Goal: Task Accomplishment & Management: Complete application form

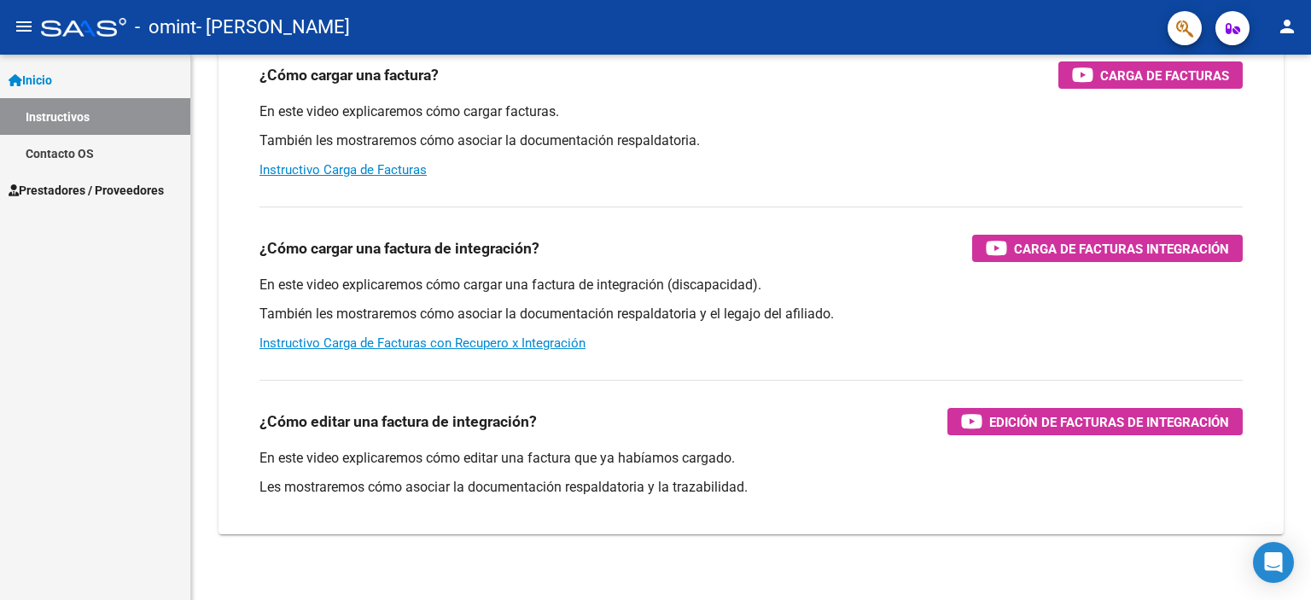
scroll to position [202, 0]
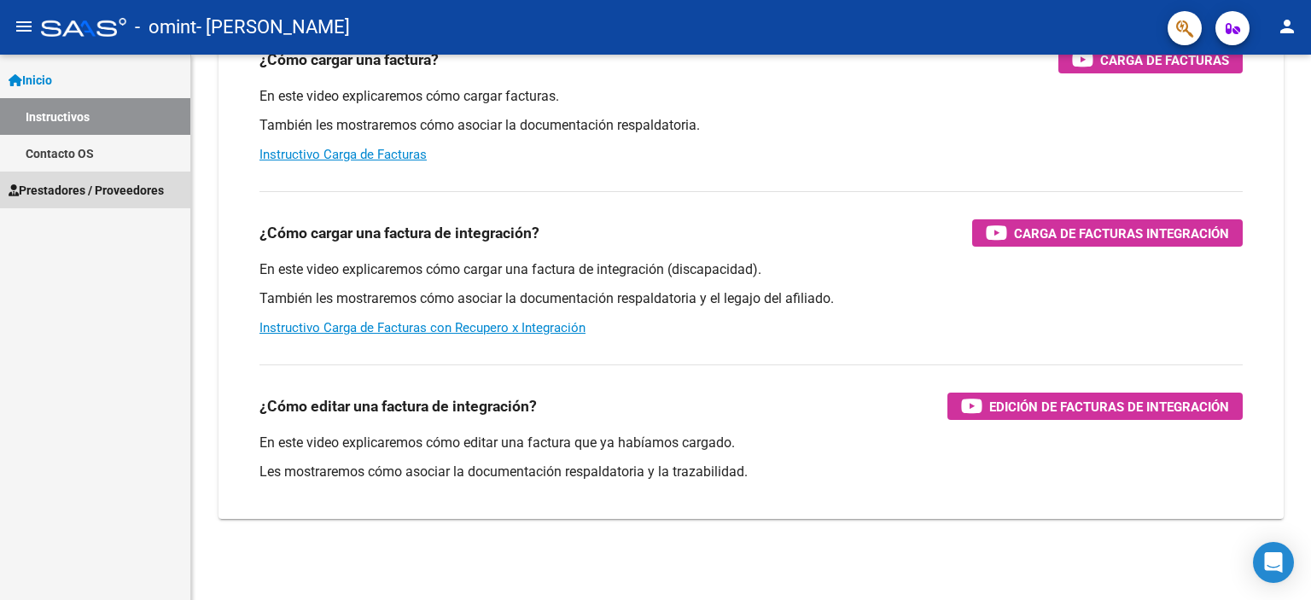
click at [80, 179] on link "Prestadores / Proveedores" at bounding box center [95, 190] width 190 height 37
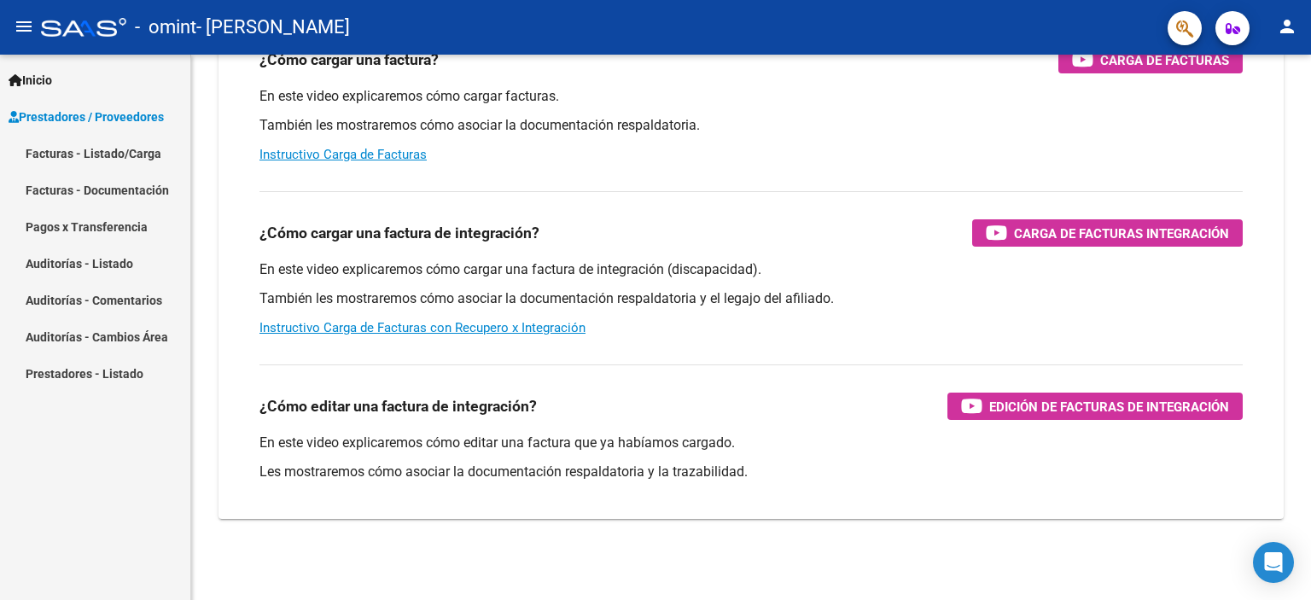
scroll to position [0, 0]
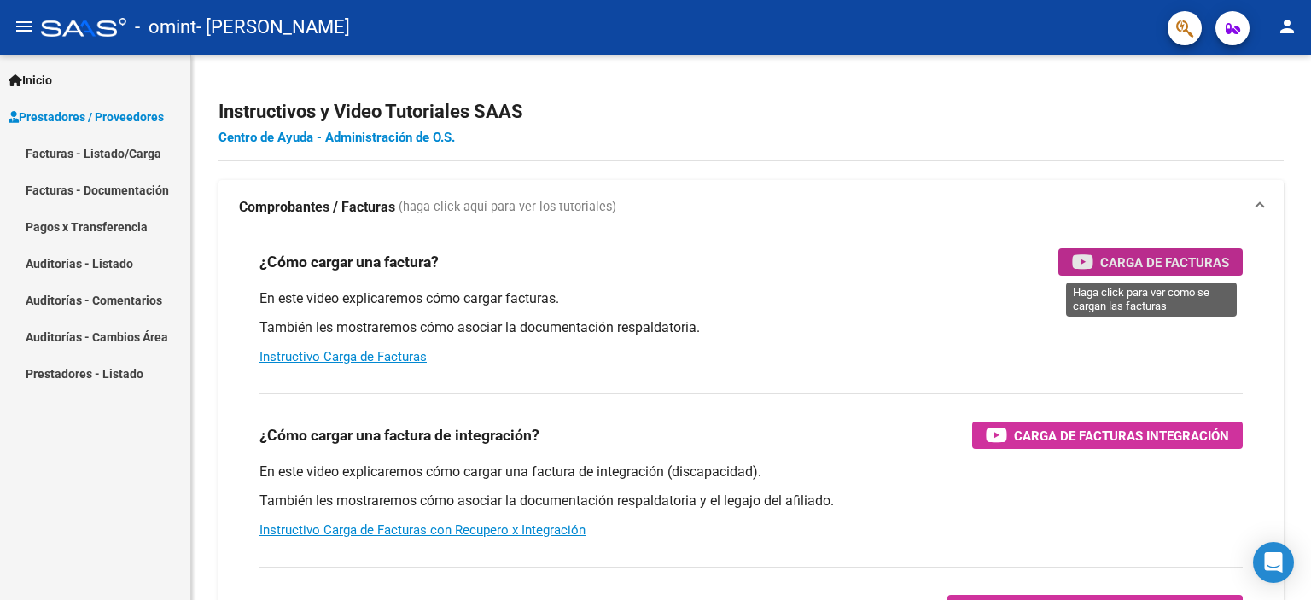
click at [1188, 267] on span "Carga de Facturas" at bounding box center [1164, 262] width 129 height 21
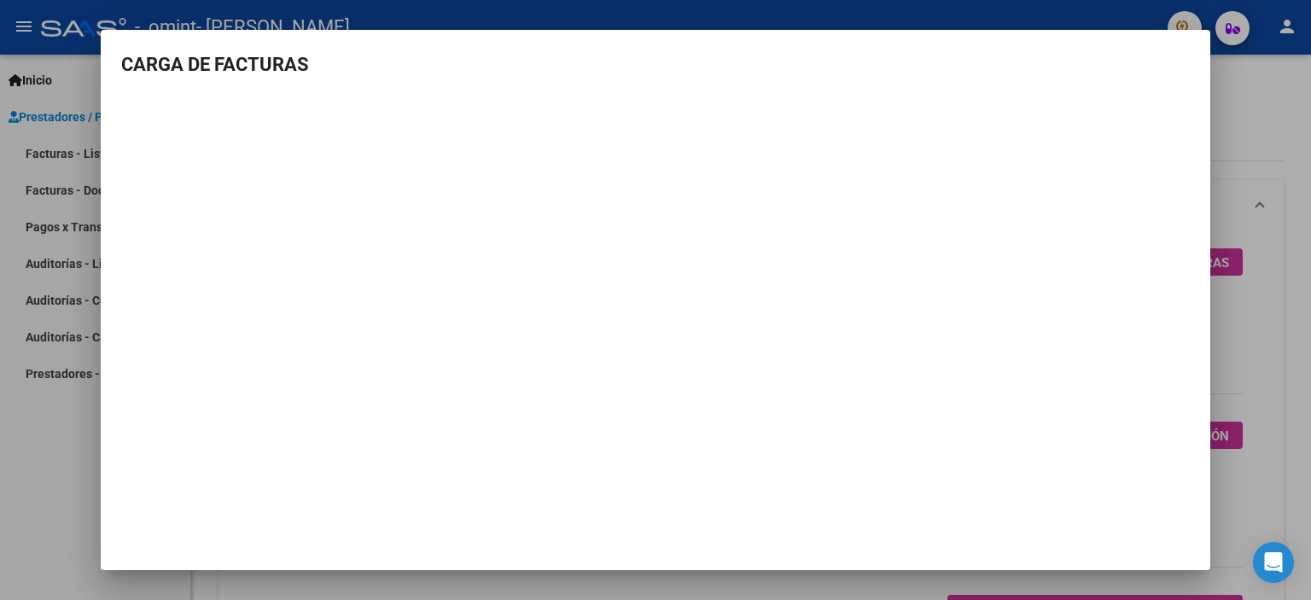
click at [1234, 86] on div at bounding box center [655, 300] width 1311 height 600
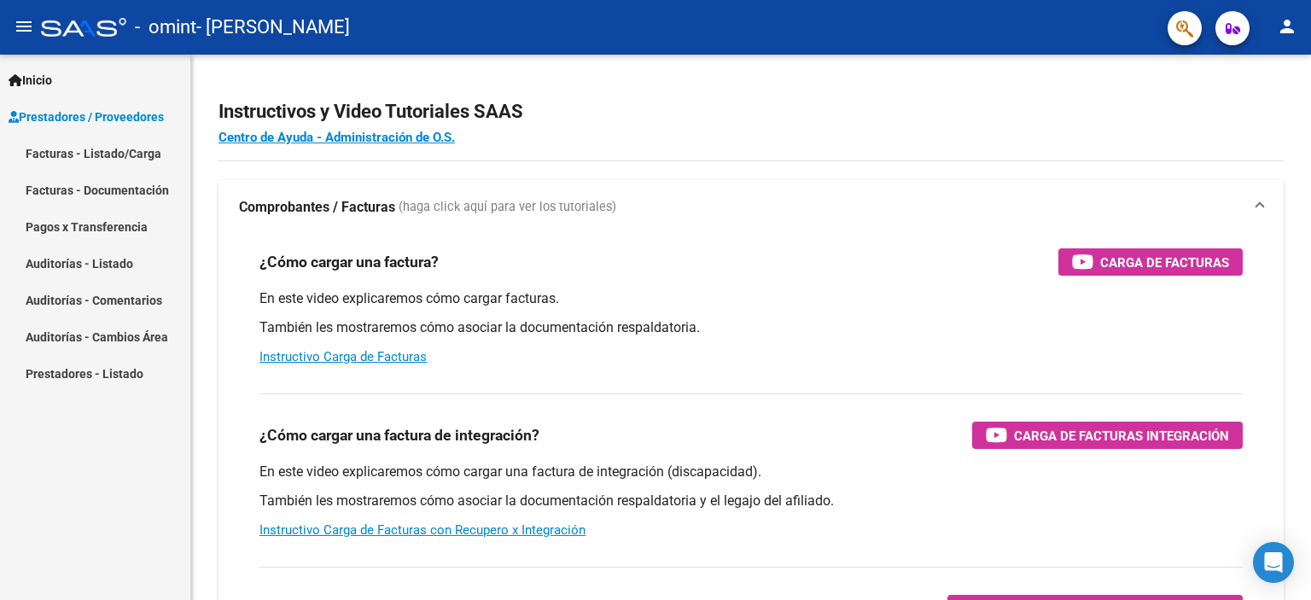
scroll to position [202, 0]
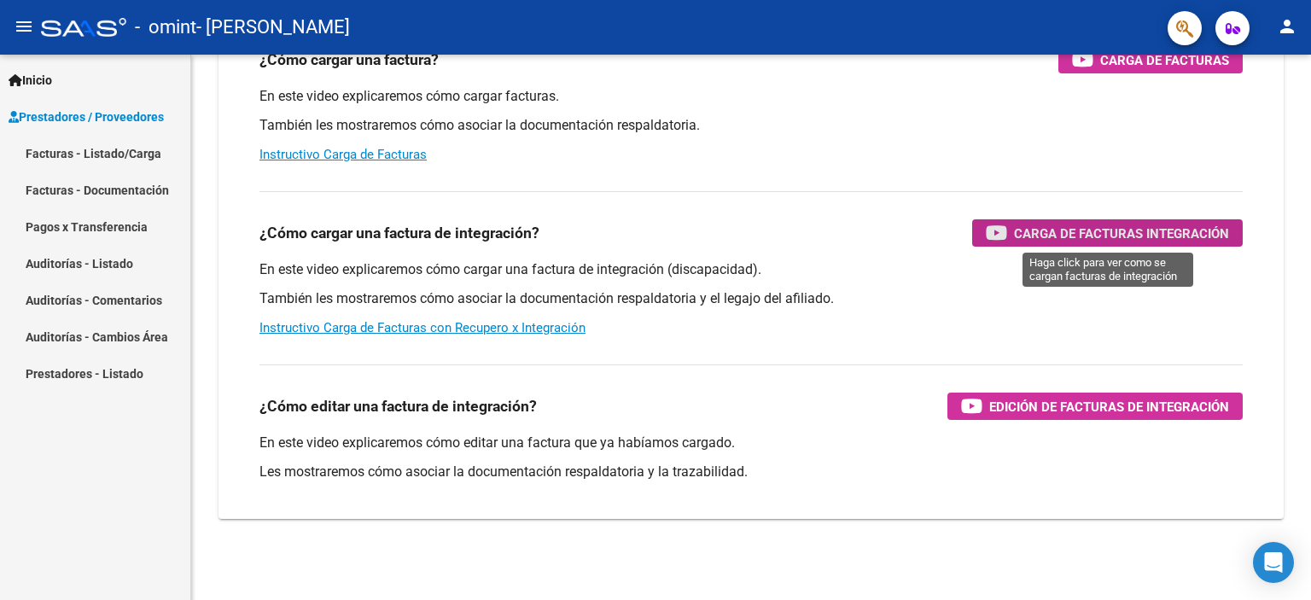
click at [1080, 236] on span "Carga de Facturas Integración" at bounding box center [1121, 233] width 215 height 21
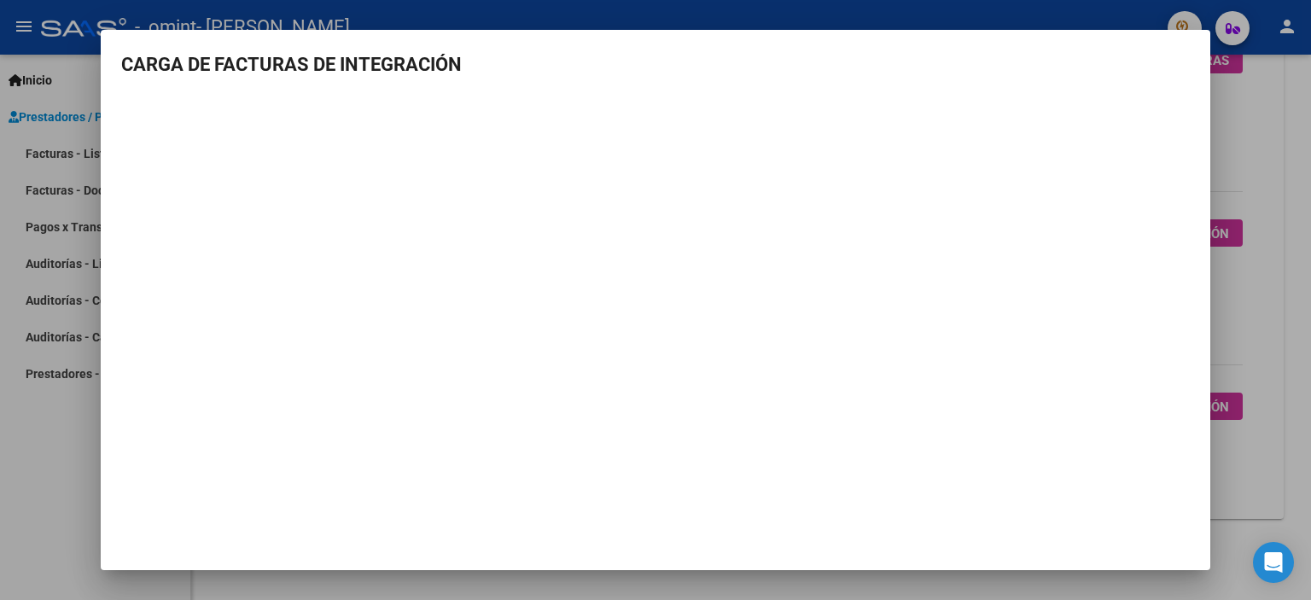
click at [1265, 141] on div at bounding box center [655, 300] width 1311 height 600
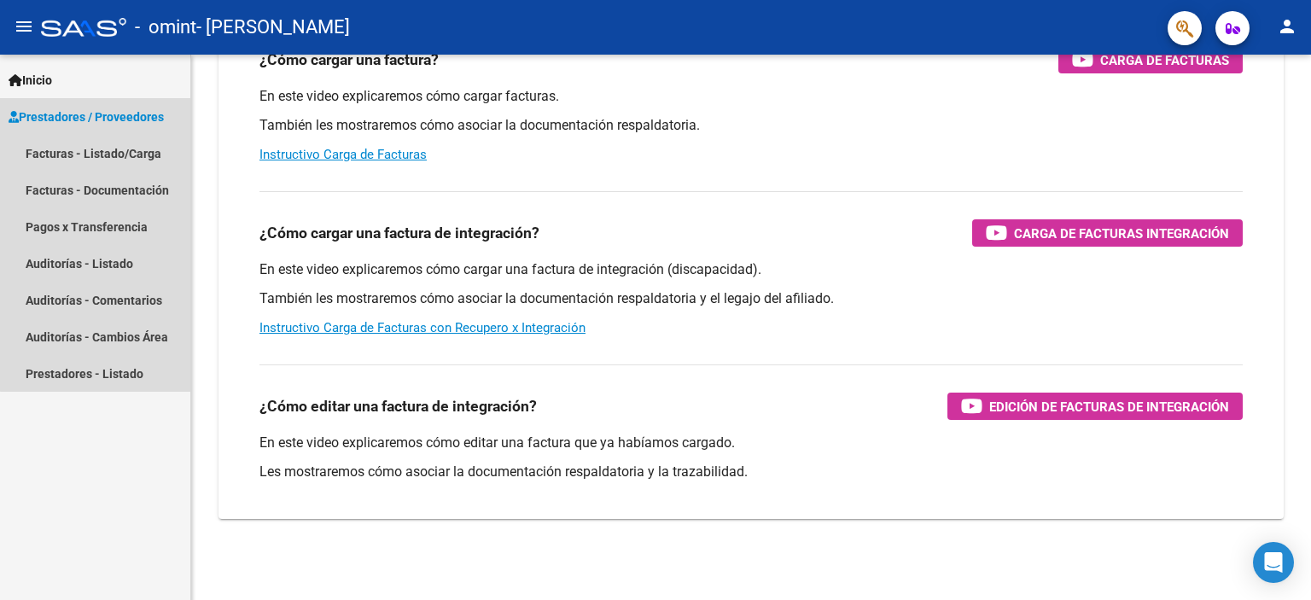
click at [97, 113] on span "Prestadores / Proveedores" at bounding box center [86, 117] width 155 height 19
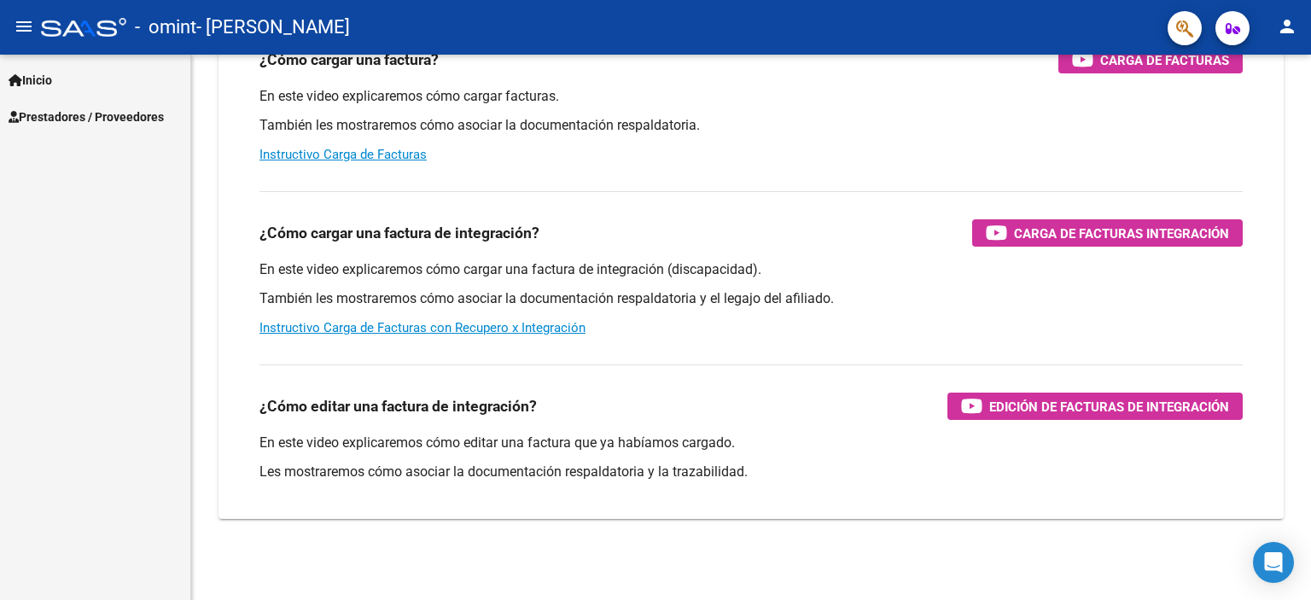
click at [97, 113] on span "Prestadores / Proveedores" at bounding box center [86, 117] width 155 height 19
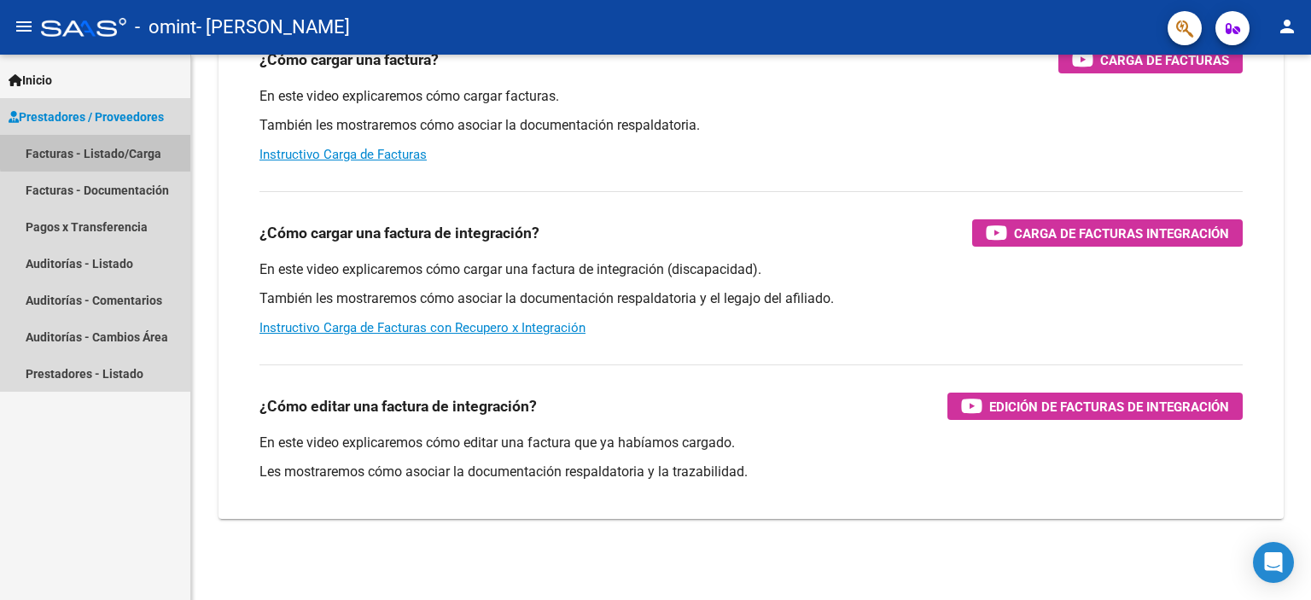
click at [109, 150] on link "Facturas - Listado/Carga" at bounding box center [95, 153] width 190 height 37
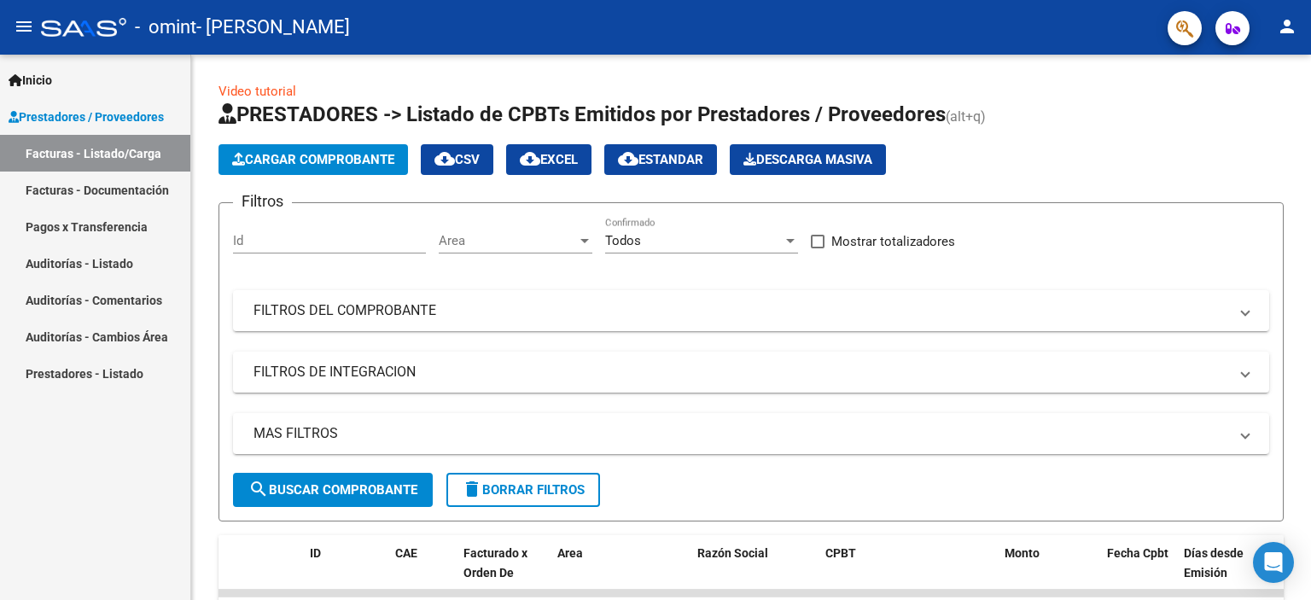
click at [114, 155] on link "Facturas - Listado/Carga" at bounding box center [95, 153] width 190 height 37
click at [65, 111] on span "Prestadores / Proveedores" at bounding box center [86, 117] width 155 height 19
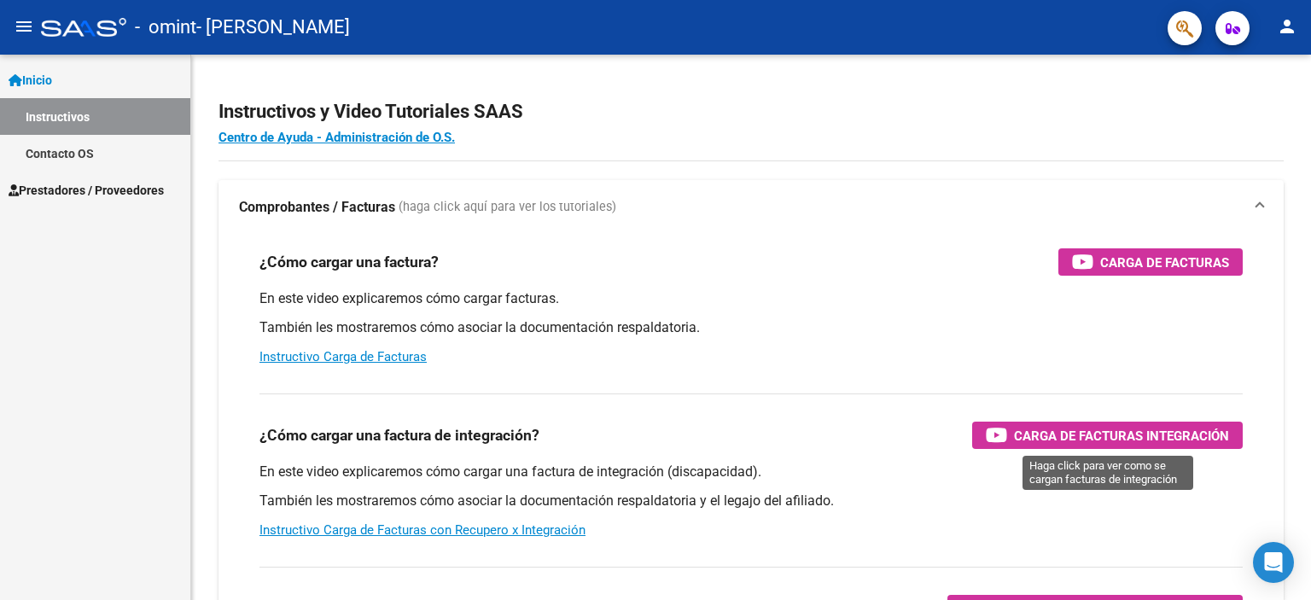
click at [1109, 438] on span "Carga de Facturas Integración" at bounding box center [1121, 435] width 215 height 21
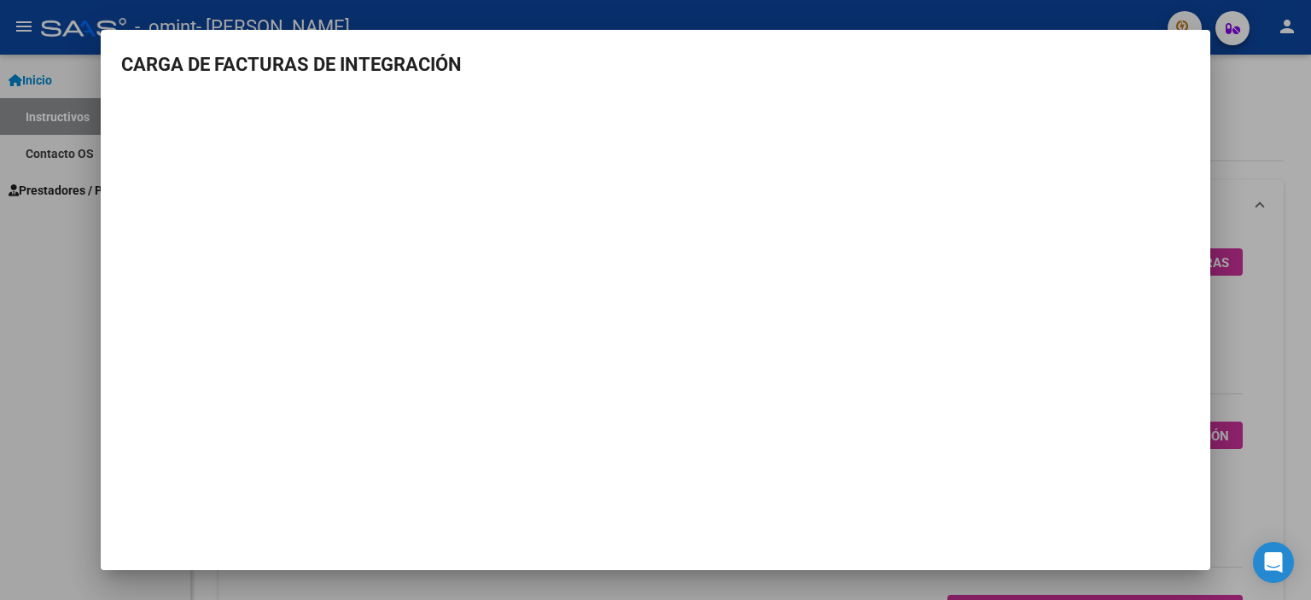
click at [1265, 95] on div at bounding box center [655, 300] width 1311 height 600
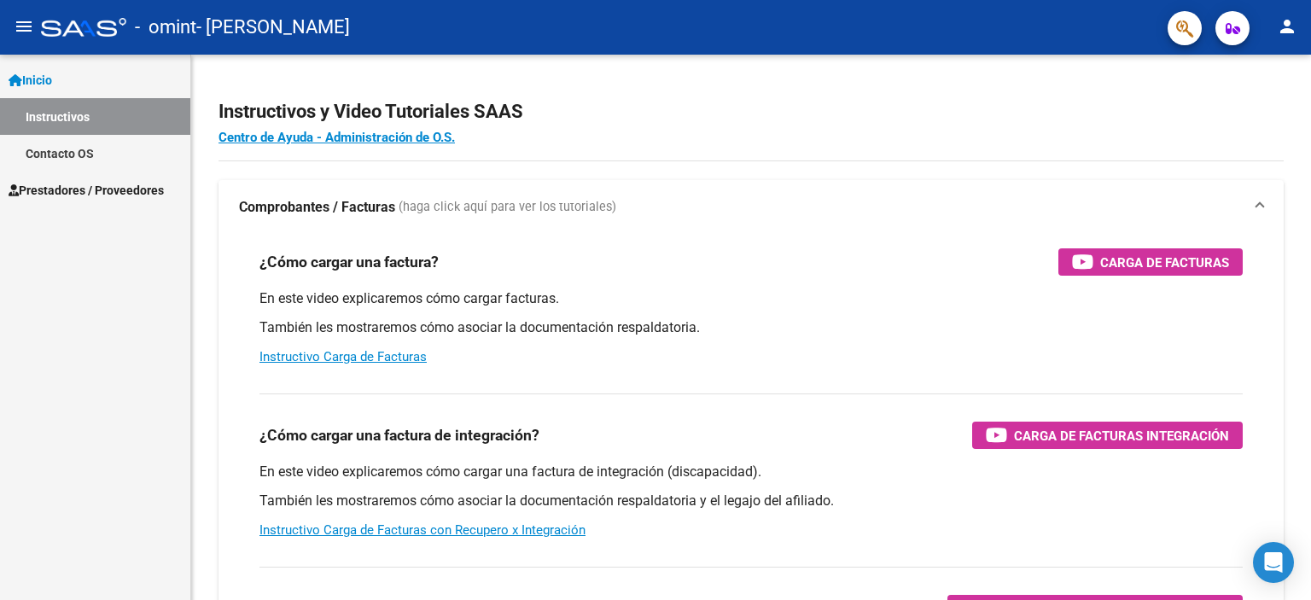
click at [108, 189] on span "Prestadores / Proveedores" at bounding box center [86, 190] width 155 height 19
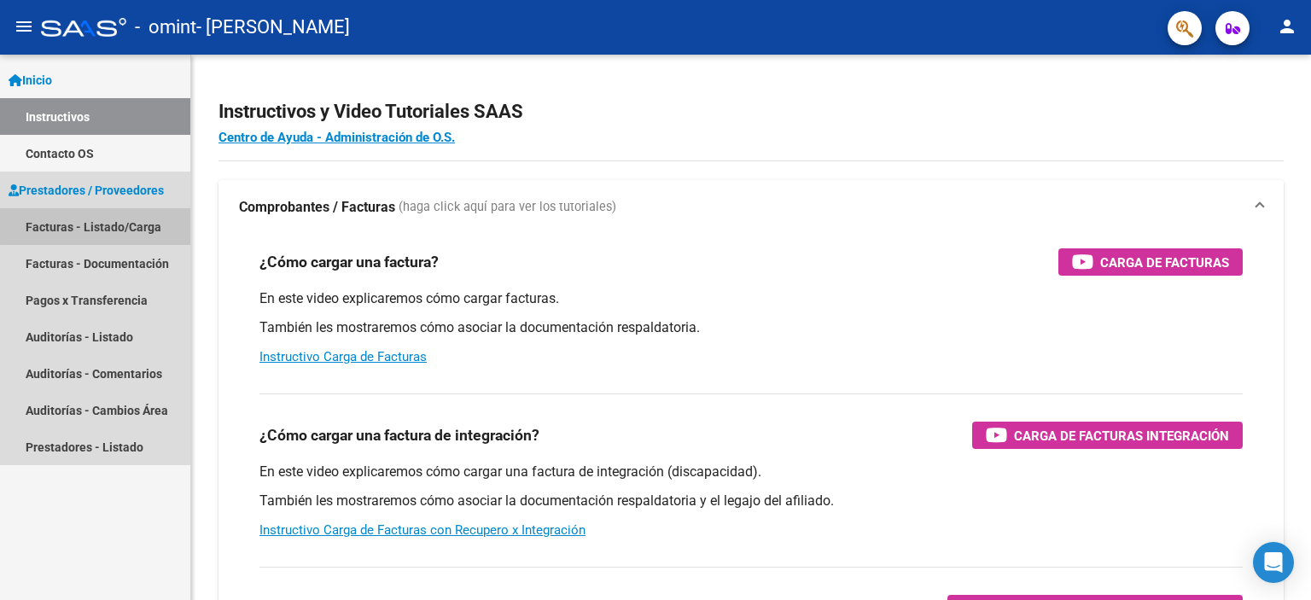
click at [130, 224] on link "Facturas - Listado/Carga" at bounding box center [95, 226] width 190 height 37
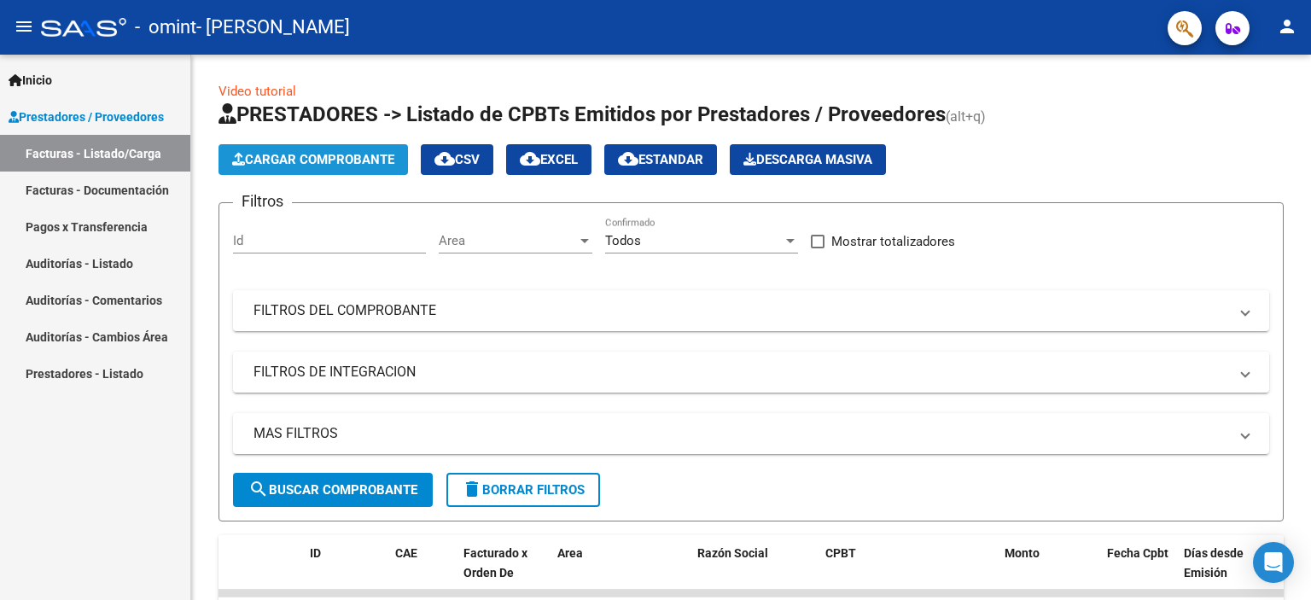
click at [297, 160] on span "Cargar Comprobante" at bounding box center [313, 159] width 162 height 15
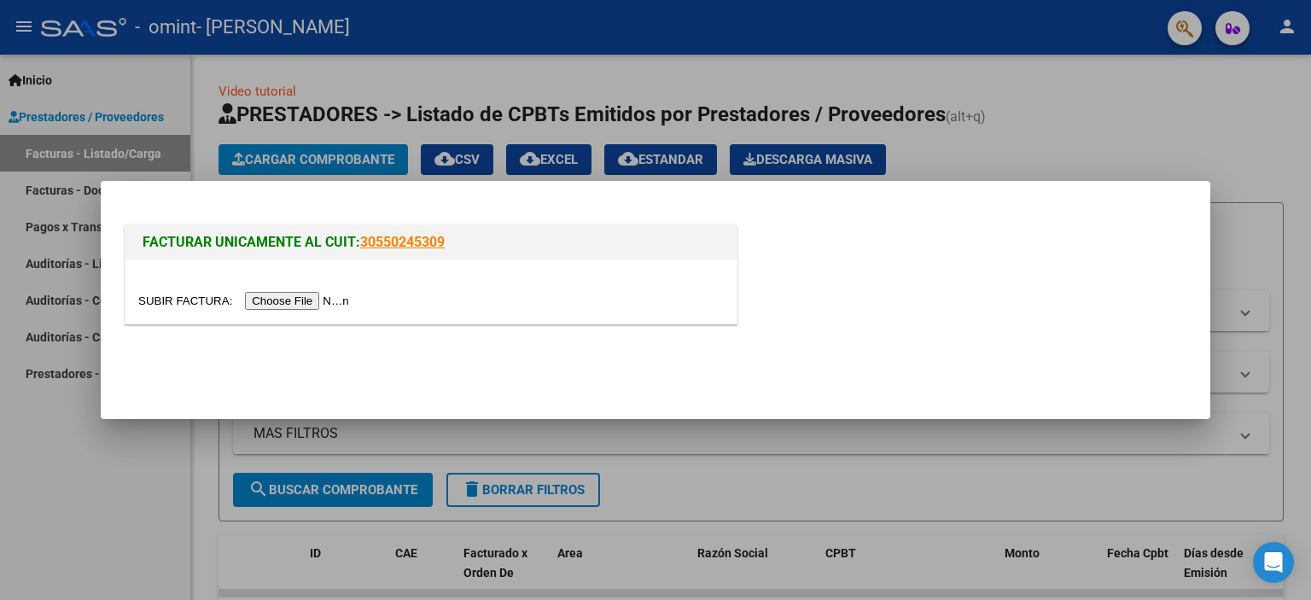
click at [307, 299] on input "file" at bounding box center [246, 301] width 216 height 18
click at [290, 300] on input "file" at bounding box center [246, 301] width 216 height 18
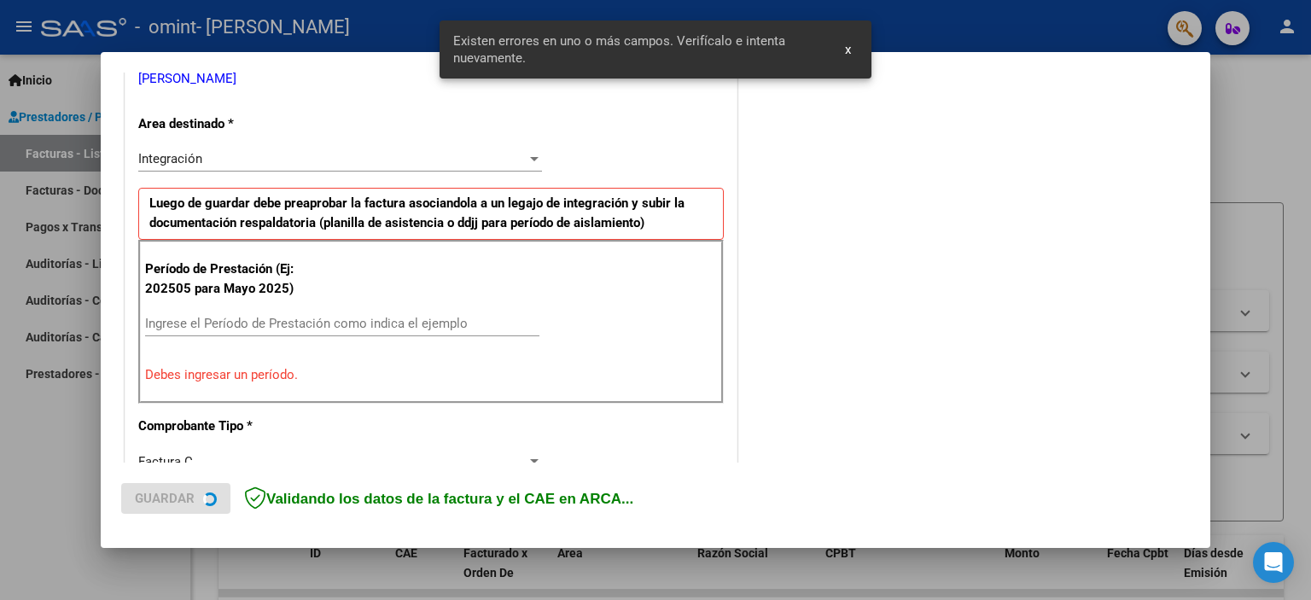
scroll to position [365, 0]
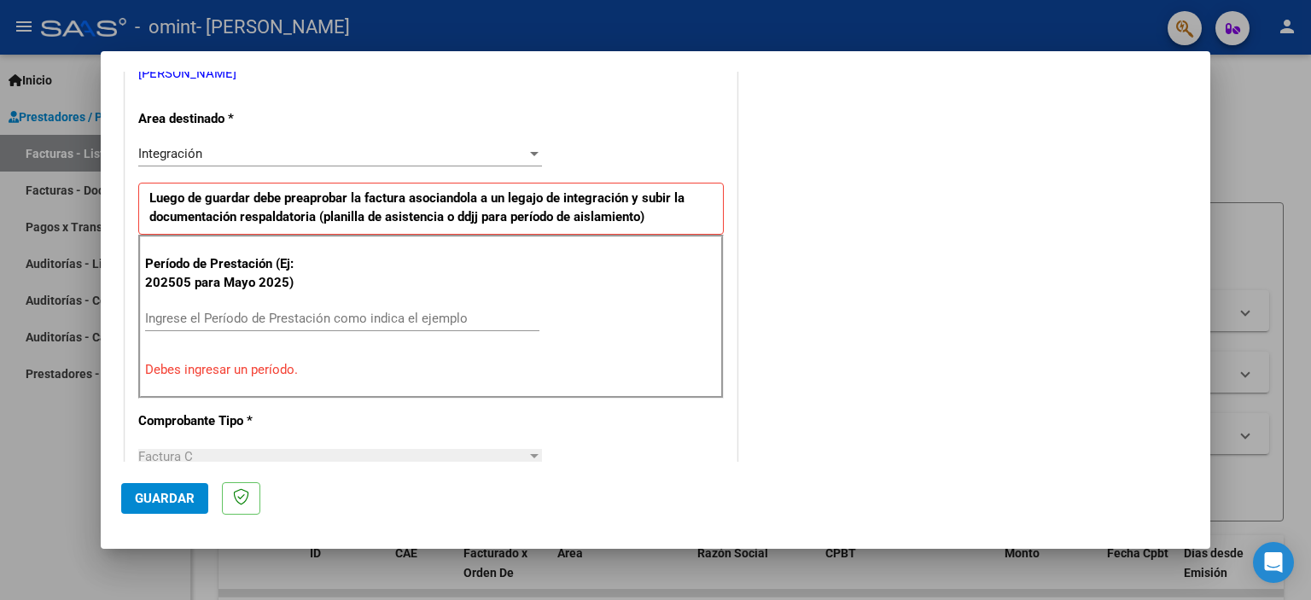
click at [261, 312] on input "Ingrese el Período de Prestación como indica el ejemplo" at bounding box center [342, 318] width 394 height 15
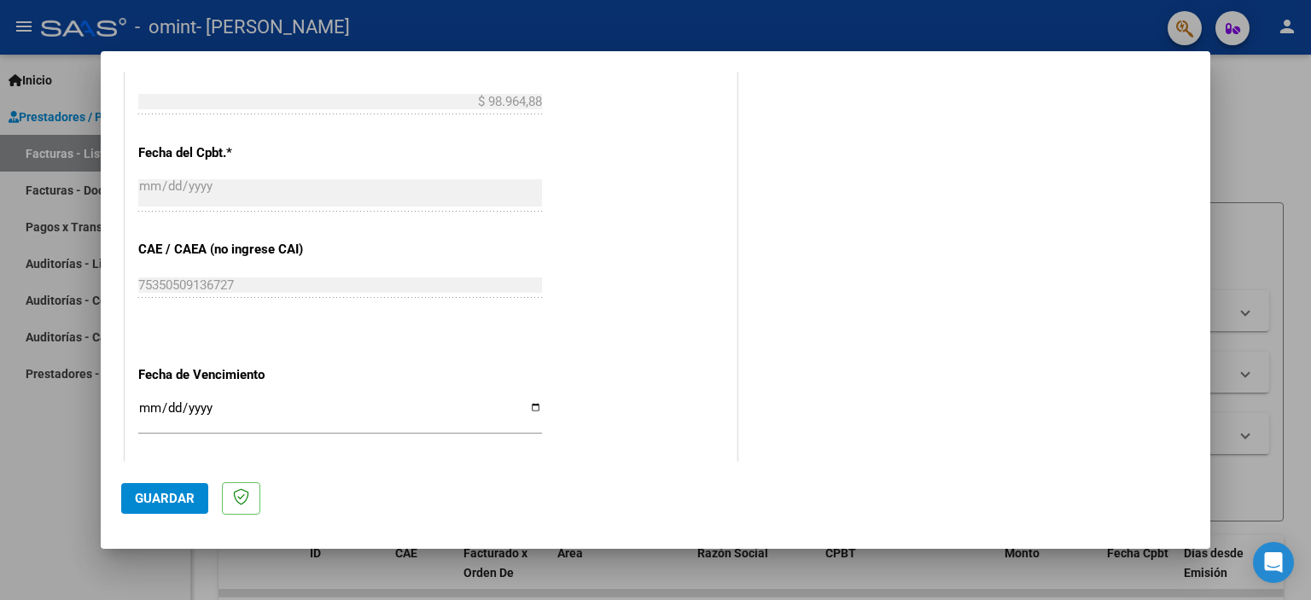
scroll to position [1110, 0]
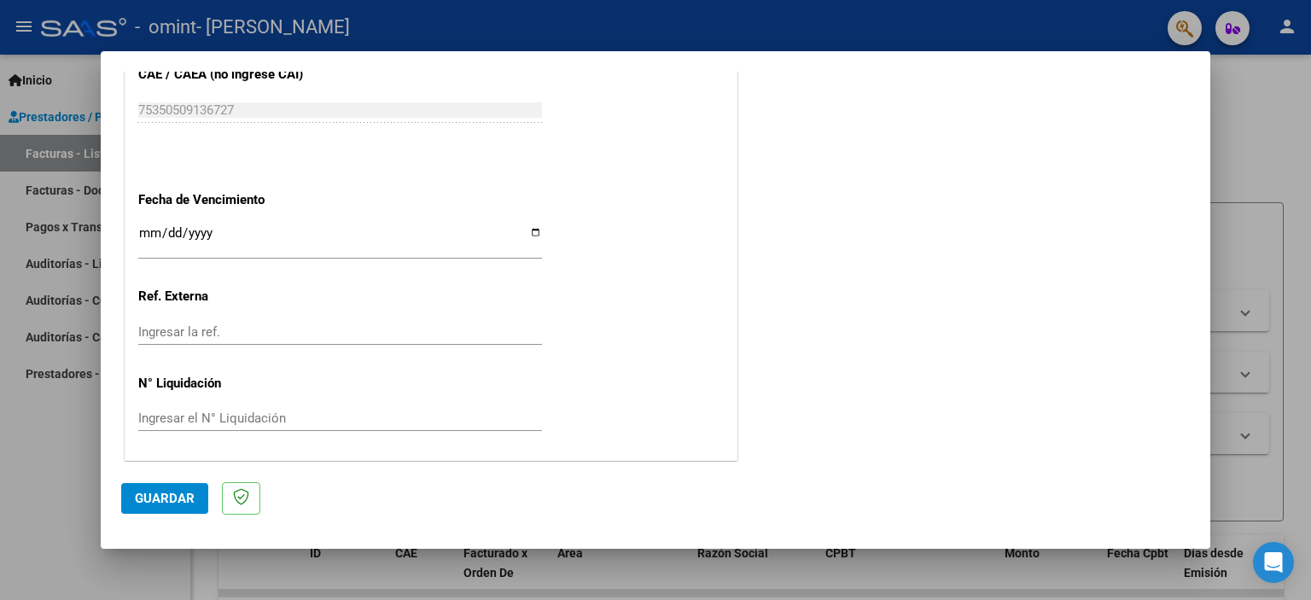
type input "202508"
click at [142, 226] on input "Ingresar la fecha" at bounding box center [340, 239] width 404 height 27
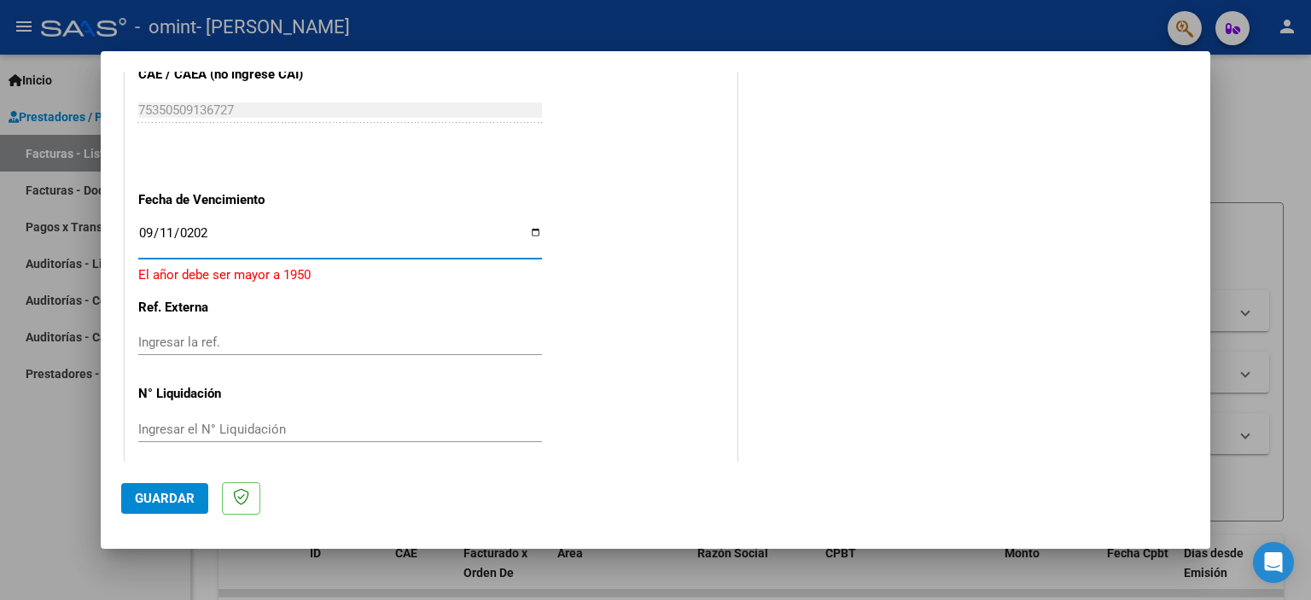
type input "[DATE]"
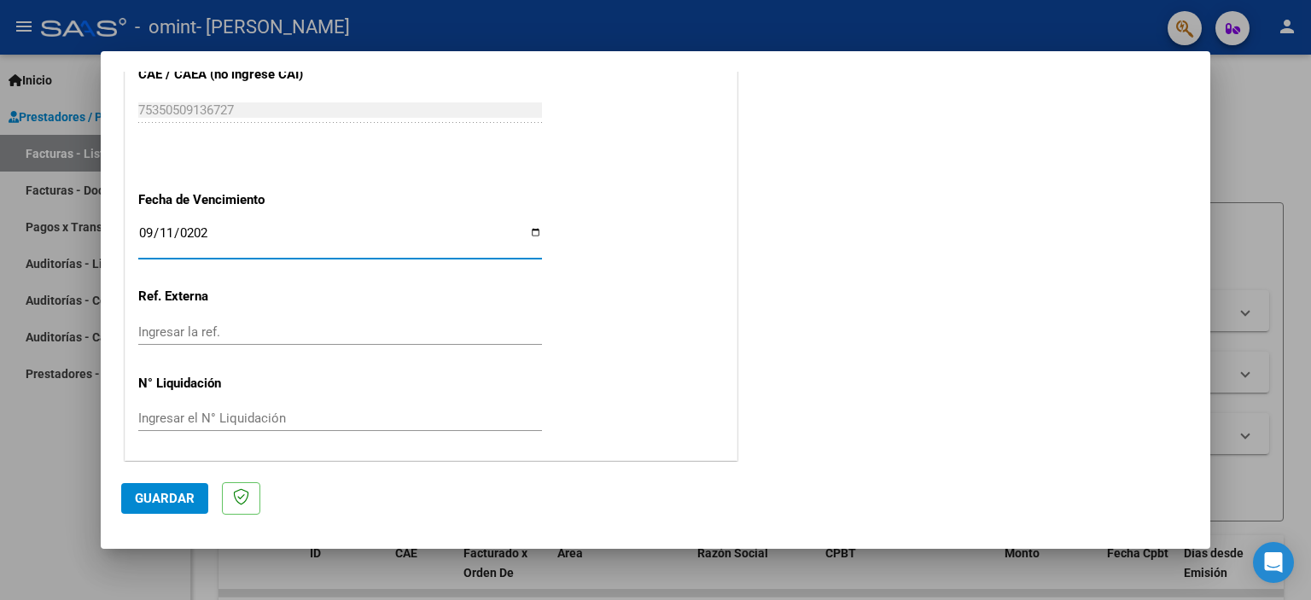
scroll to position [0, 0]
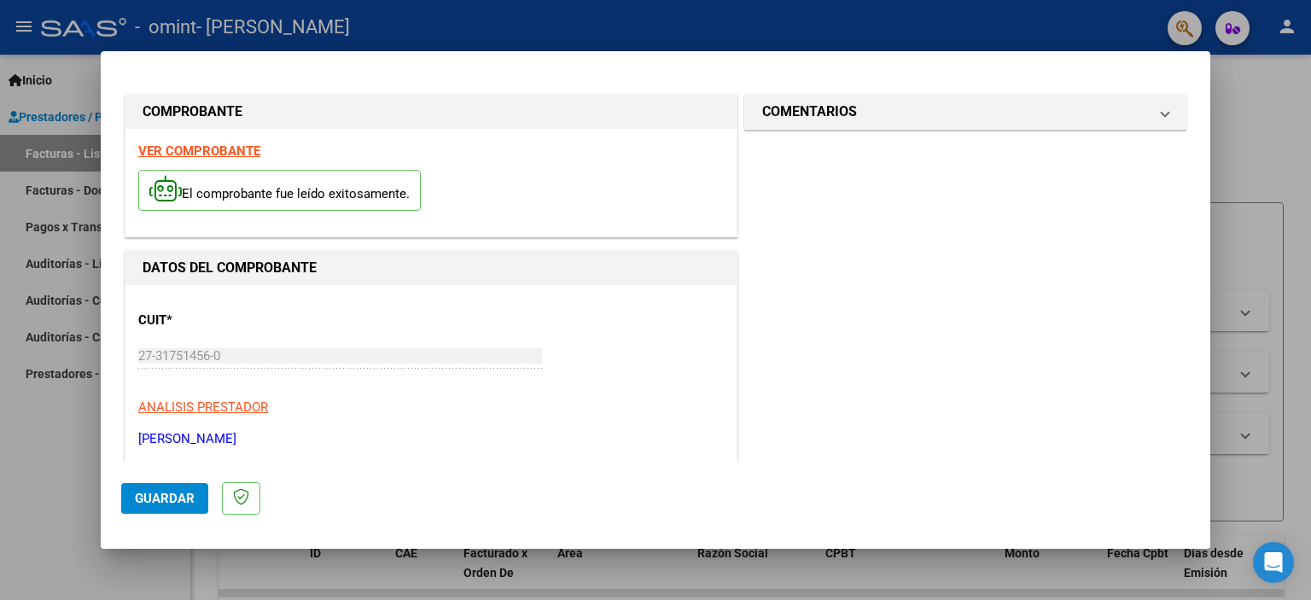
click at [881, 26] on div at bounding box center [655, 300] width 1311 height 600
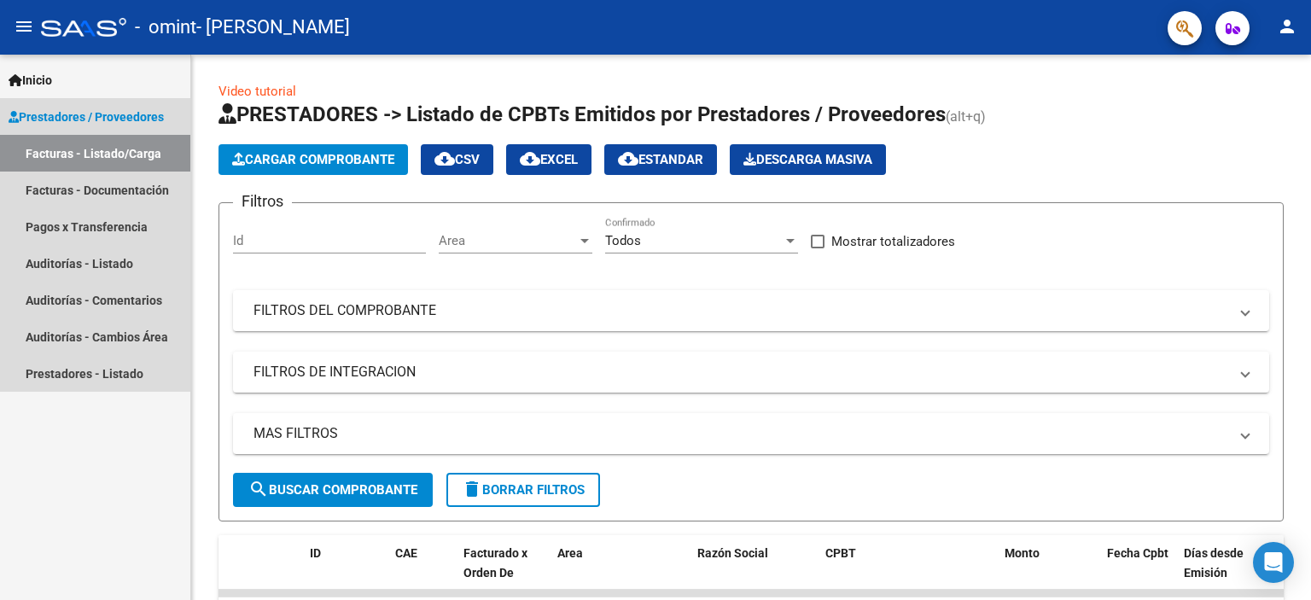
click at [70, 109] on span "Prestadores / Proveedores" at bounding box center [86, 117] width 155 height 19
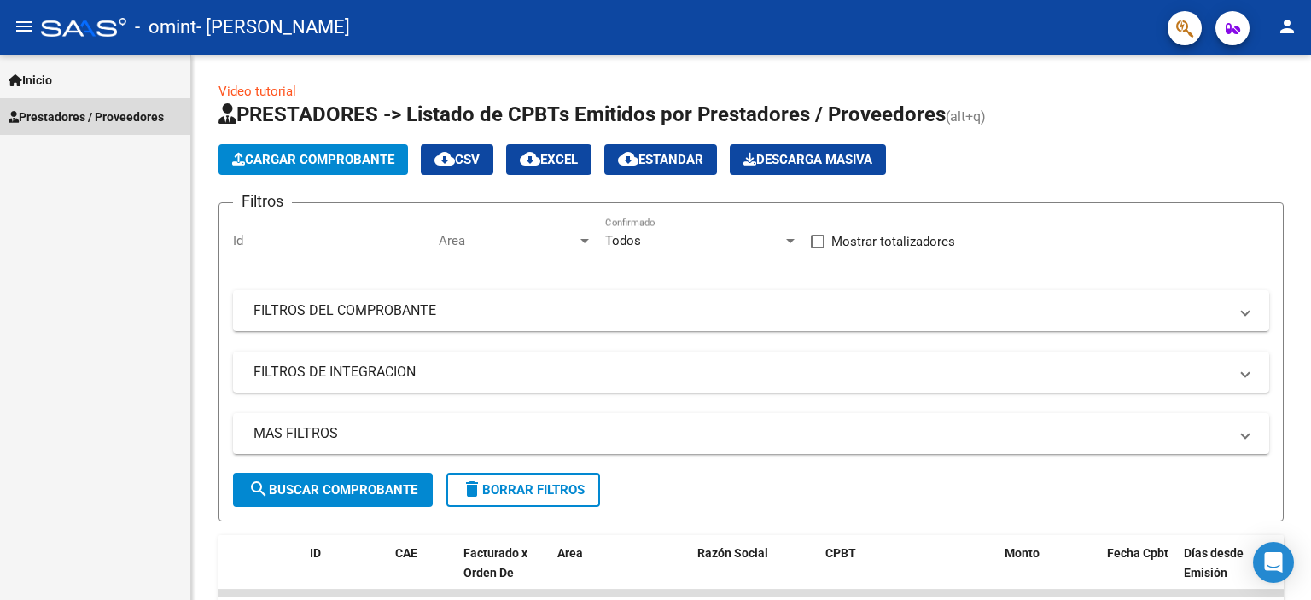
click at [111, 125] on link "Prestadores / Proveedores" at bounding box center [95, 116] width 190 height 37
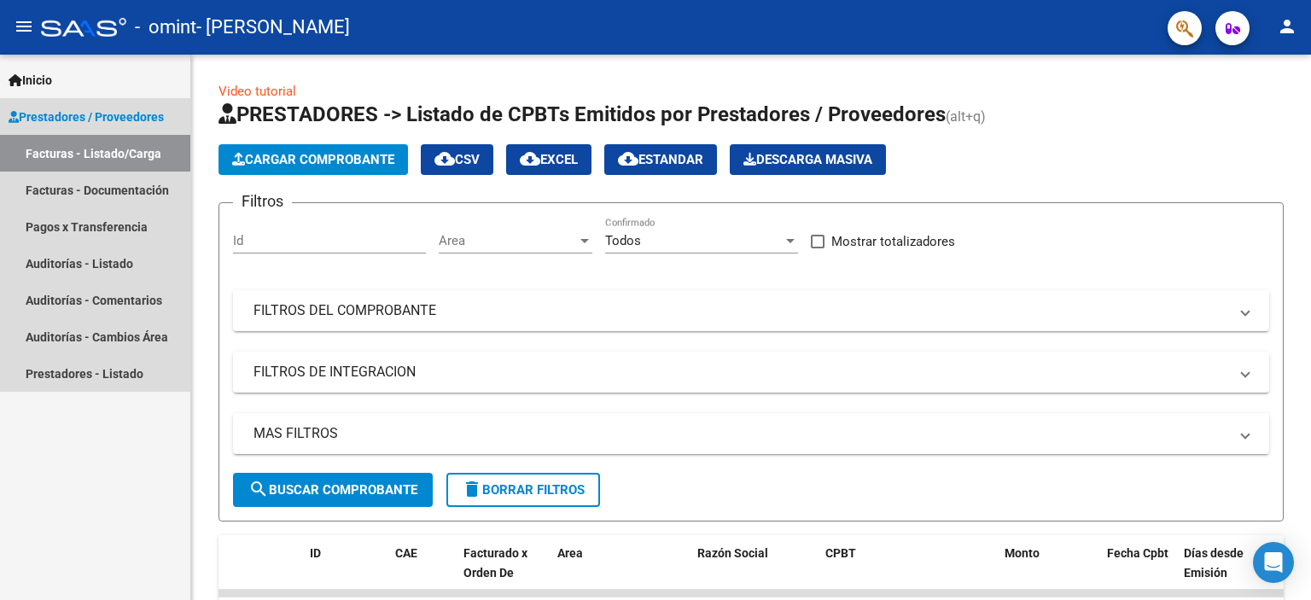
click at [123, 116] on span "Prestadores / Proveedores" at bounding box center [86, 117] width 155 height 19
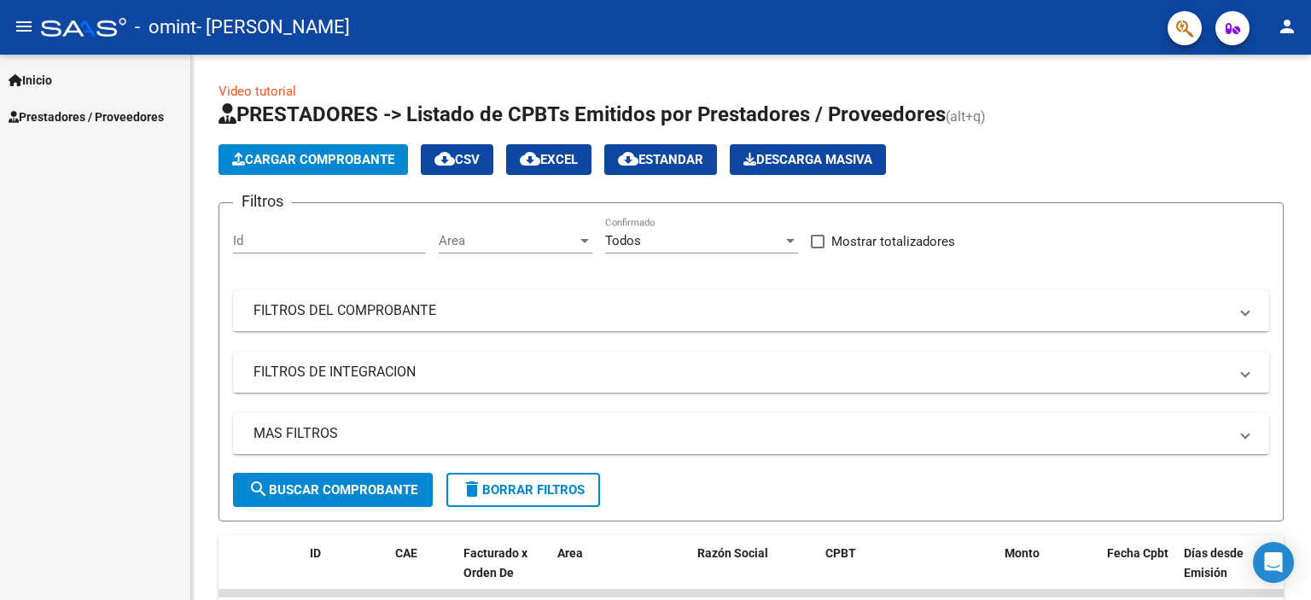
click at [116, 69] on link "Inicio" at bounding box center [95, 79] width 190 height 37
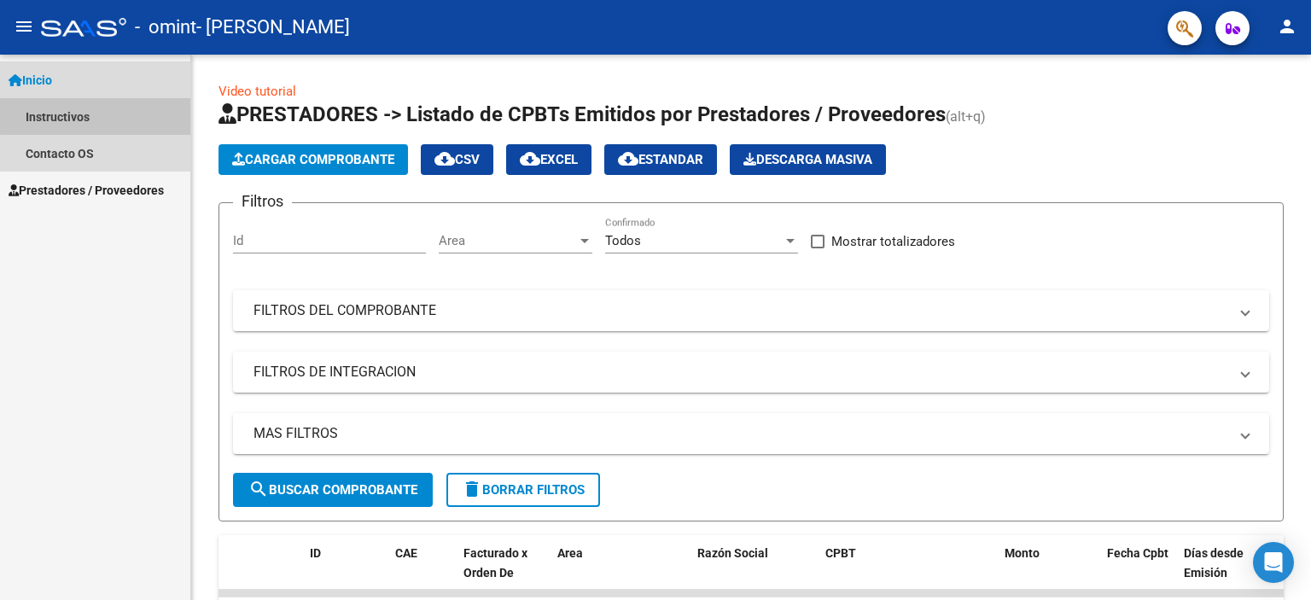
click at [117, 102] on link "Instructivos" at bounding box center [95, 116] width 190 height 37
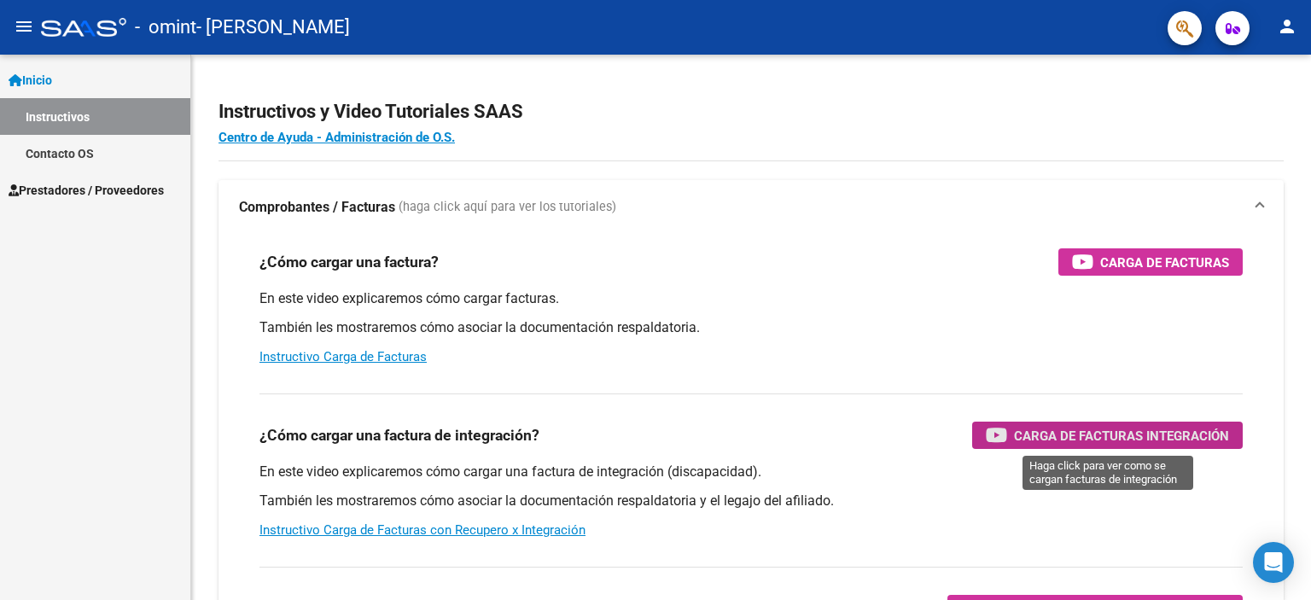
click at [1142, 434] on span "Carga de Facturas Integración" at bounding box center [1121, 435] width 215 height 21
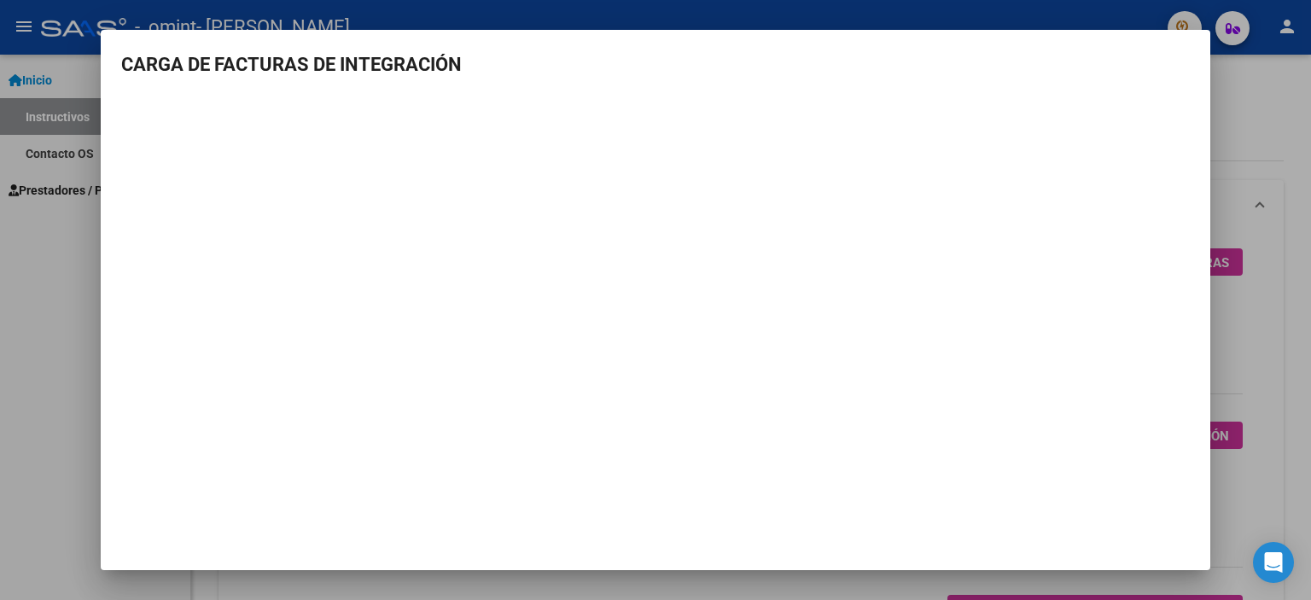
click at [1239, 140] on div at bounding box center [655, 300] width 1311 height 600
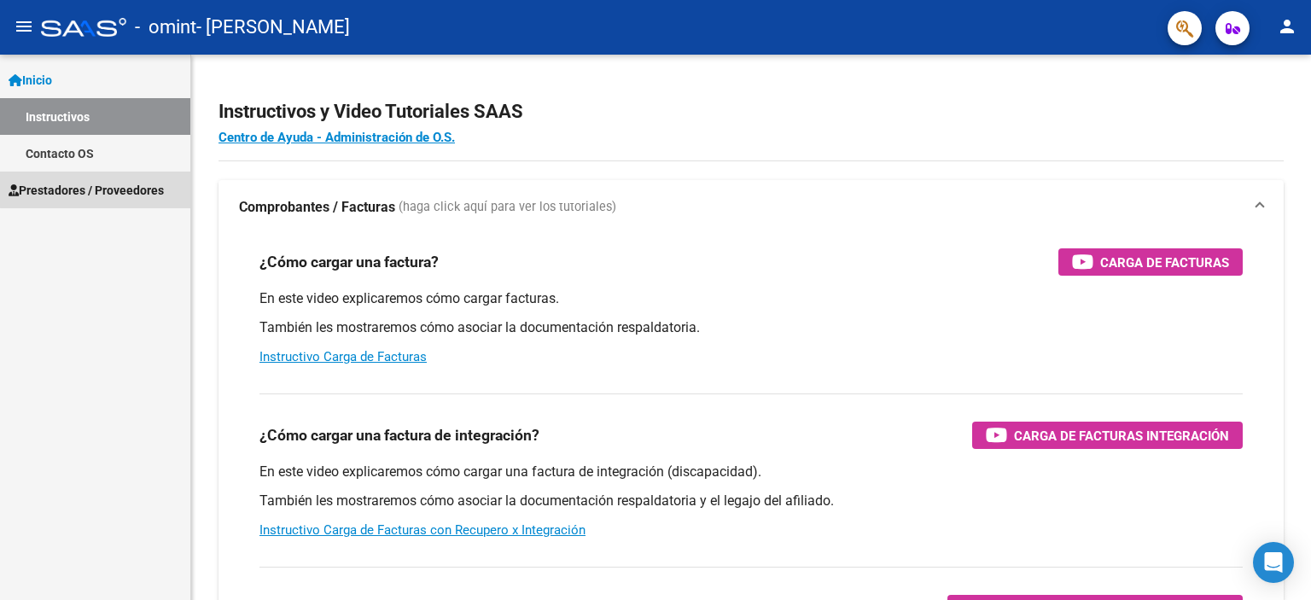
click at [108, 184] on span "Prestadores / Proveedores" at bounding box center [86, 190] width 155 height 19
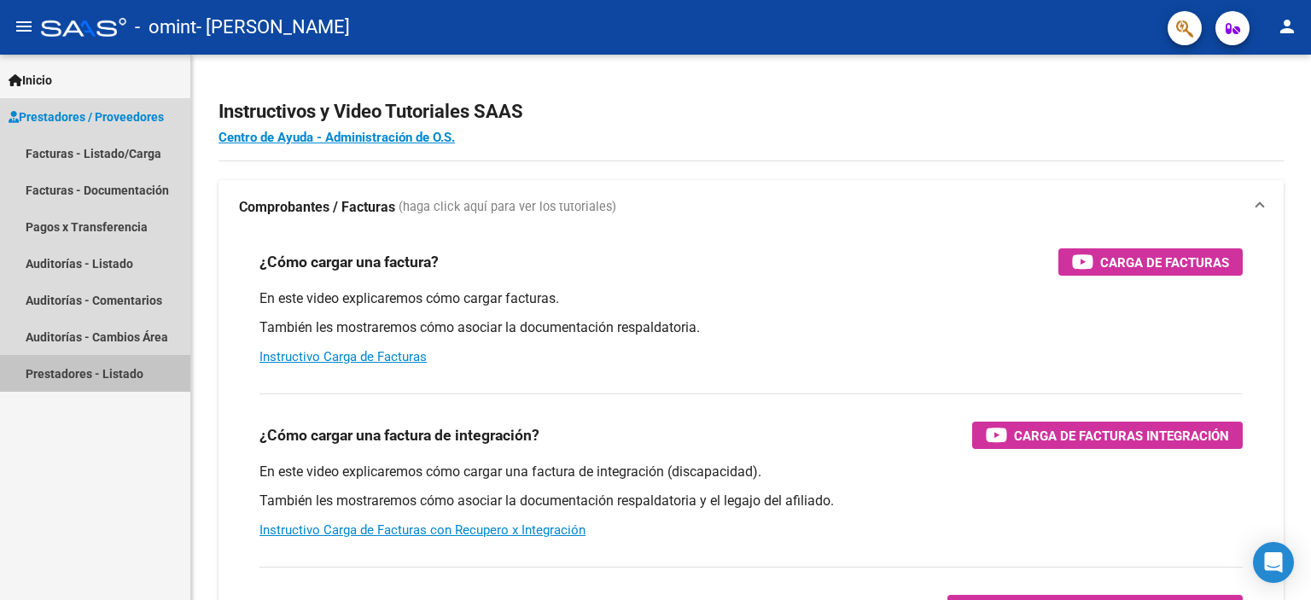
click at [119, 371] on link "Prestadores - Listado" at bounding box center [95, 373] width 190 height 37
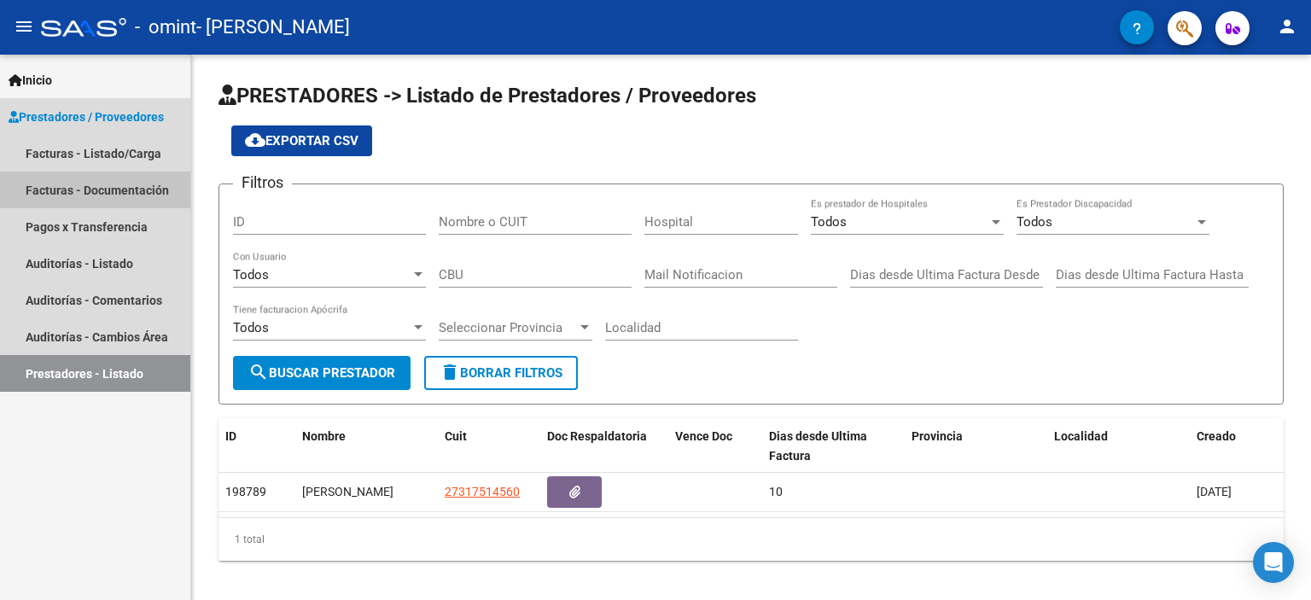
click at [133, 189] on link "Facturas - Documentación" at bounding box center [95, 190] width 190 height 37
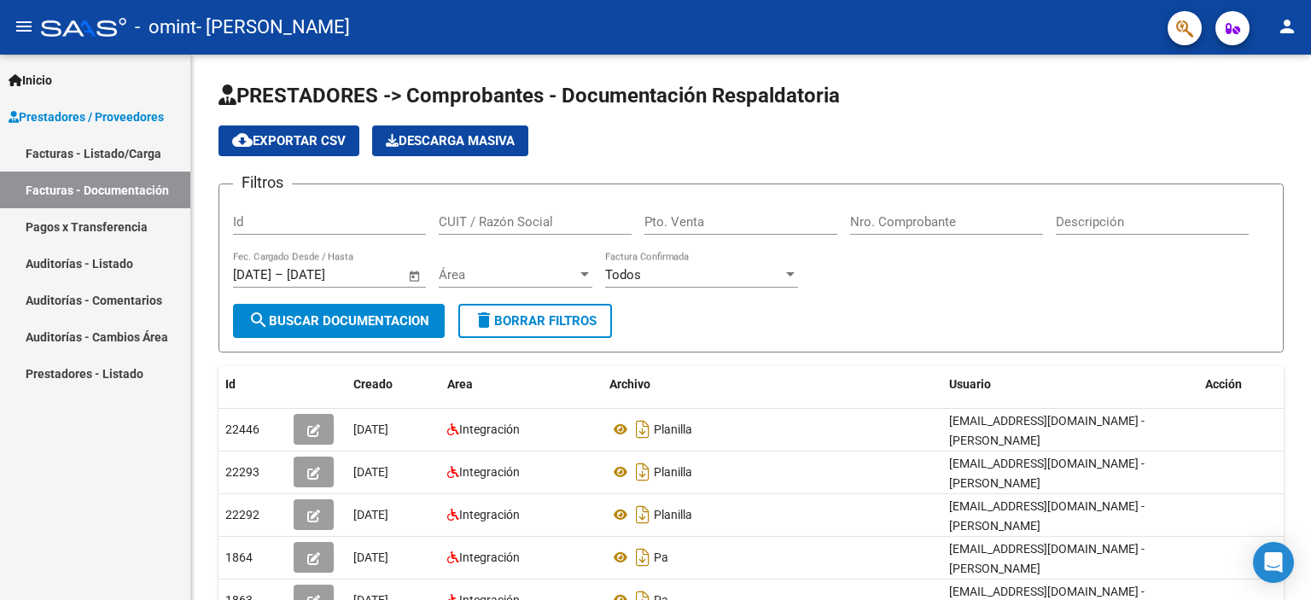
click at [123, 155] on link "Facturas - Listado/Carga" at bounding box center [95, 153] width 190 height 37
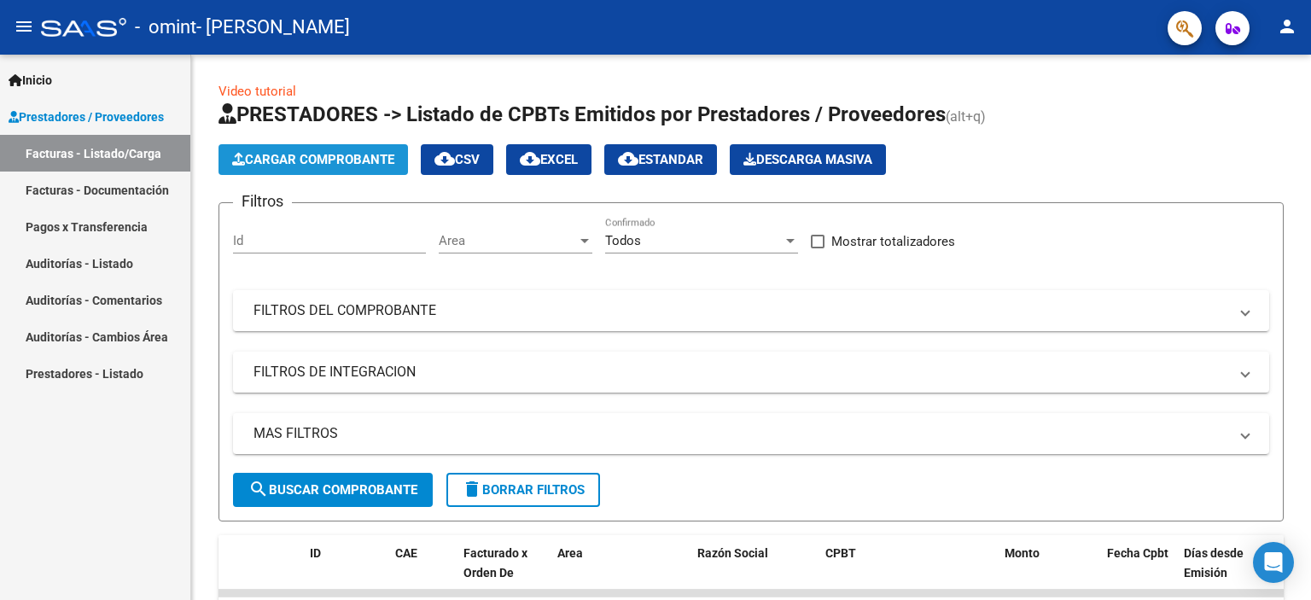
click at [311, 156] on span "Cargar Comprobante" at bounding box center [313, 159] width 162 height 15
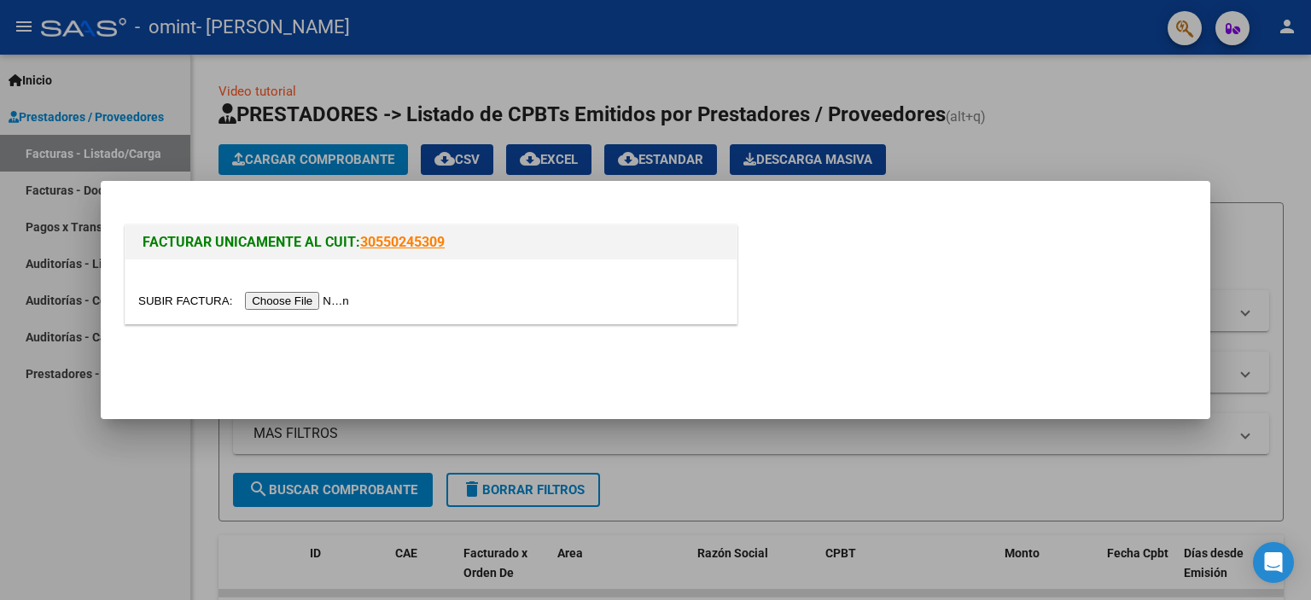
click at [296, 300] on input "file" at bounding box center [246, 301] width 216 height 18
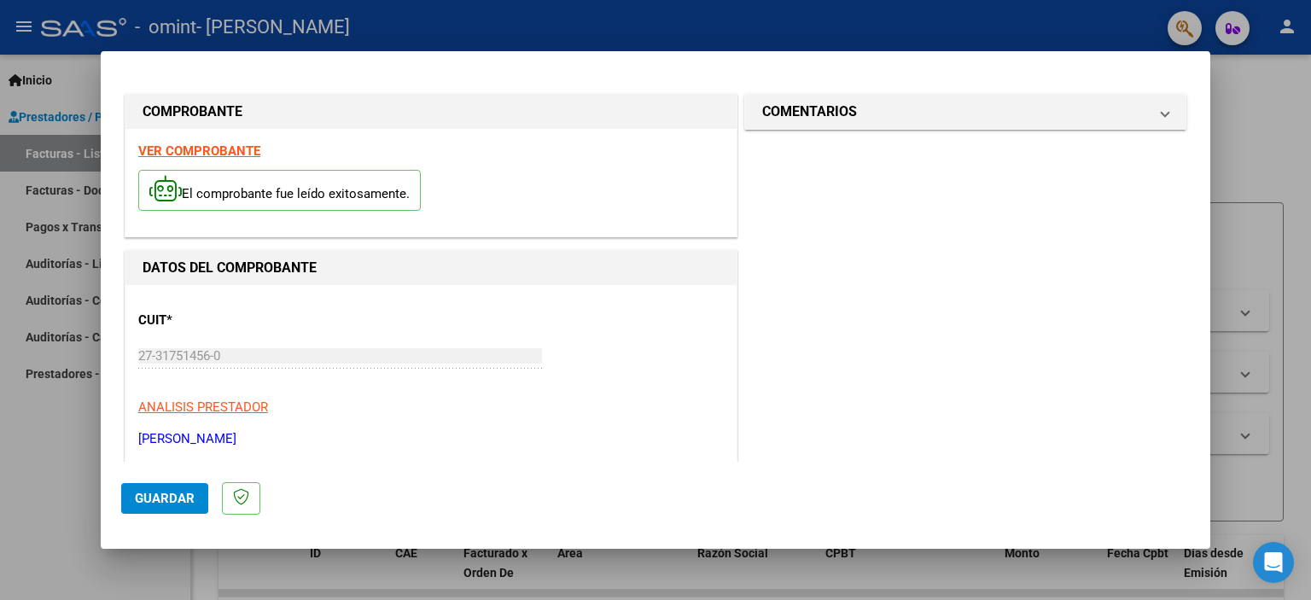
click at [1252, 137] on div at bounding box center [655, 300] width 1311 height 600
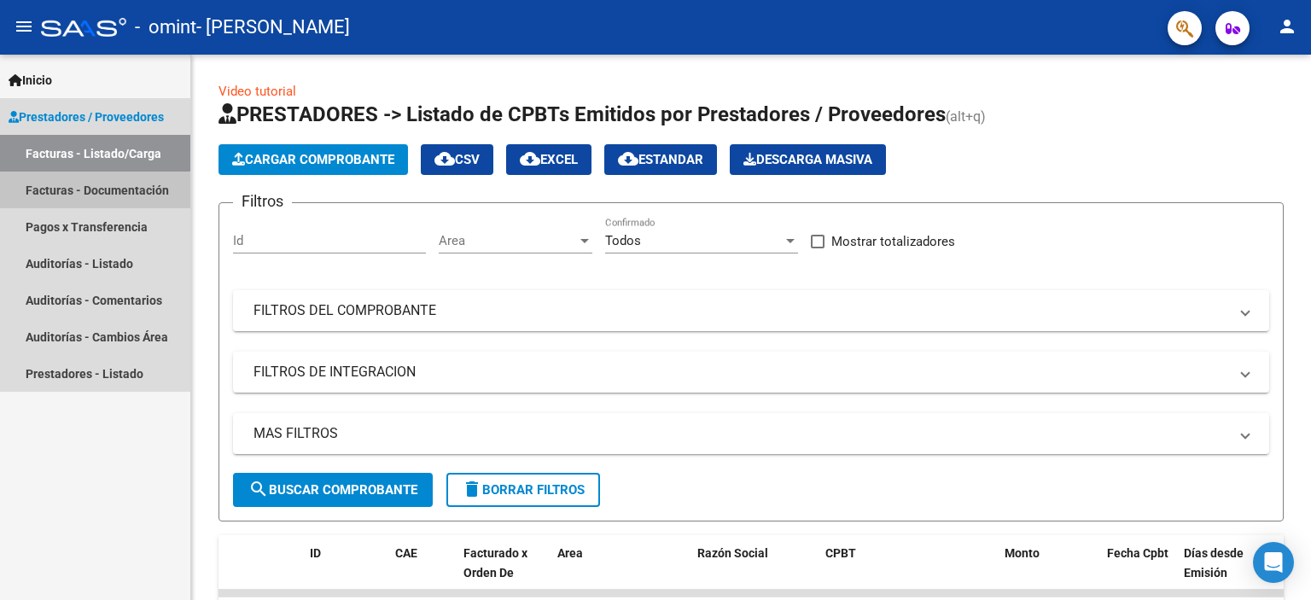
click at [73, 193] on link "Facturas - Documentación" at bounding box center [95, 190] width 190 height 37
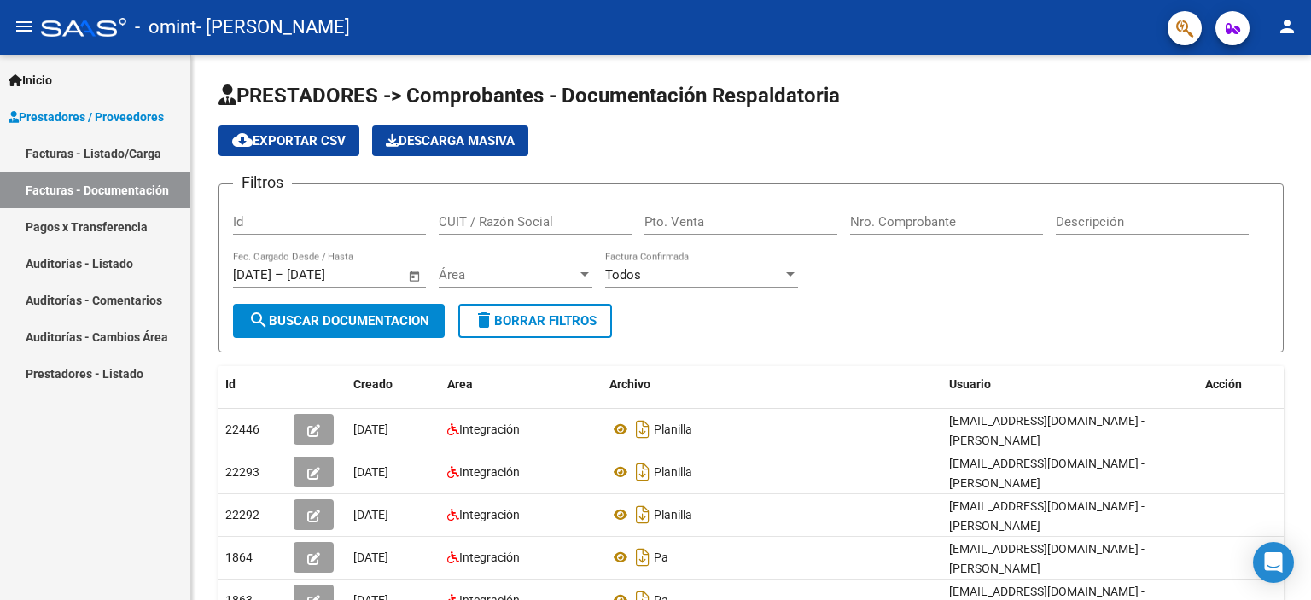
click at [67, 368] on link "Prestadores - Listado" at bounding box center [95, 373] width 190 height 37
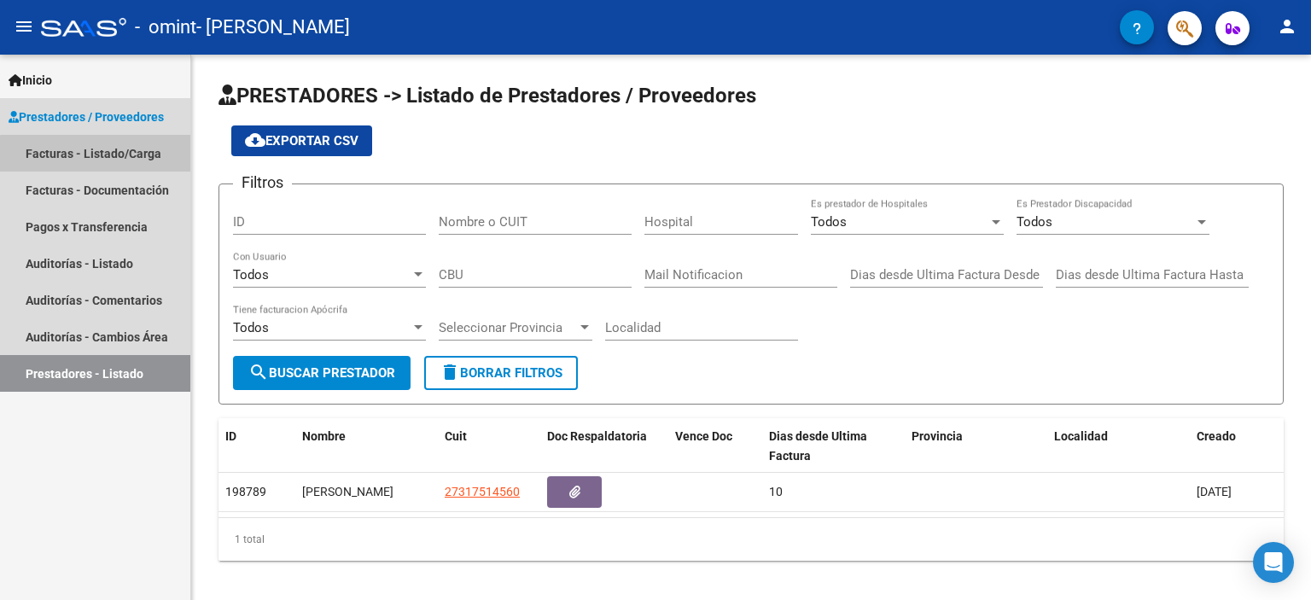
click at [107, 155] on link "Facturas - Listado/Carga" at bounding box center [95, 153] width 190 height 37
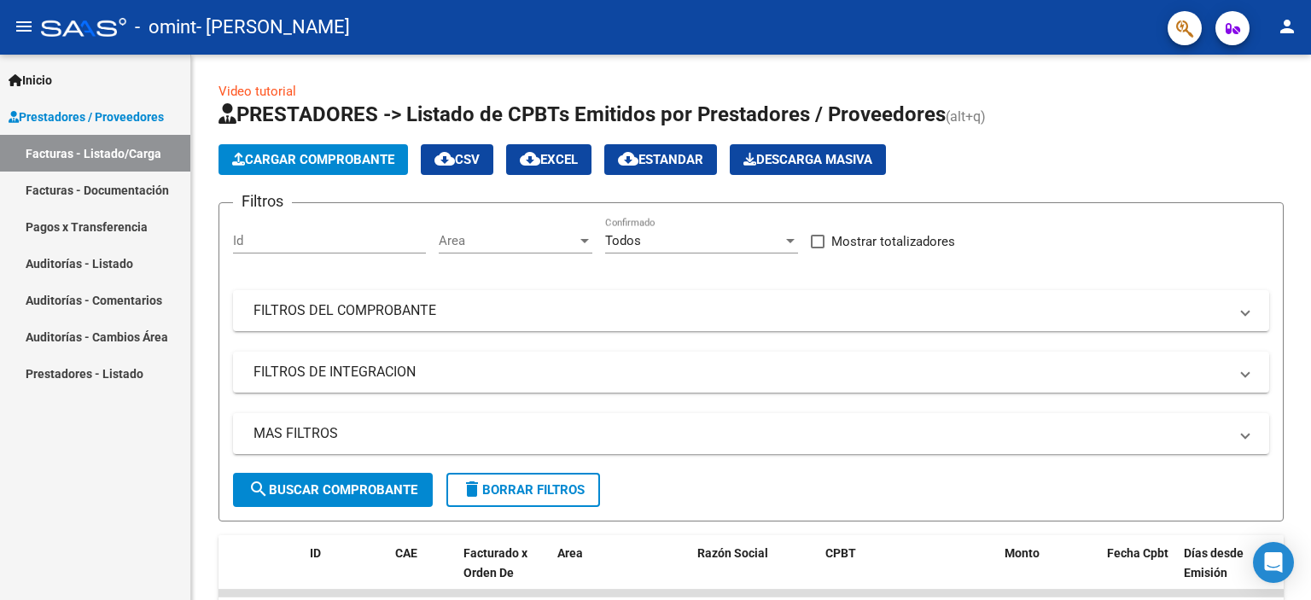
click at [320, 158] on span "Cargar Comprobante" at bounding box center [313, 159] width 162 height 15
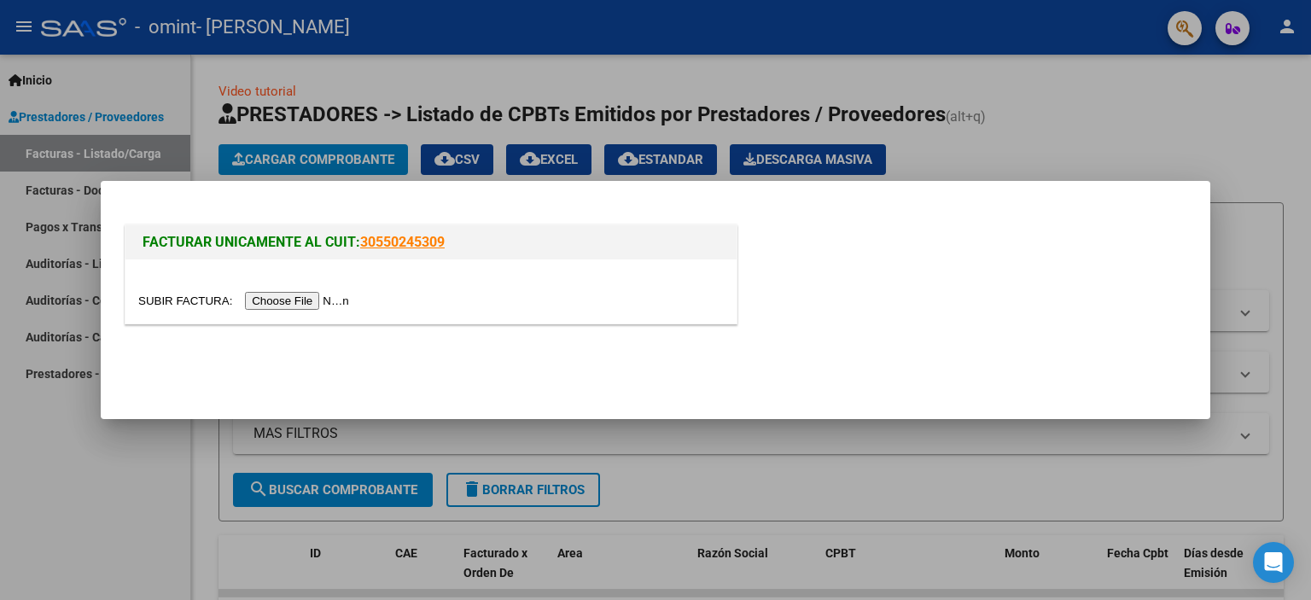
click at [283, 304] on input "file" at bounding box center [246, 301] width 216 height 18
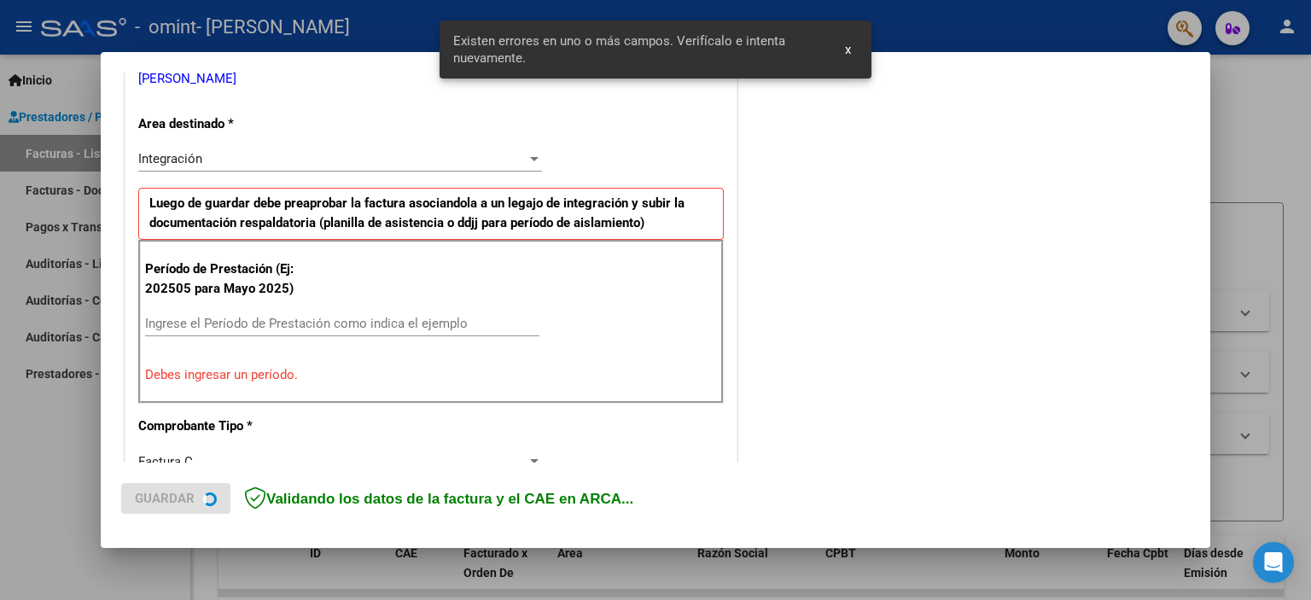
scroll to position [365, 0]
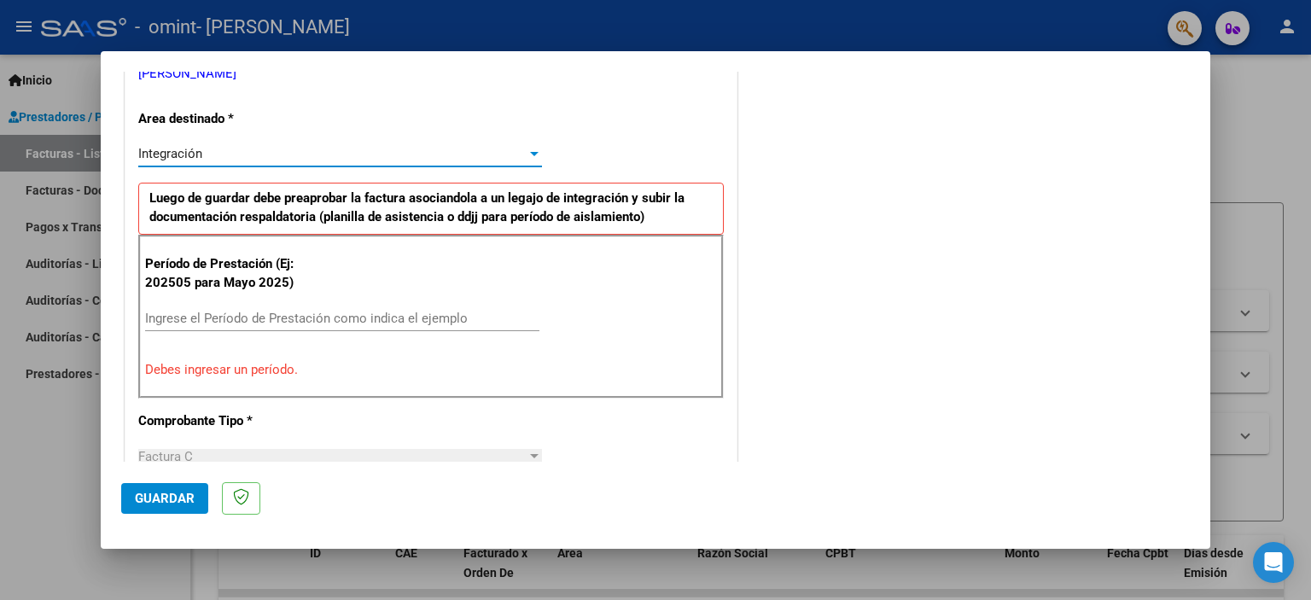
click at [314, 152] on div "Integración" at bounding box center [332, 153] width 388 height 15
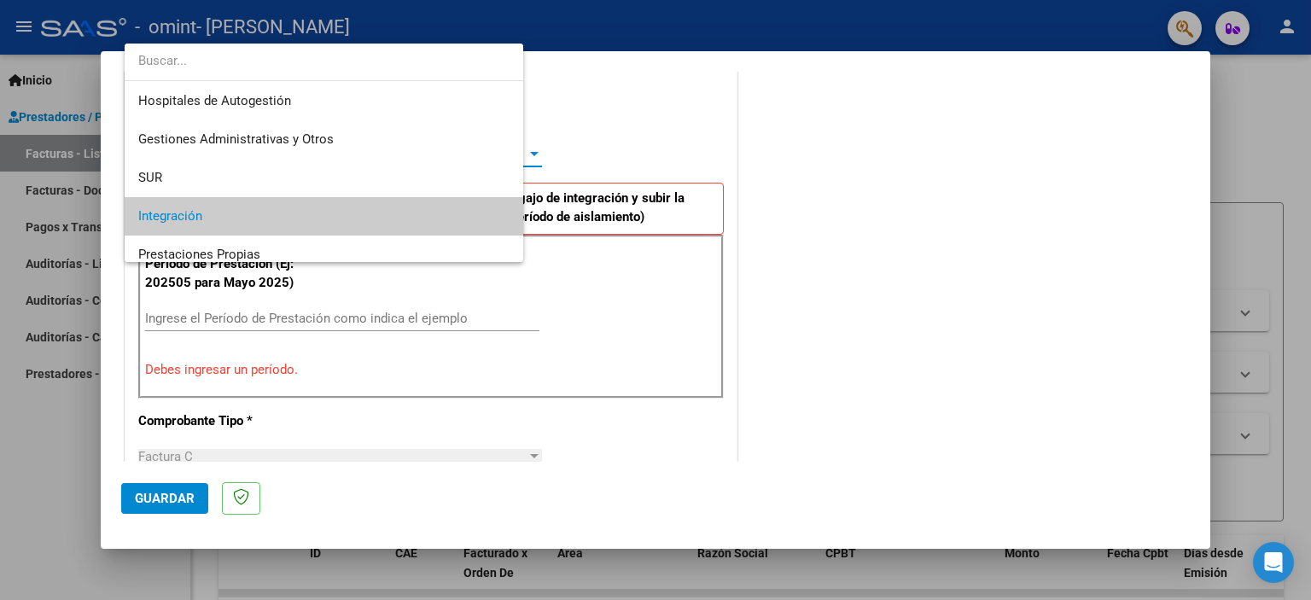
scroll to position [63, 0]
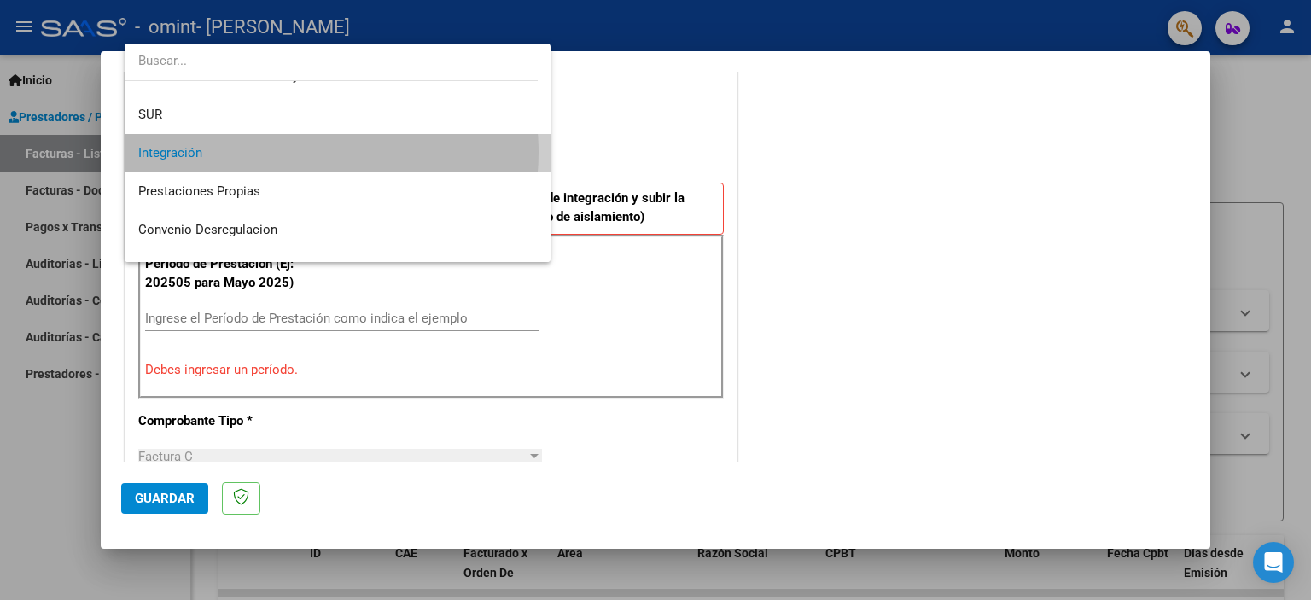
click at [314, 152] on span "Integración" at bounding box center [337, 153] width 399 height 38
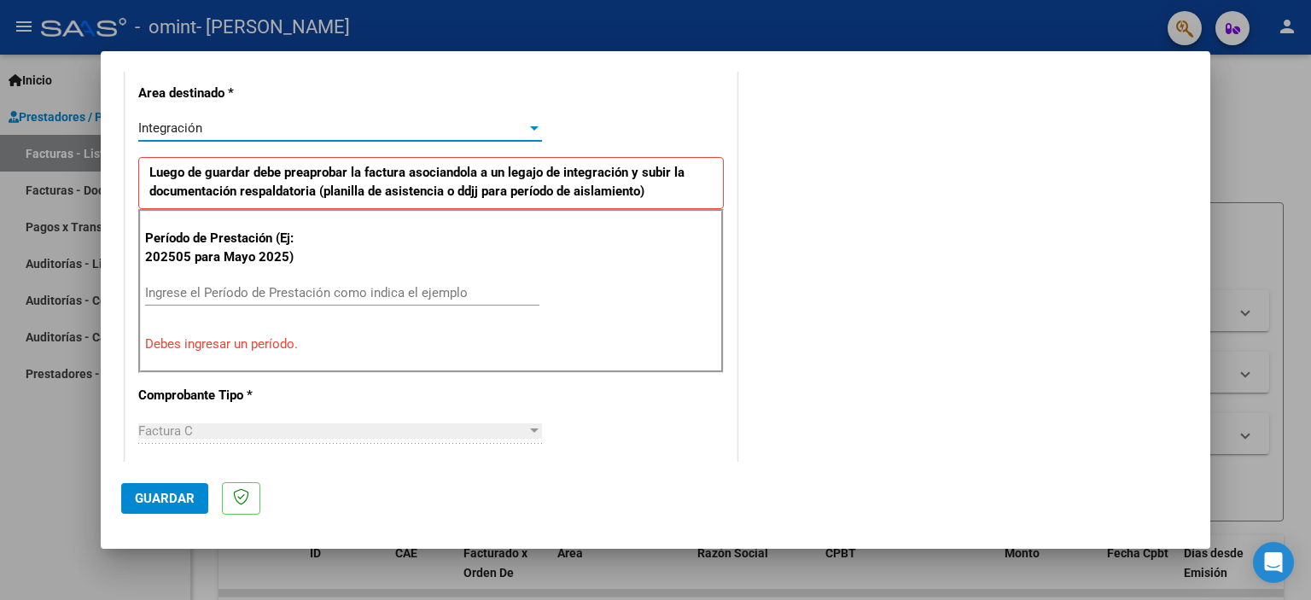
scroll to position [568, 0]
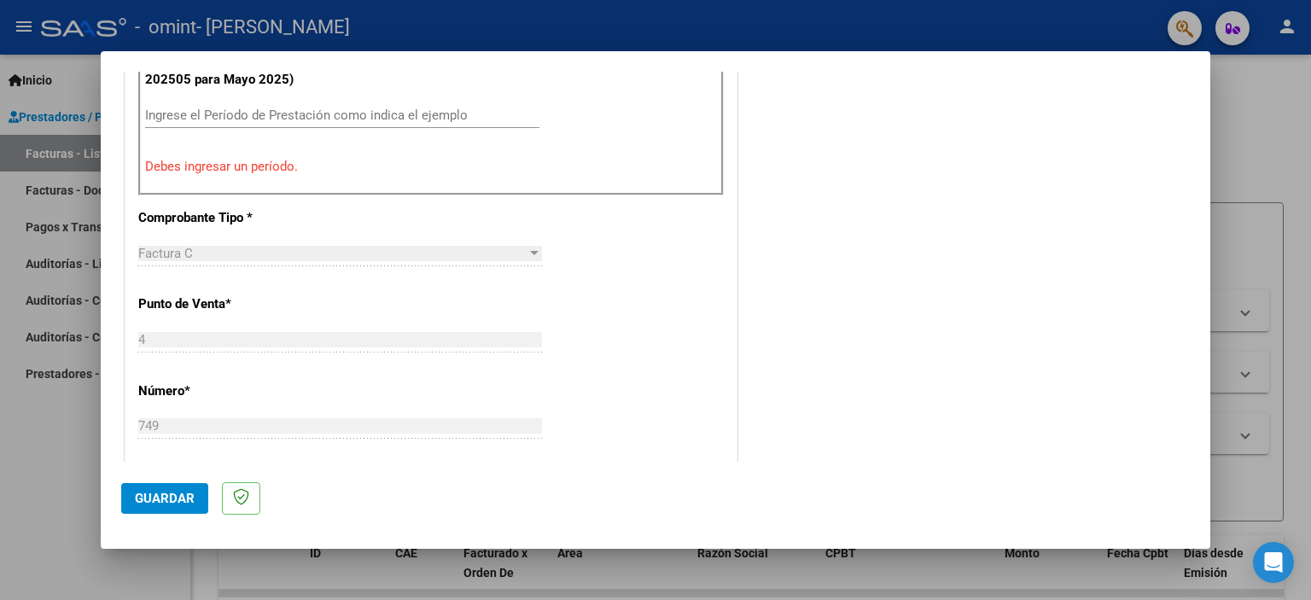
click at [322, 115] on input "Ingrese el Período de Prestación como indica el ejemplo" at bounding box center [342, 115] width 394 height 15
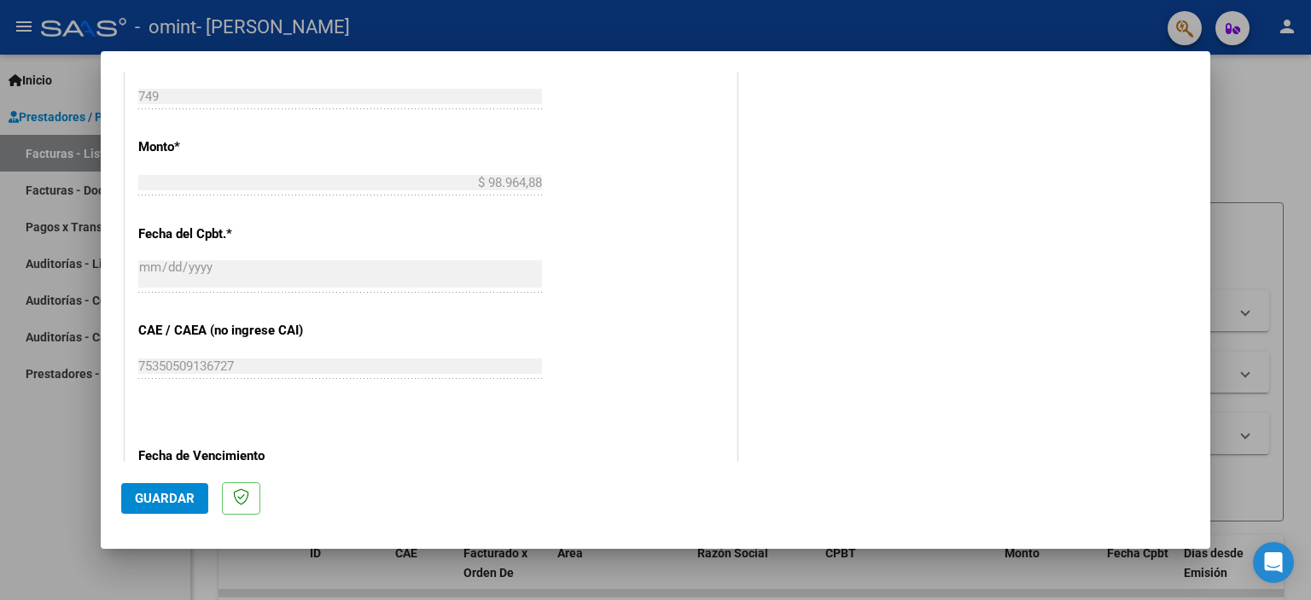
scroll to position [1110, 0]
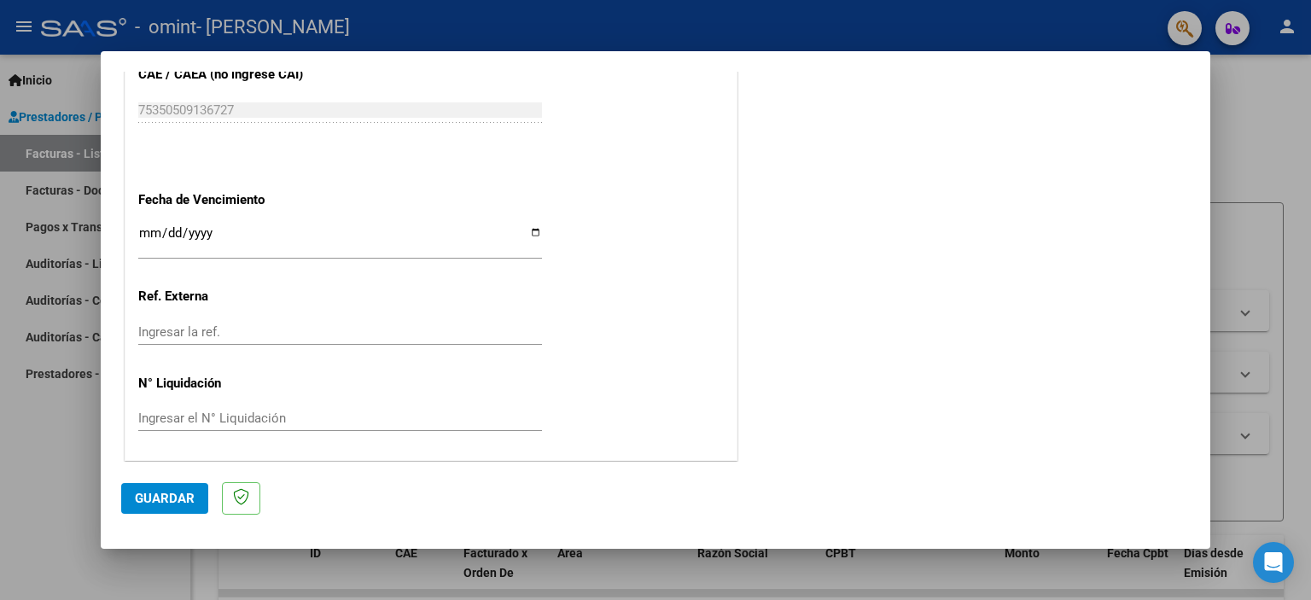
type input "202508"
click at [148, 222] on div "Ingresar la fecha" at bounding box center [340, 240] width 404 height 37
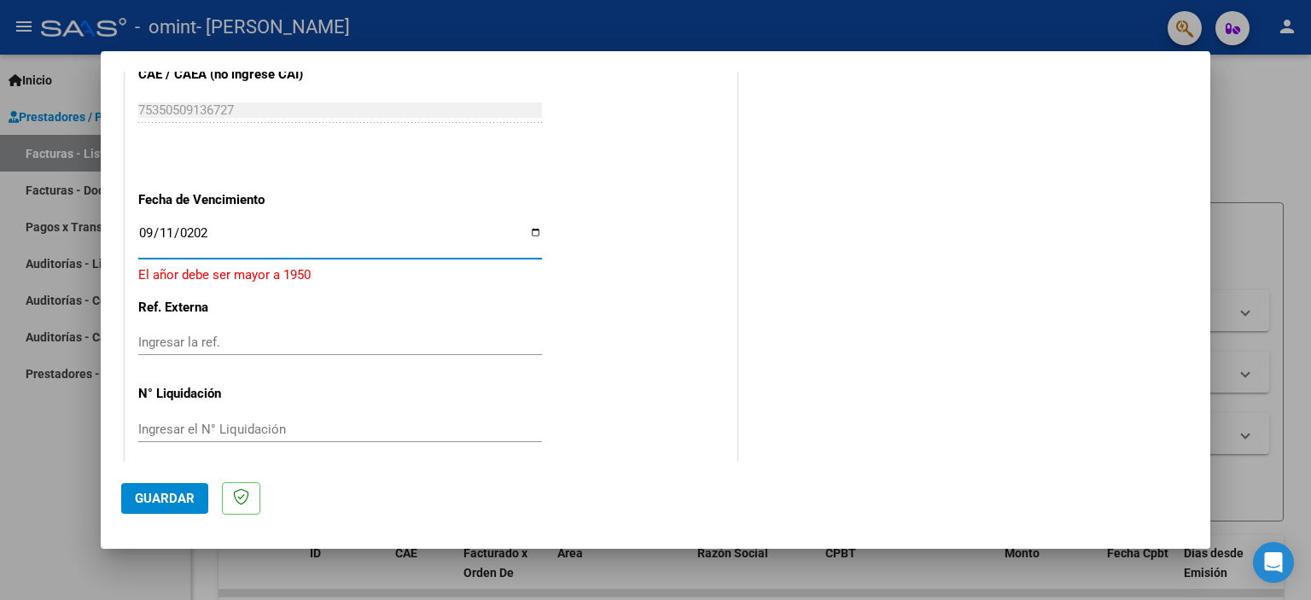
type input "[DATE]"
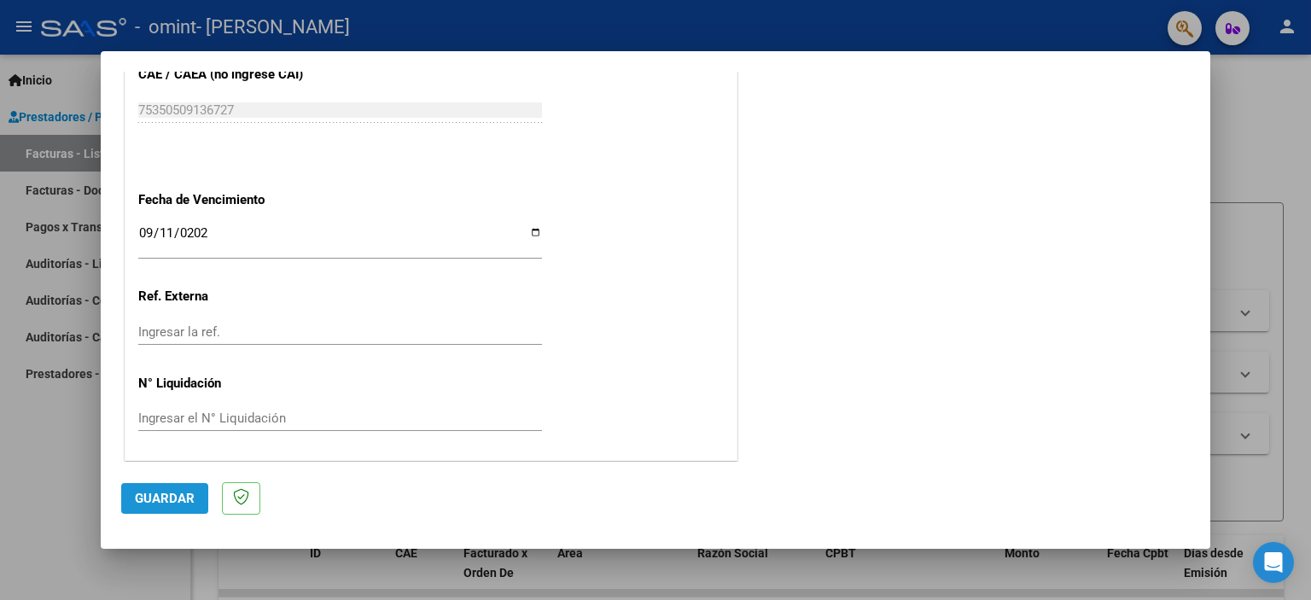
click at [159, 491] on span "Guardar" at bounding box center [165, 498] width 60 height 15
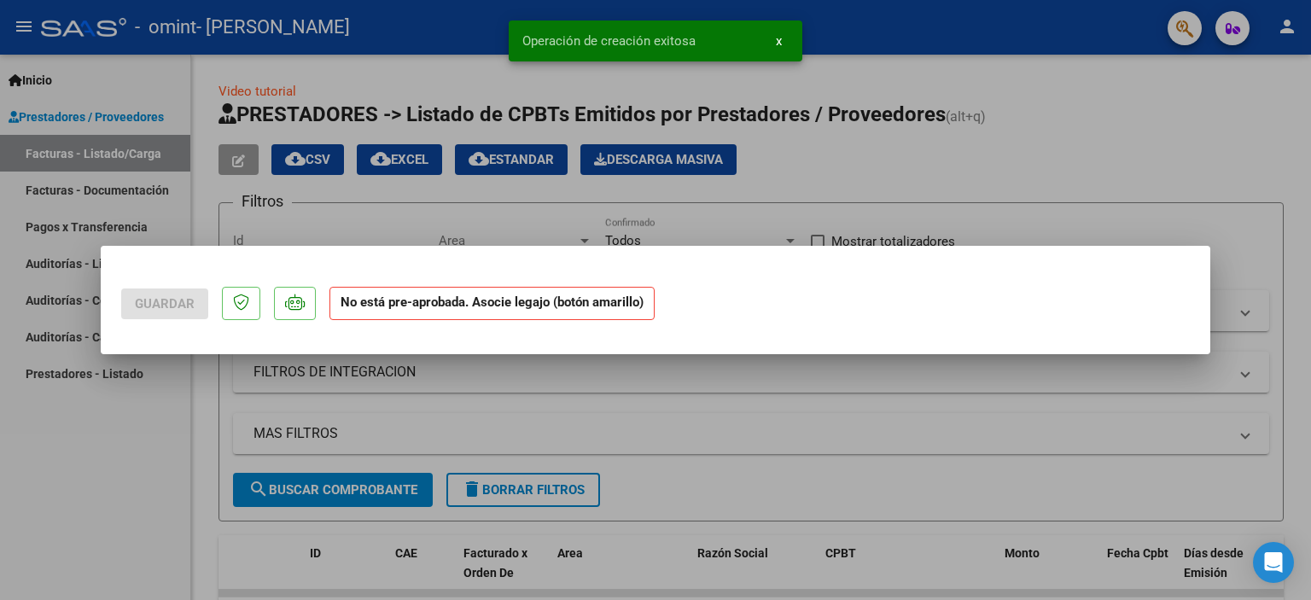
scroll to position [0, 0]
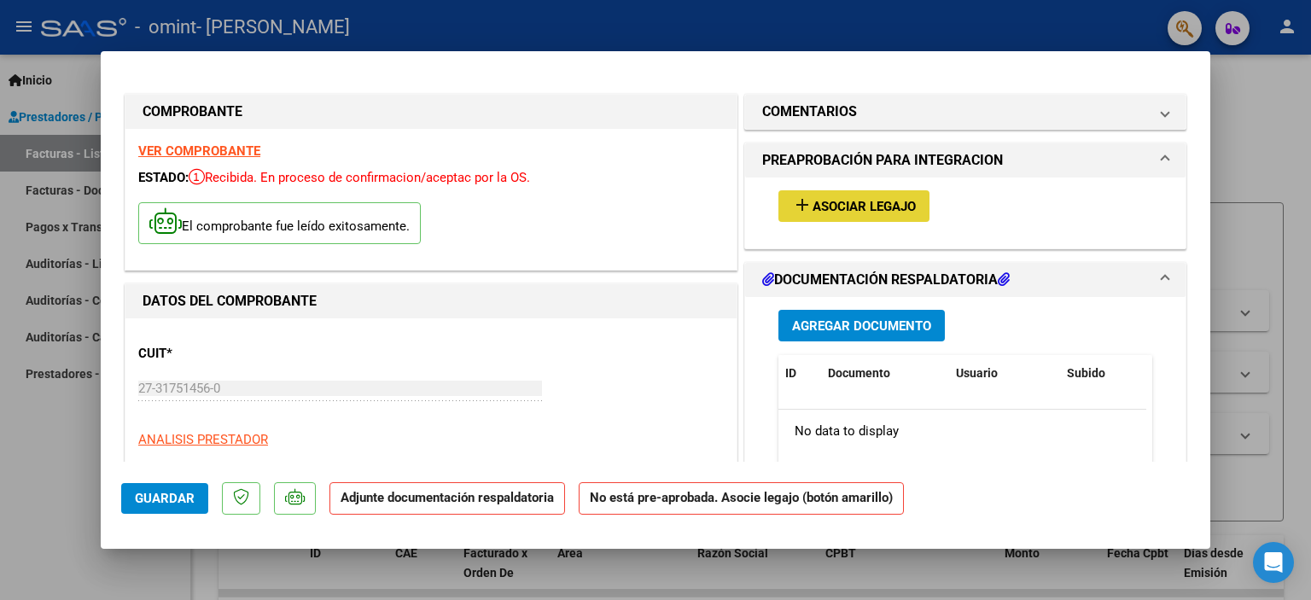
click at [847, 209] on span "Asociar Legajo" at bounding box center [864, 206] width 103 height 15
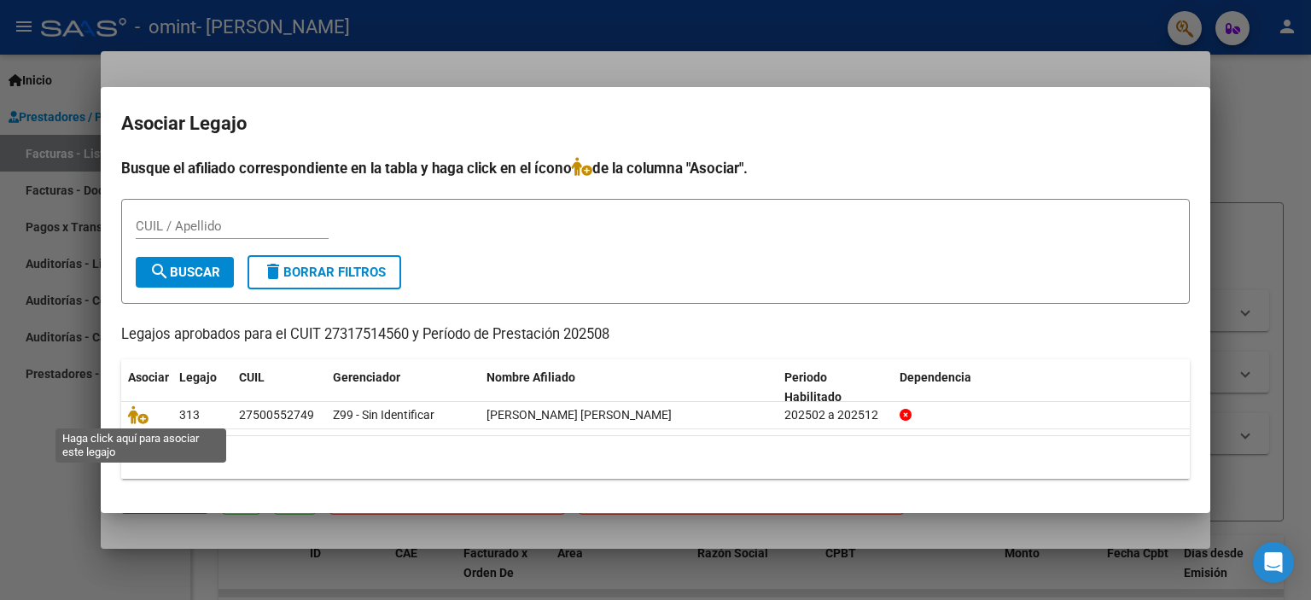
click at [137, 420] on icon at bounding box center [138, 414] width 20 height 19
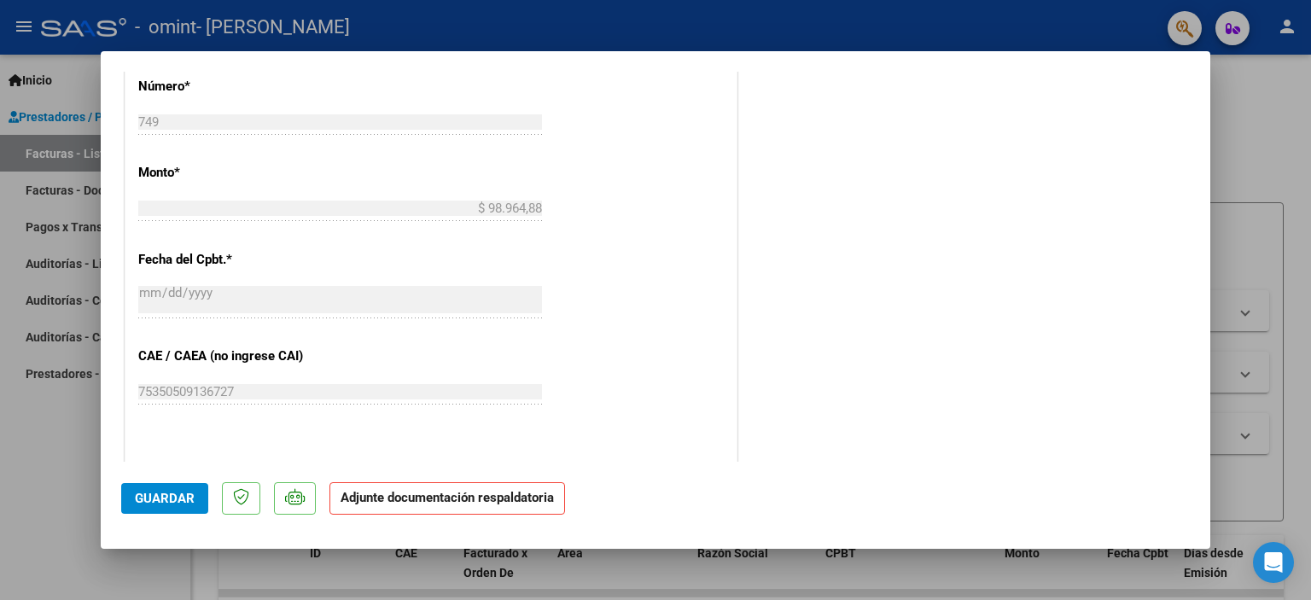
scroll to position [1136, 0]
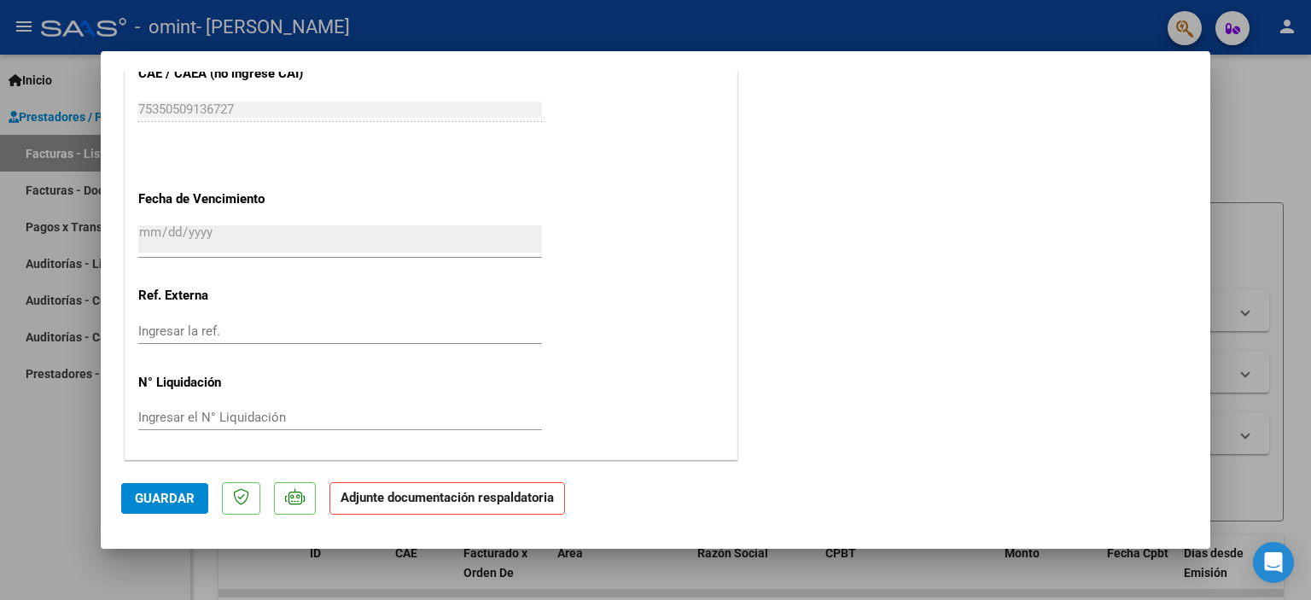
click at [465, 501] on strong "Adjunte documentación respaldatoria" at bounding box center [447, 497] width 213 height 15
click at [347, 498] on strong "Adjunte documentación respaldatoria" at bounding box center [447, 497] width 213 height 15
click at [168, 493] on span "Guardar" at bounding box center [165, 498] width 60 height 15
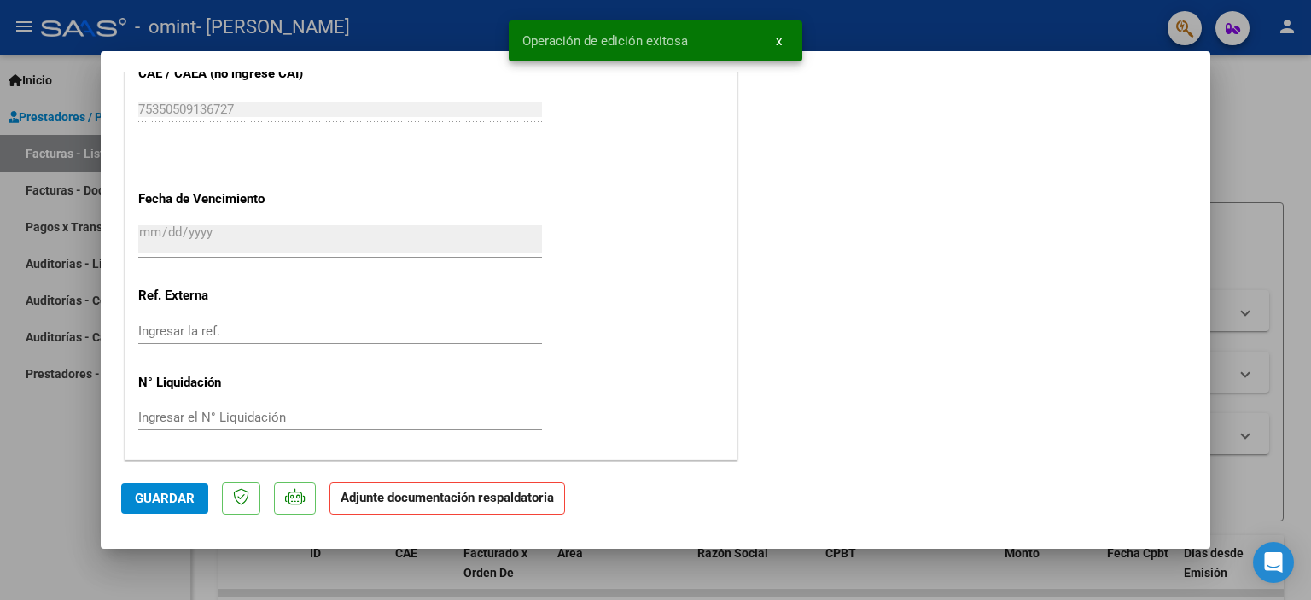
click at [415, 501] on strong "Adjunte documentación respaldatoria" at bounding box center [447, 497] width 213 height 15
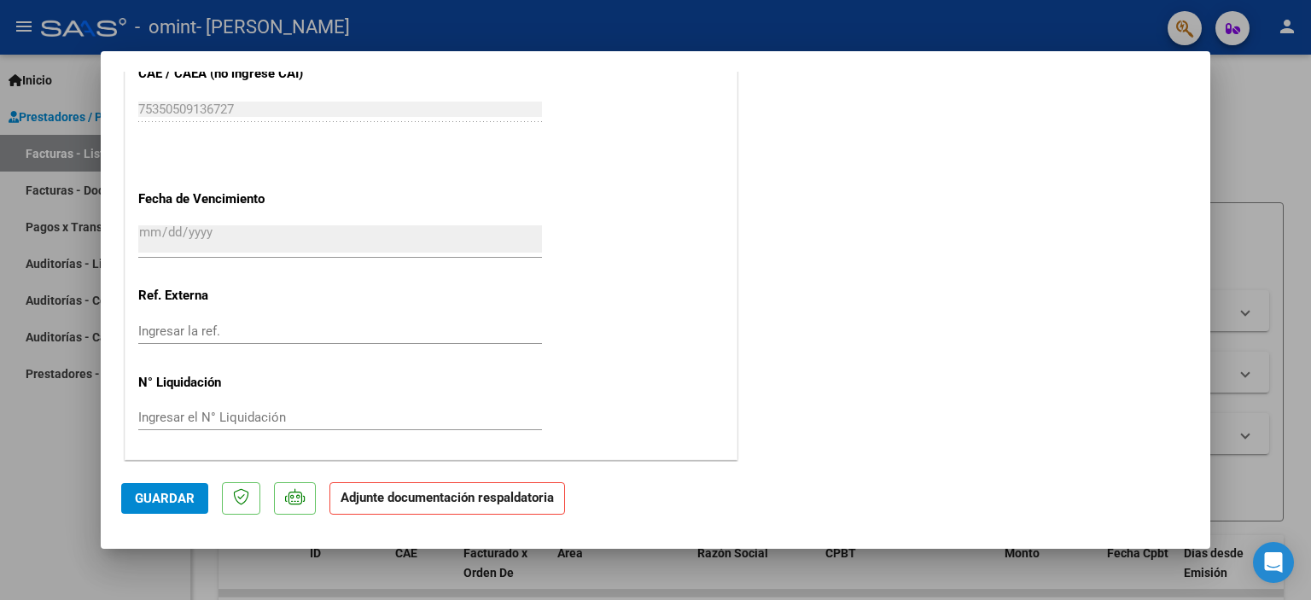
click at [518, 508] on p "Adjunte documentación respaldatoria" at bounding box center [447, 498] width 236 height 33
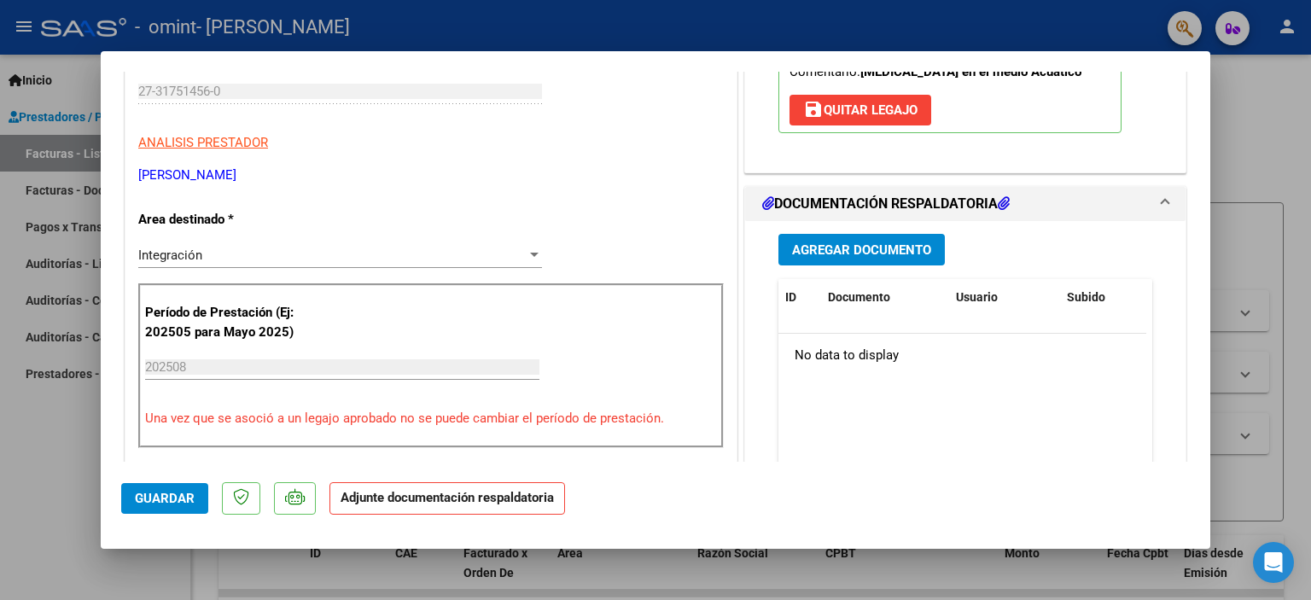
scroll to position [300, 0]
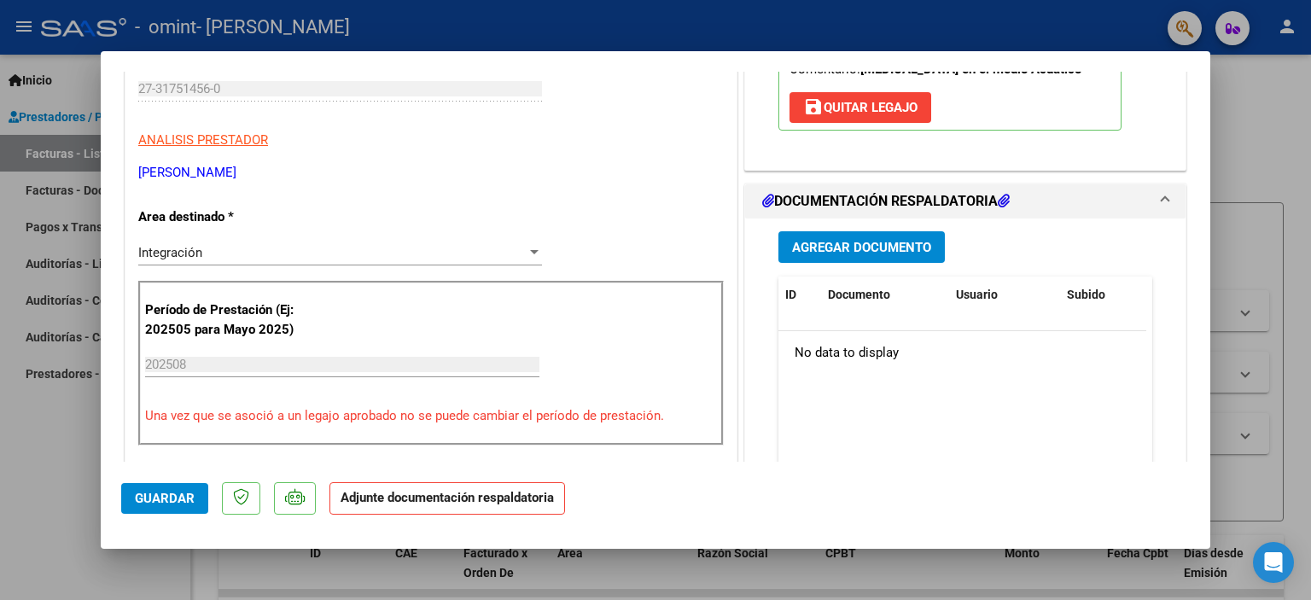
click at [833, 246] on span "Agregar Documento" at bounding box center [861, 247] width 139 height 15
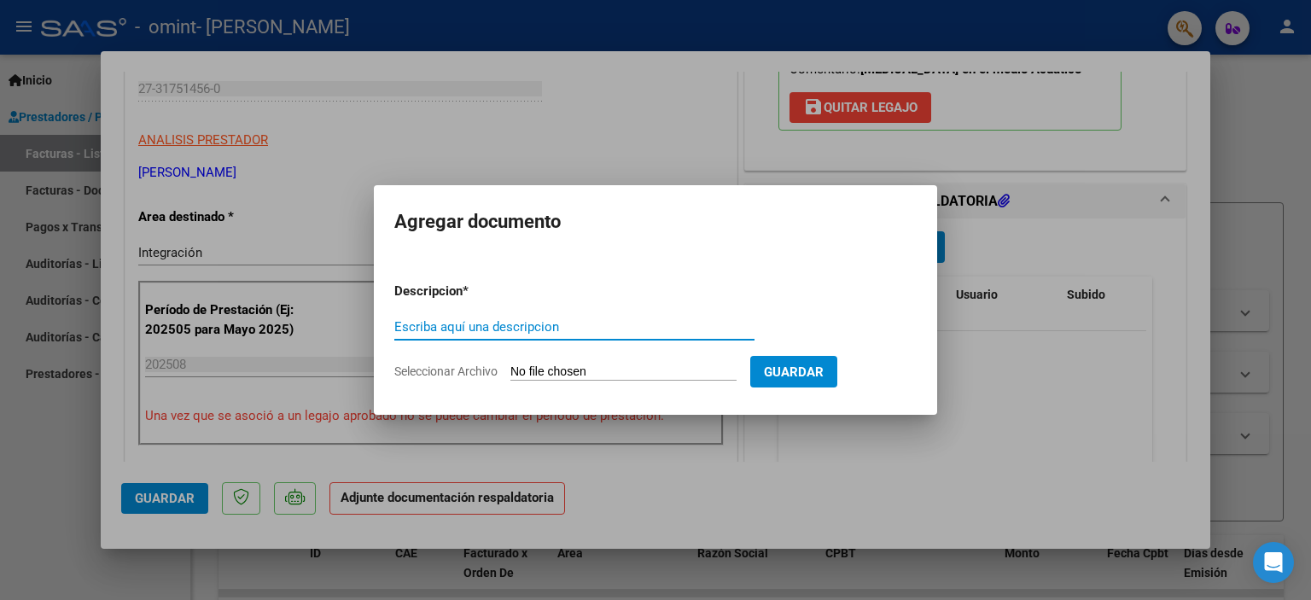
click at [629, 371] on input "Seleccionar Archivo" at bounding box center [623, 372] width 226 height 16
type input "C:\fakepath\planilla de asistencia.pdf"
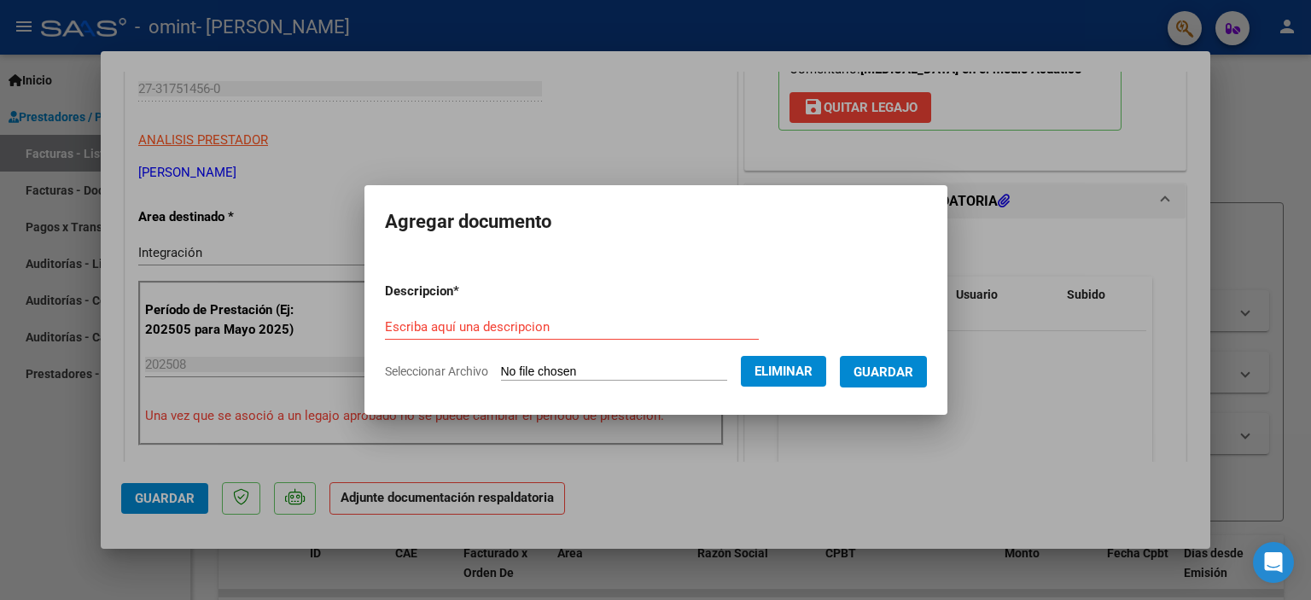
click at [519, 317] on div "Escriba aquí una descripcion" at bounding box center [572, 327] width 374 height 26
click at [514, 327] on input "Escriba aquí una descripcion" at bounding box center [572, 326] width 374 height 15
type input "planilla de asistencia"
click at [898, 382] on button "Guardar" at bounding box center [883, 372] width 87 height 32
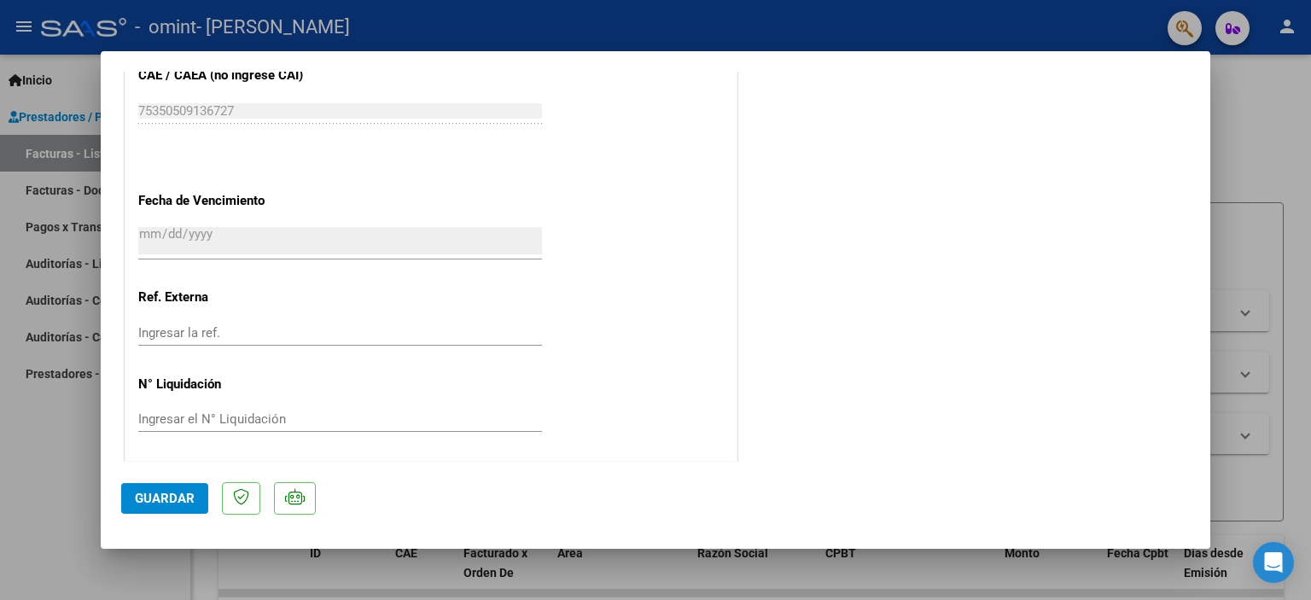
scroll to position [1136, 0]
click at [160, 498] on span "Guardar" at bounding box center [165, 498] width 60 height 15
click at [416, 419] on input "Ingresar el N° Liquidación" at bounding box center [340, 417] width 404 height 15
click at [201, 329] on input "Ingresar la ref." at bounding box center [340, 330] width 404 height 15
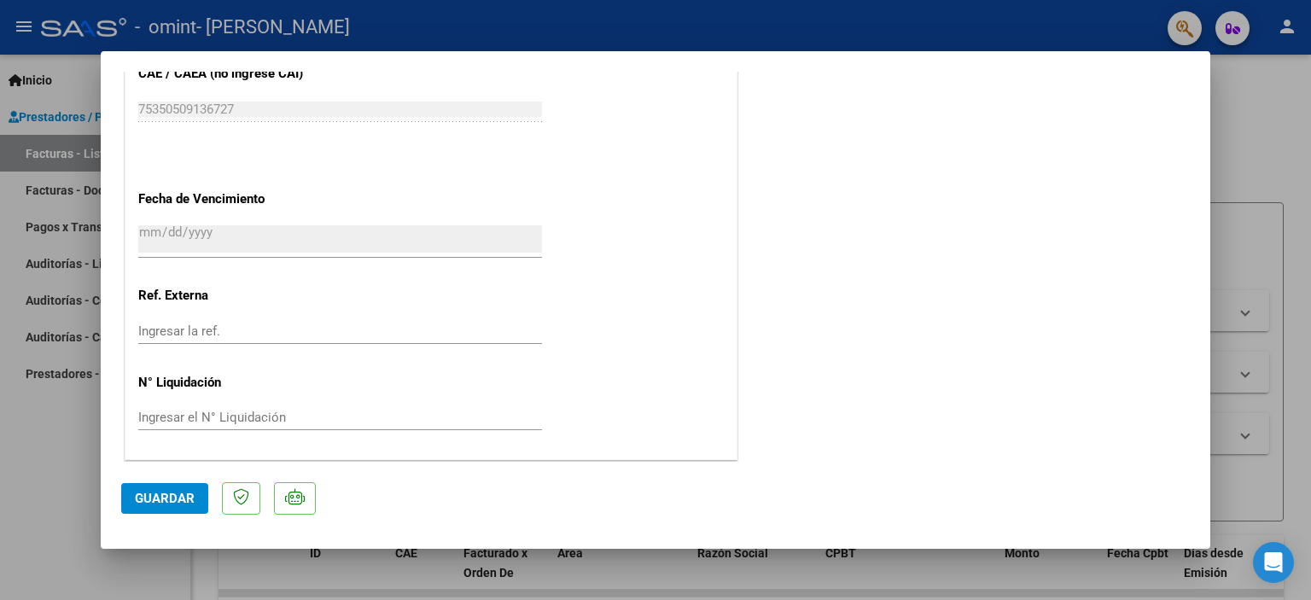
click at [1278, 158] on div at bounding box center [655, 300] width 1311 height 600
type input "$ 0,00"
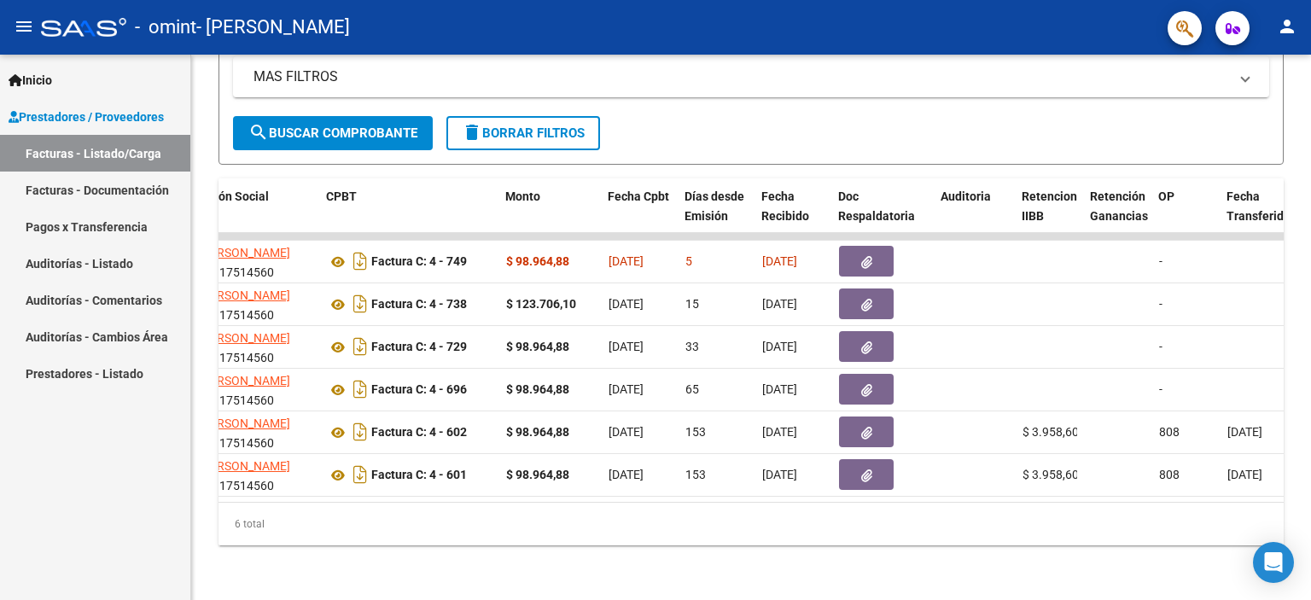
scroll to position [0, 492]
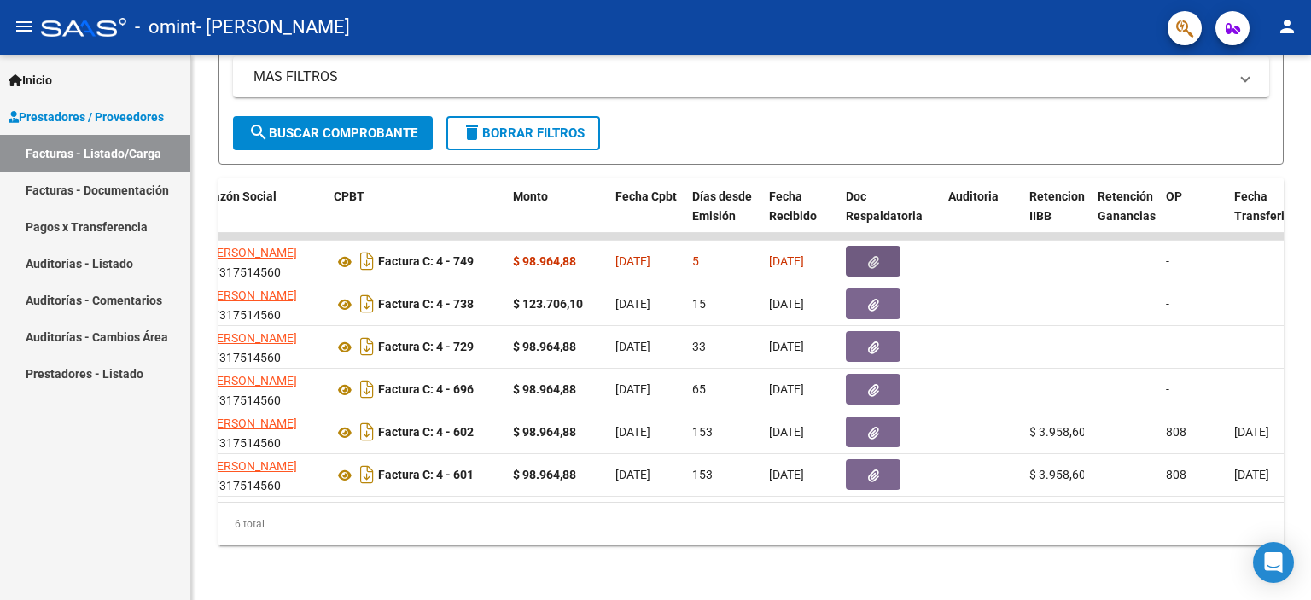
click at [859, 251] on button "button" at bounding box center [873, 261] width 55 height 31
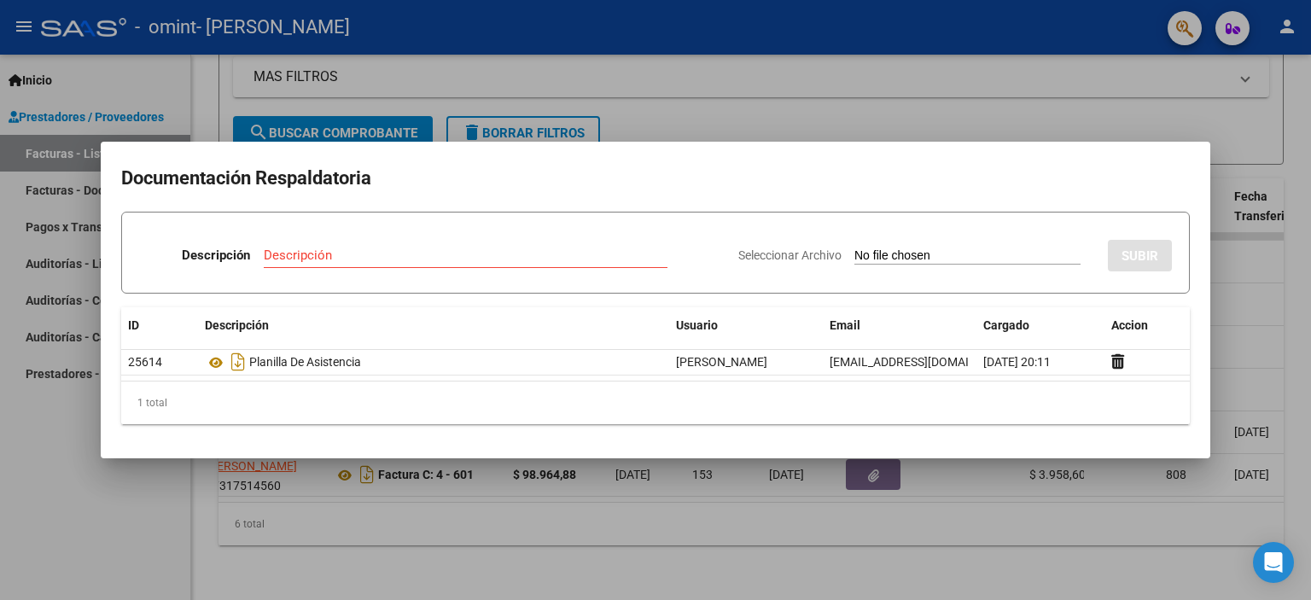
click at [772, 115] on div at bounding box center [655, 300] width 1311 height 600
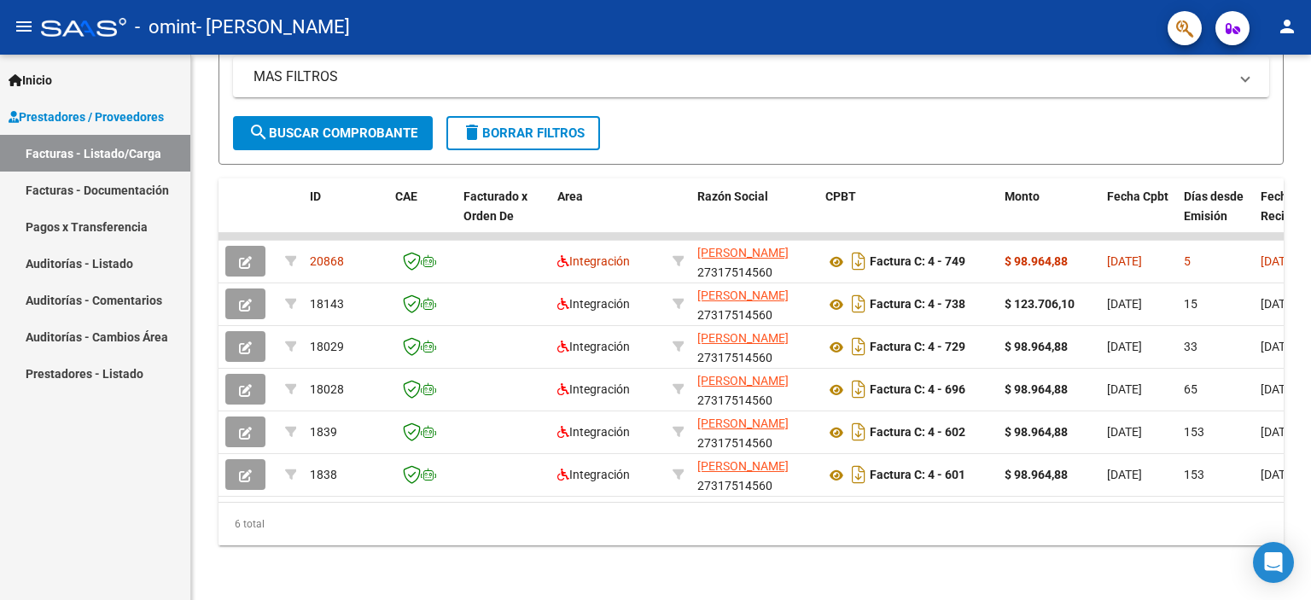
scroll to position [0, 0]
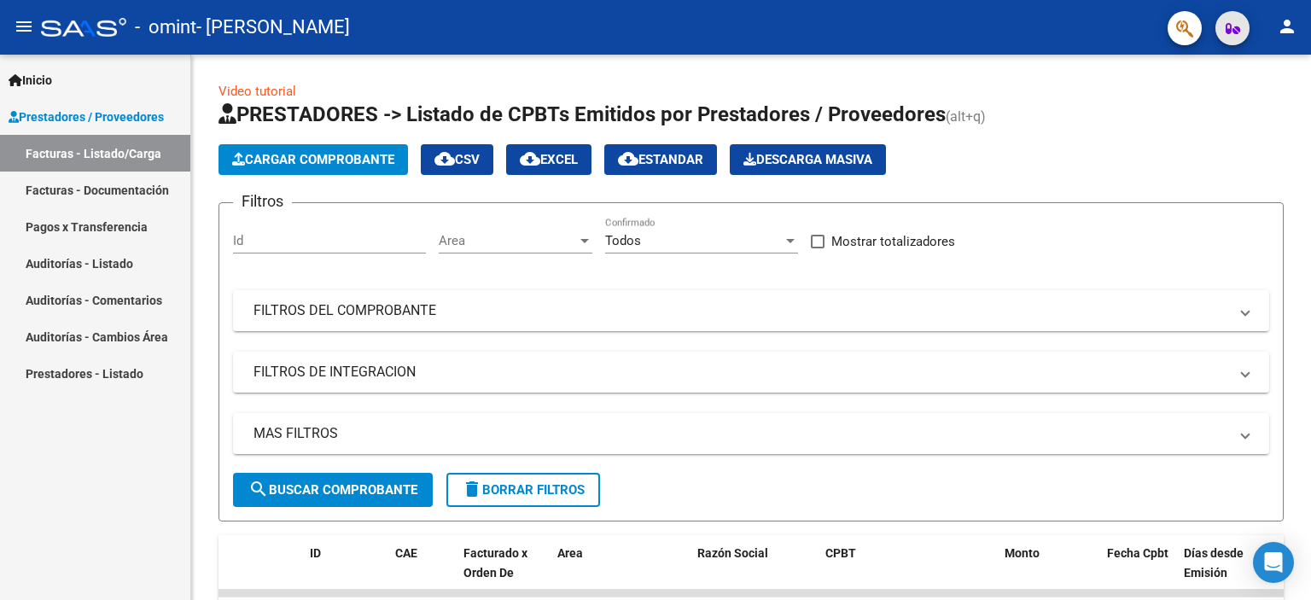
click at [1239, 24] on button "button" at bounding box center [1232, 28] width 34 height 34
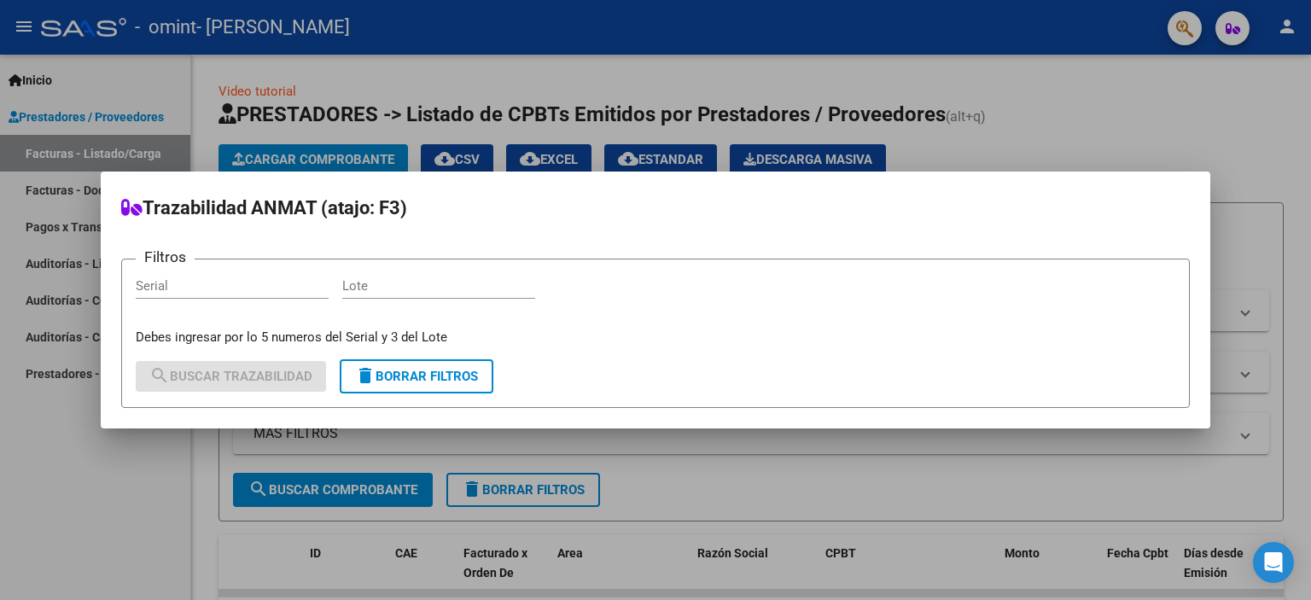
click at [1239, 24] on div at bounding box center [655, 300] width 1311 height 600
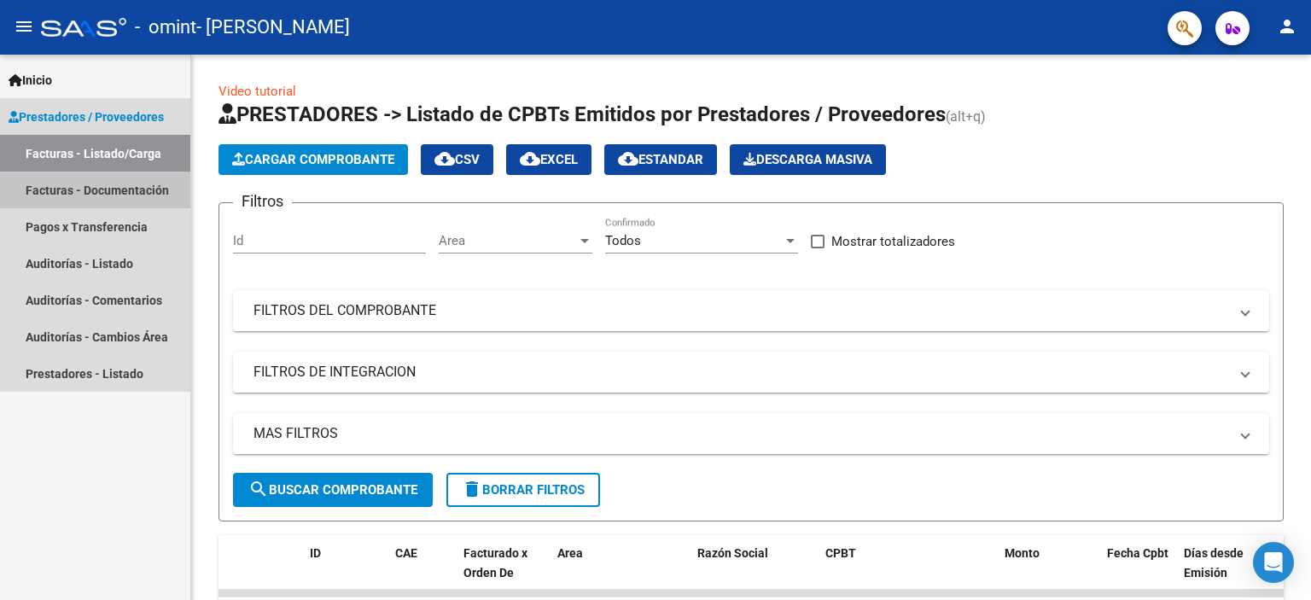
click at [134, 187] on link "Facturas - Documentación" at bounding box center [95, 190] width 190 height 37
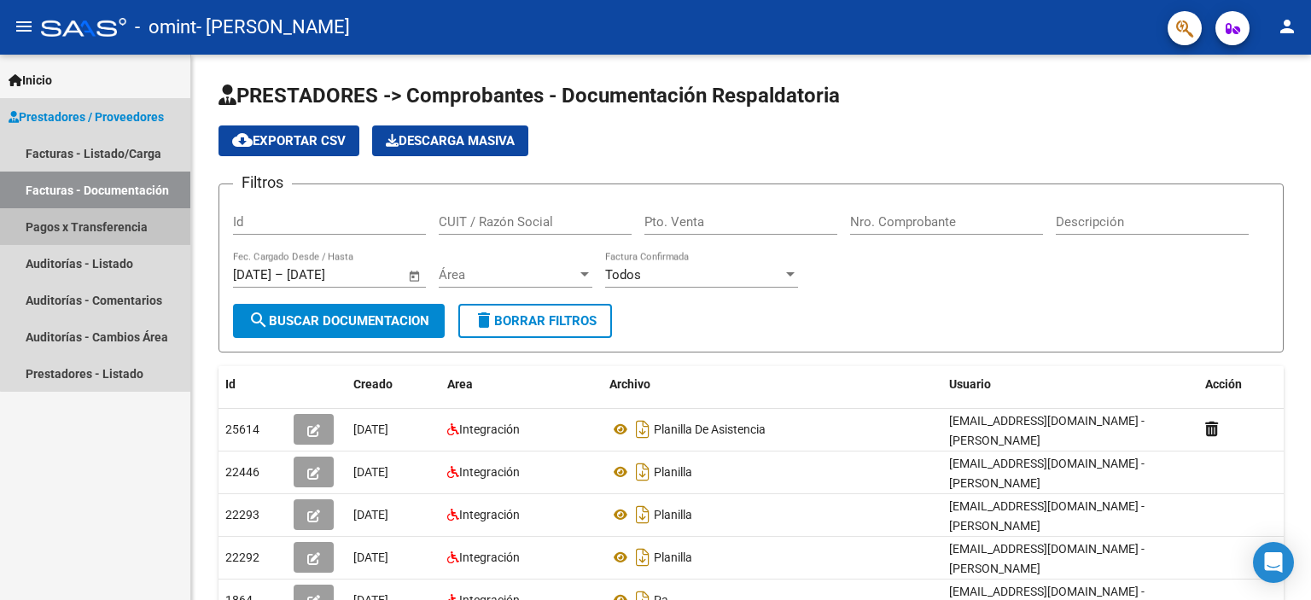
click at [132, 229] on link "Pagos x Transferencia" at bounding box center [95, 226] width 190 height 37
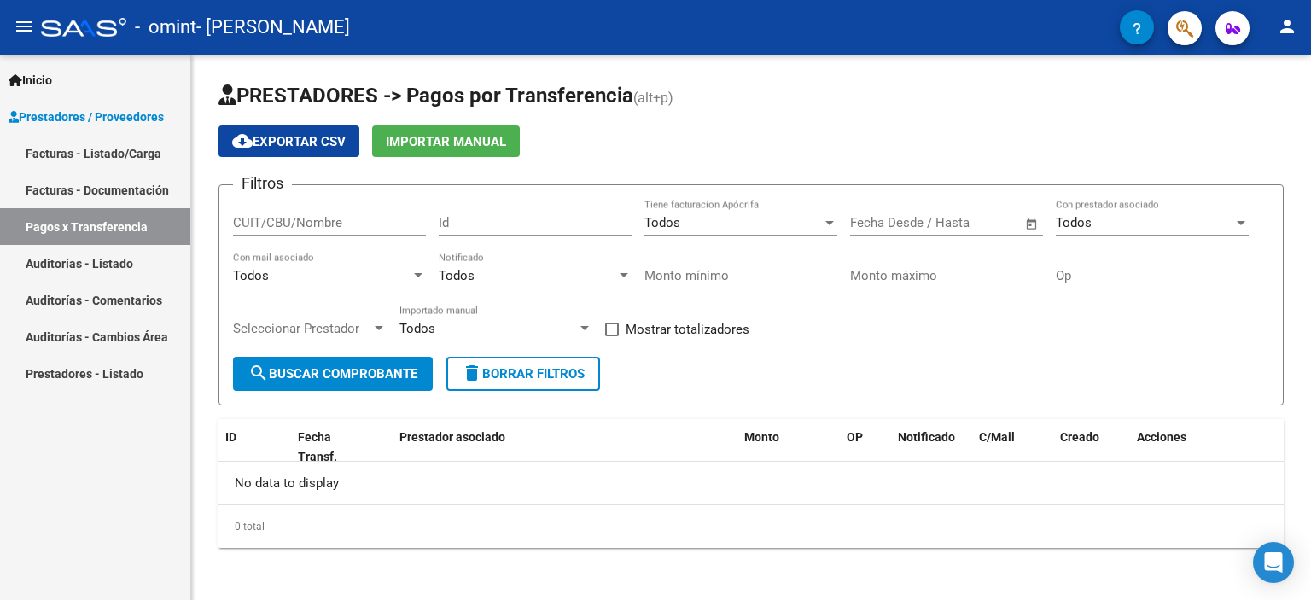
click at [447, 420] on datatable-header-cell "Prestador asociado" at bounding box center [565, 447] width 345 height 56
click at [457, 437] on span "Prestador asociado" at bounding box center [452, 437] width 106 height 14
click at [76, 263] on link "Auditorías - Listado" at bounding box center [95, 263] width 190 height 37
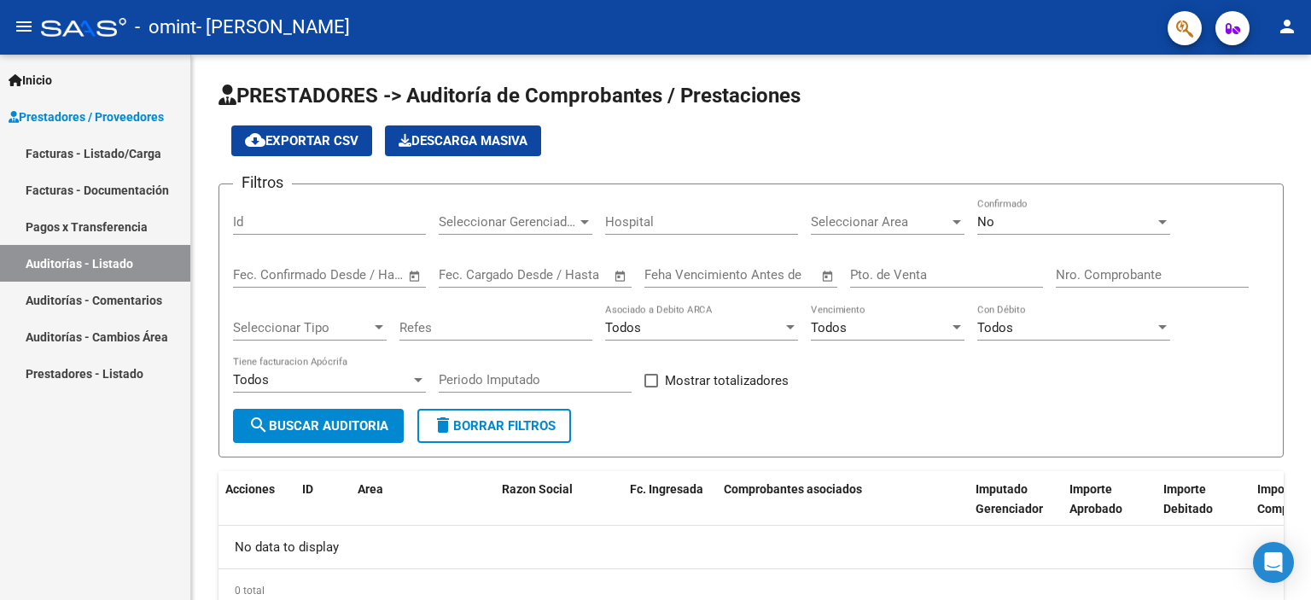
click at [110, 304] on link "Auditorías - Comentarios" at bounding box center [95, 300] width 190 height 37
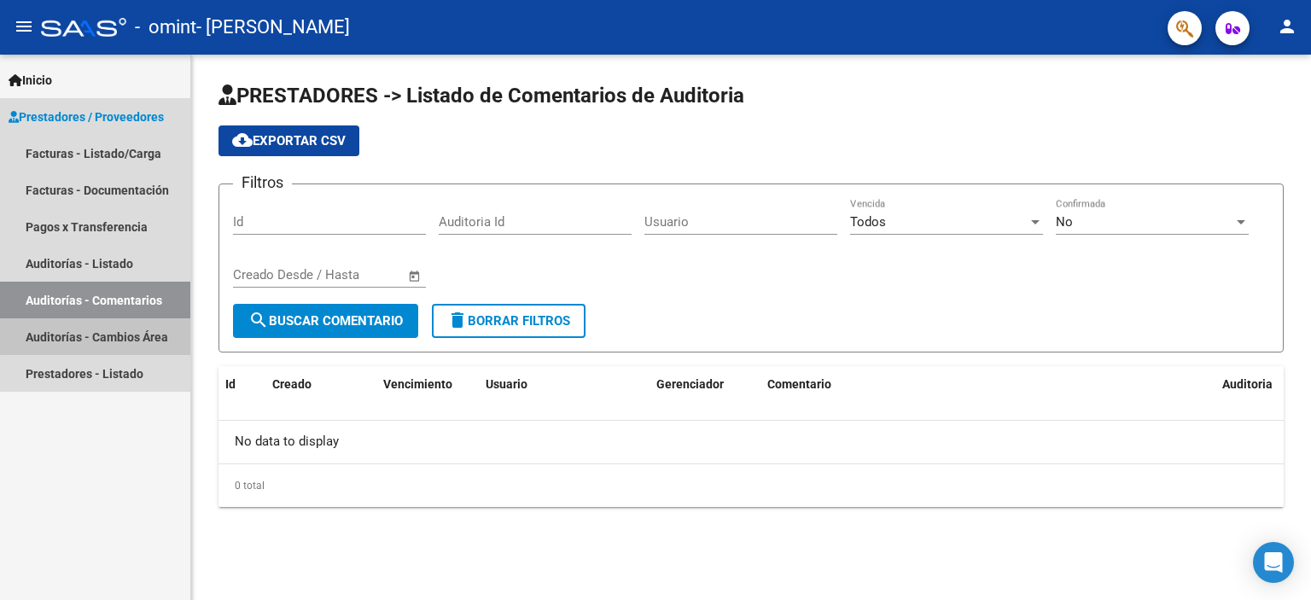
click at [128, 333] on link "Auditorías - Cambios Área" at bounding box center [95, 336] width 190 height 37
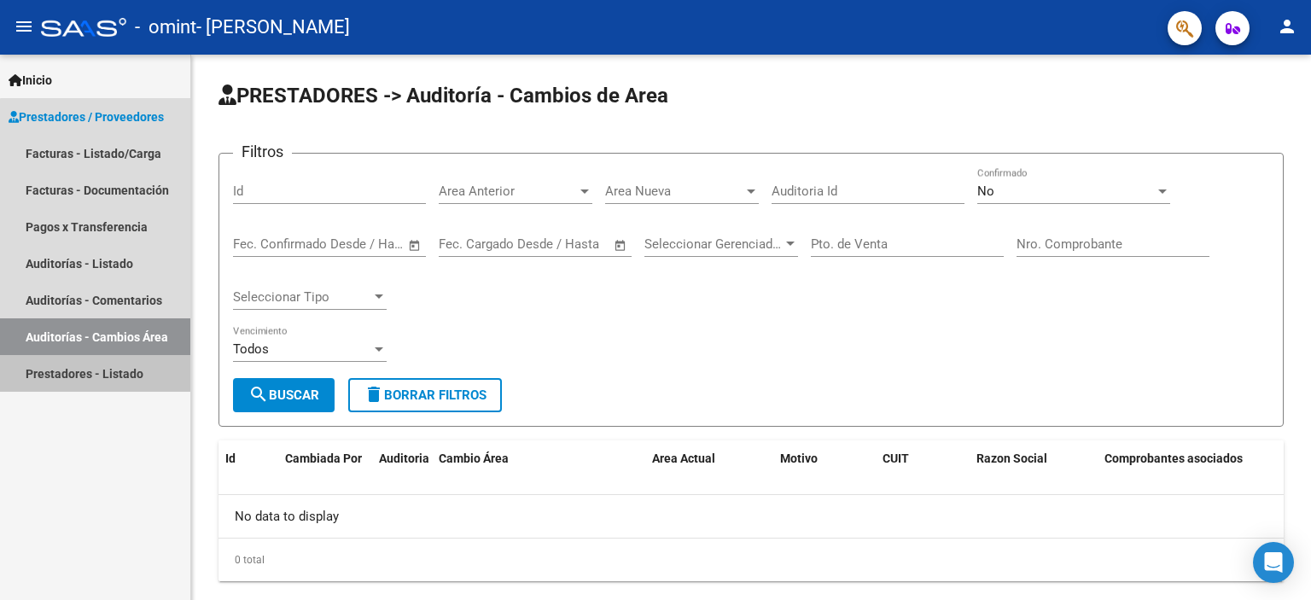
click at [140, 382] on link "Prestadores - Listado" at bounding box center [95, 373] width 190 height 37
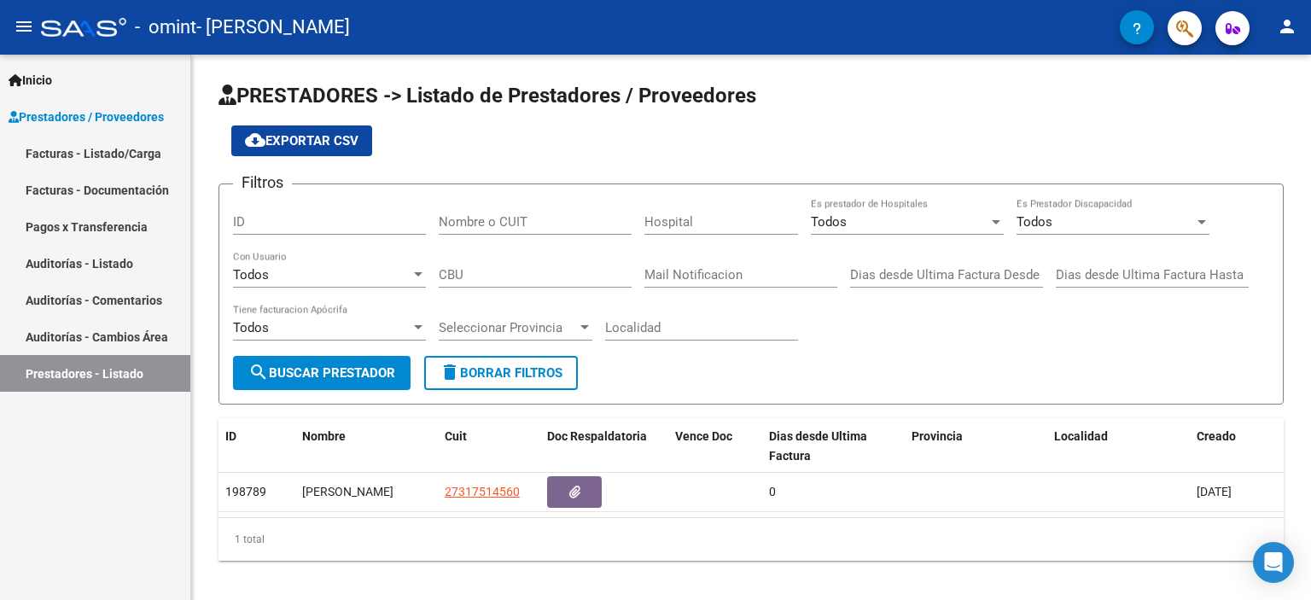
click at [353, 494] on div "[PERSON_NAME]" at bounding box center [366, 492] width 129 height 20
click at [112, 149] on link "Facturas - Listado/Carga" at bounding box center [95, 153] width 190 height 37
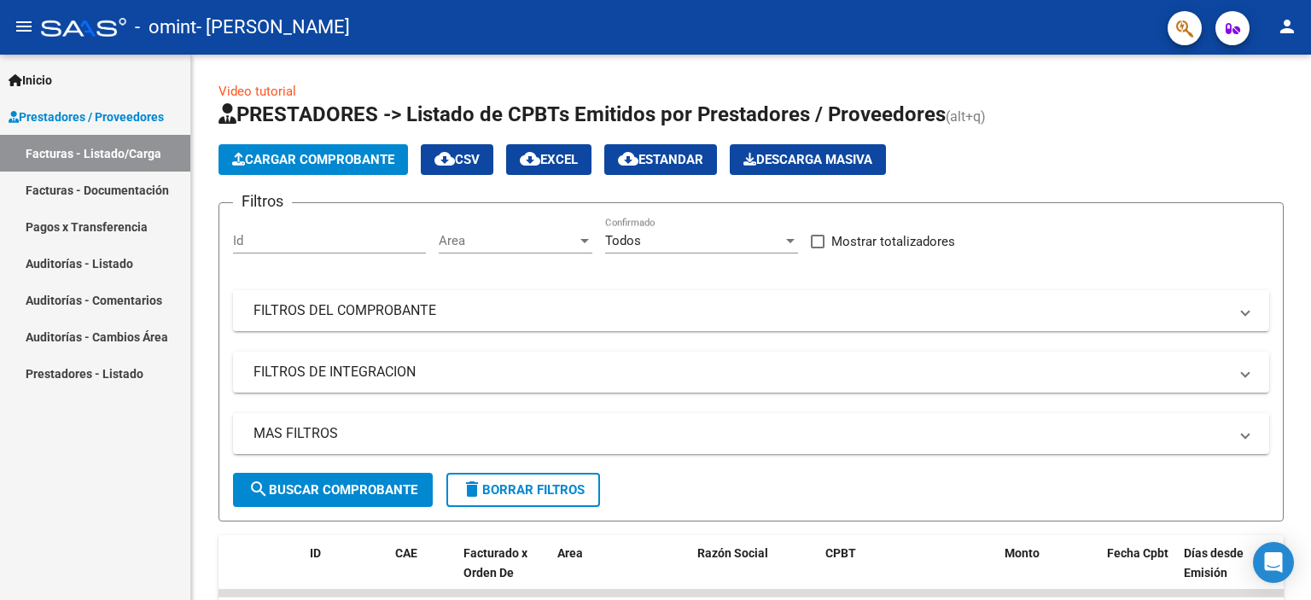
scroll to position [284, 0]
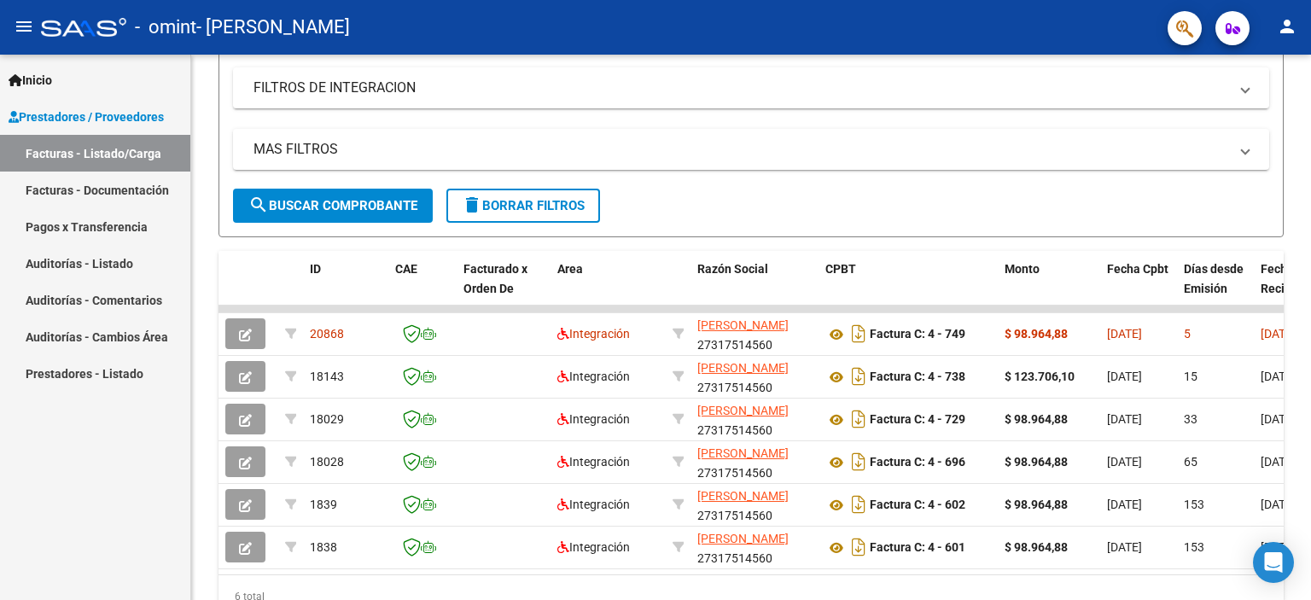
click at [412, 97] on mat-expansion-panel-header "FILTROS DE INTEGRACION" at bounding box center [751, 87] width 1036 height 41
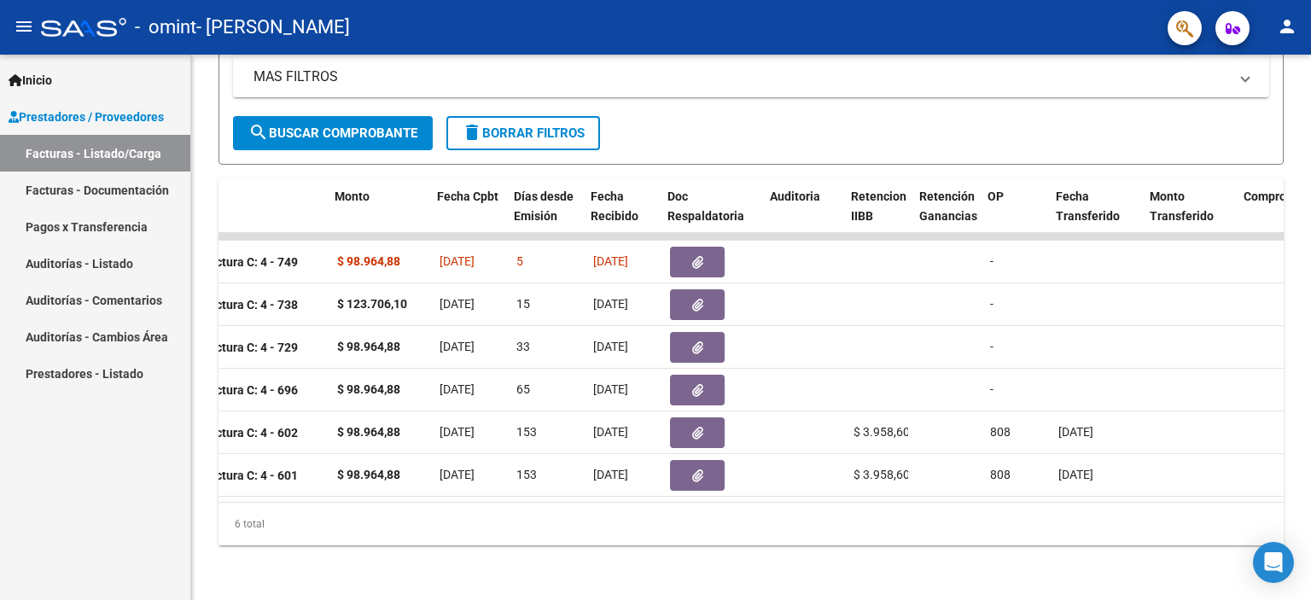
scroll to position [0, 669]
click at [1266, 563] on icon "Open Intercom Messenger" at bounding box center [1274, 562] width 18 height 20
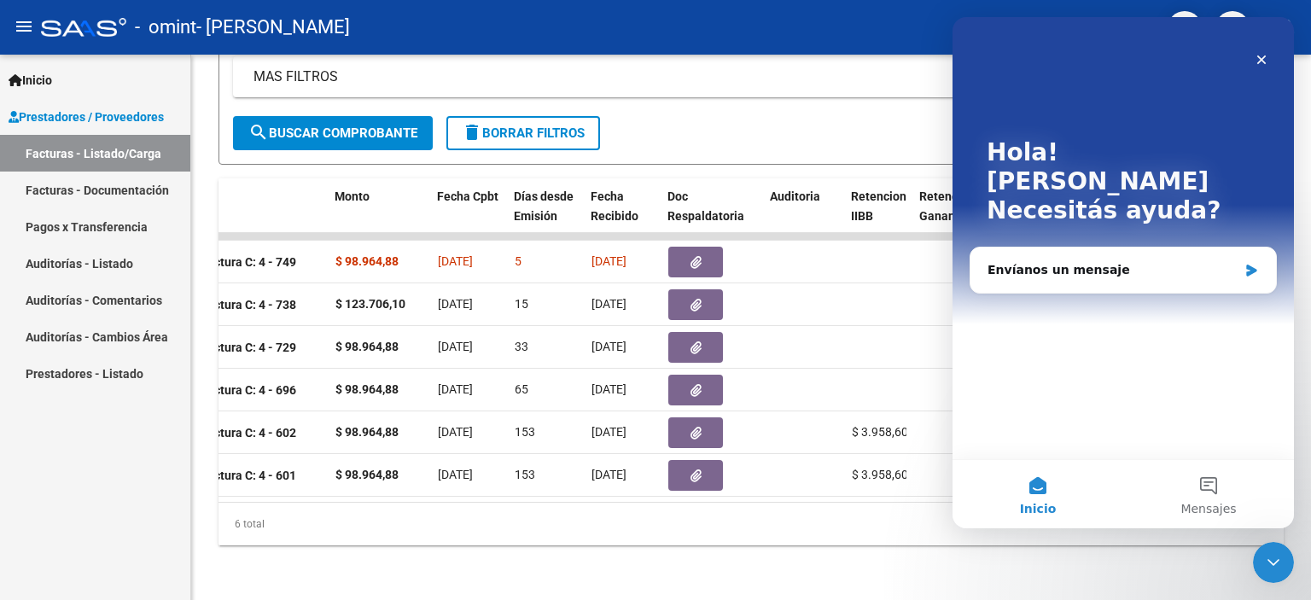
scroll to position [0, 0]
click at [1082, 248] on div "Envíanos un mensaje" at bounding box center [1123, 270] width 306 height 45
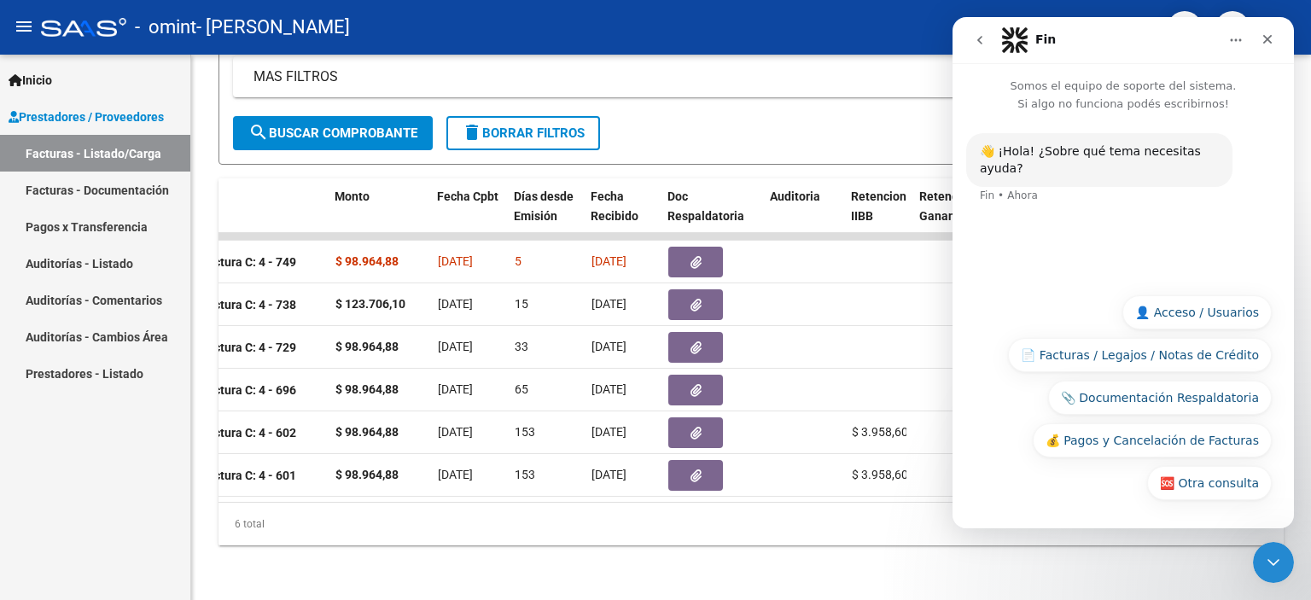
click at [1008, 190] on div "👋 ¡Hola! ¿Sobre qué tema necesitas ayuda? Fin • [GEOGRAPHIC_DATA]" at bounding box center [1123, 178] width 314 height 91
click at [1062, 224] on div "👋 ¡Hola! ¿Sobre qué tema necesitas ayuda? Fin • [GEOGRAPHIC_DATA]" at bounding box center [1122, 199] width 341 height 172
click at [1202, 485] on button "🆘 Otra consulta" at bounding box center [1209, 483] width 125 height 34
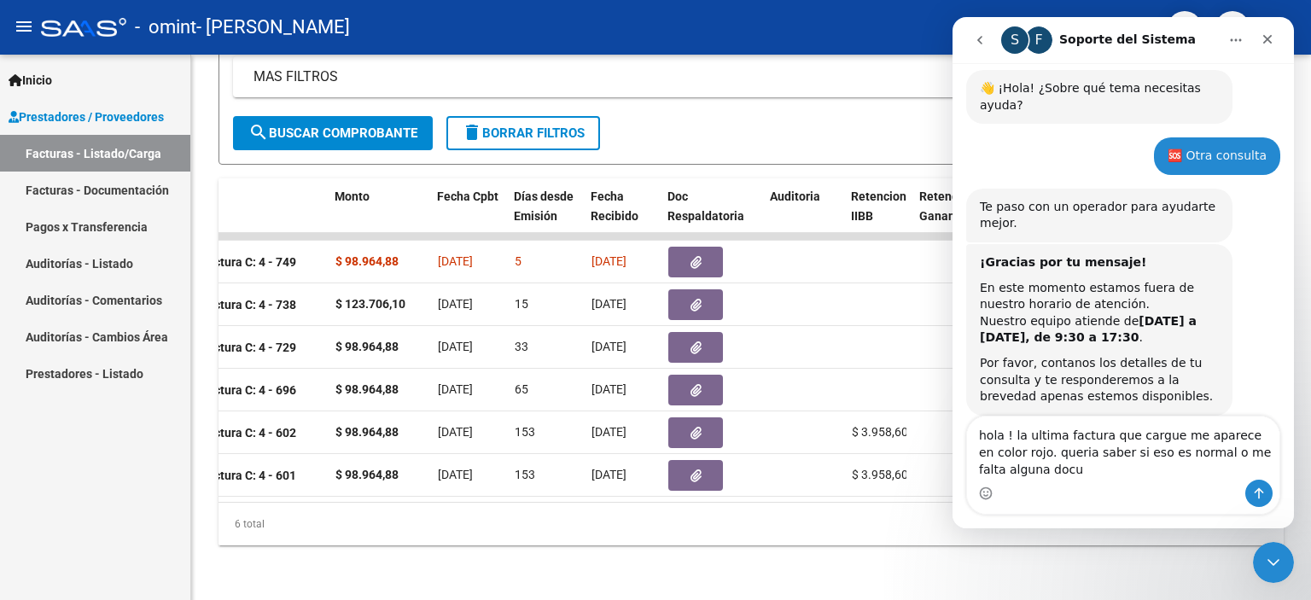
scroll to position [80, 0]
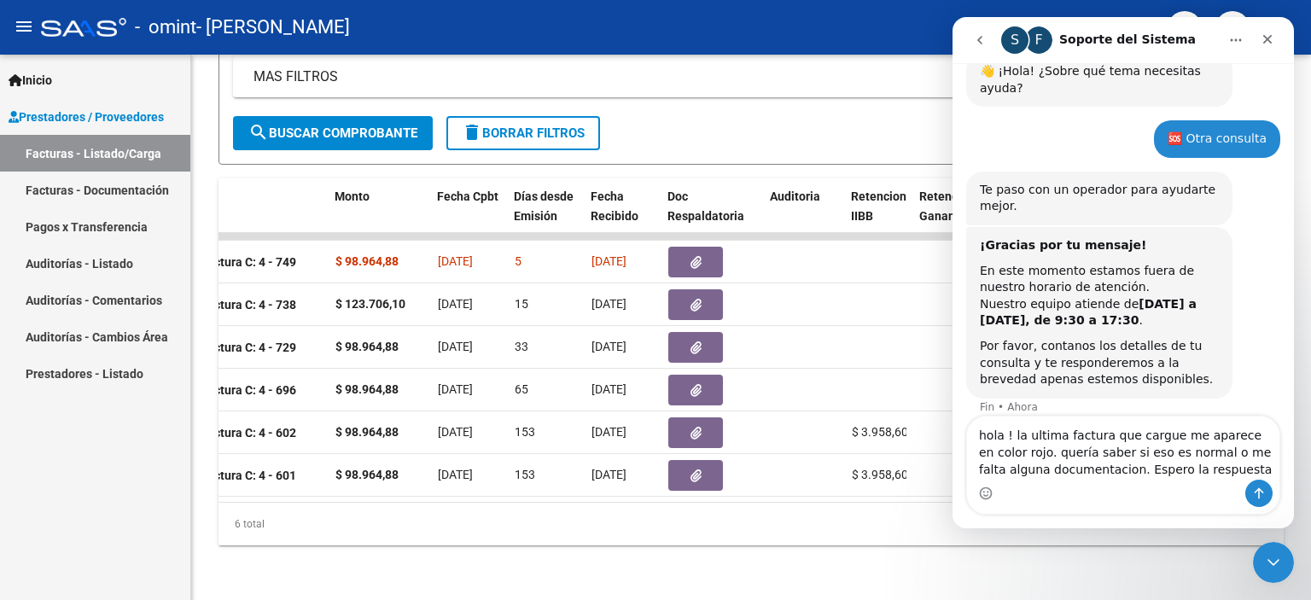
click at [1012, 458] on textarea "hola ! la ultima factura que cargue me aparece en color rojo. quería saber si e…" at bounding box center [1123, 447] width 312 height 63
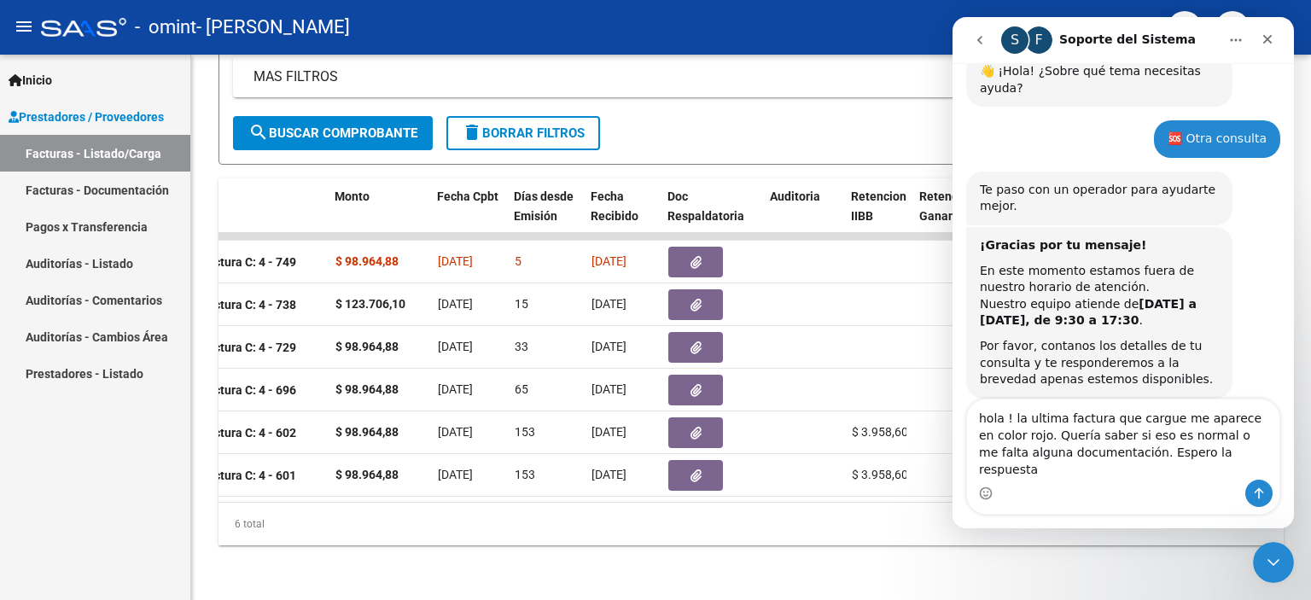
type textarea "hola ! la ultima factura que cargue me aparece en color rojo. Quería saber si e…"
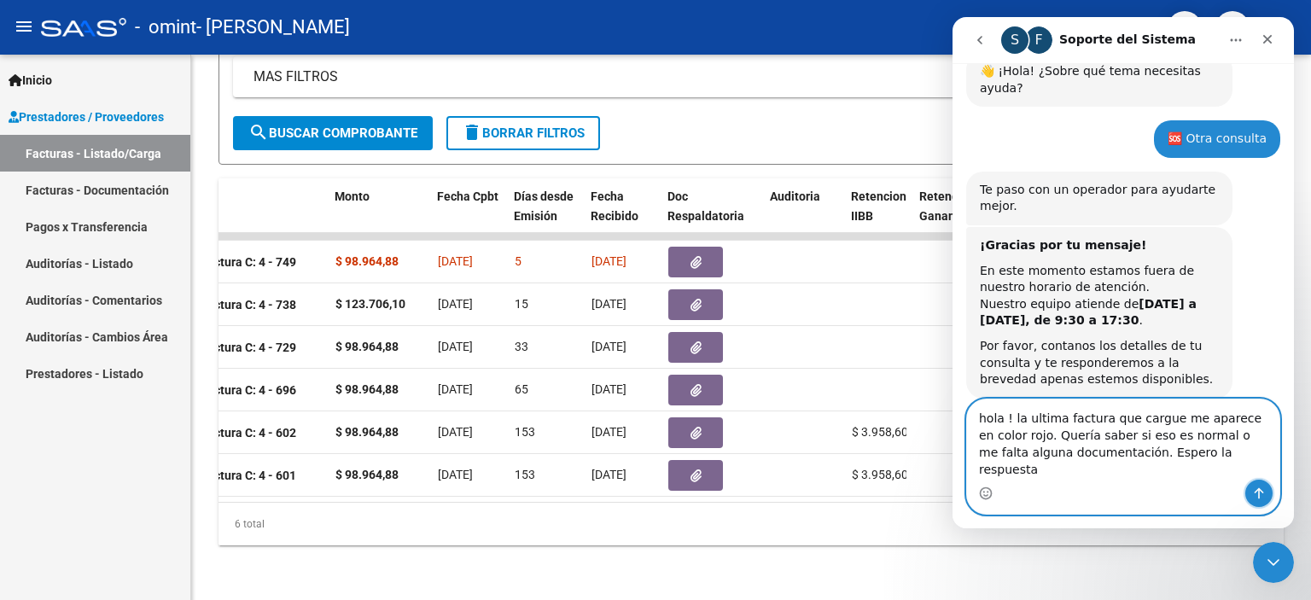
click at [1255, 504] on button "Enviar un mensaje…" at bounding box center [1258, 493] width 27 height 27
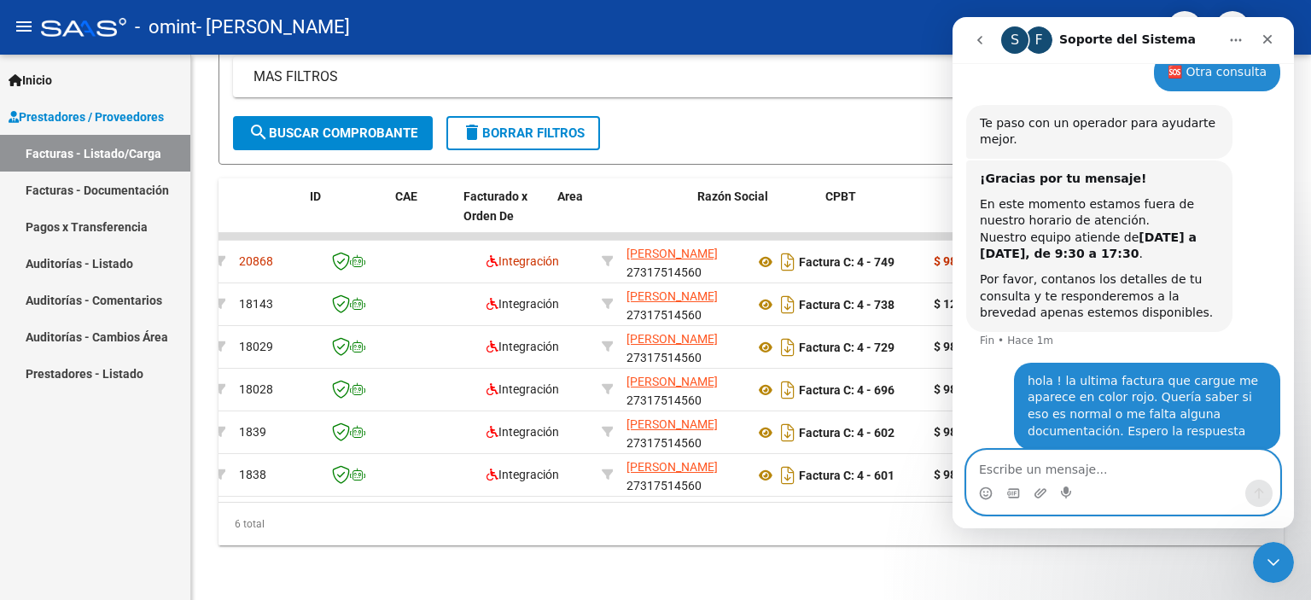
scroll to position [0, 0]
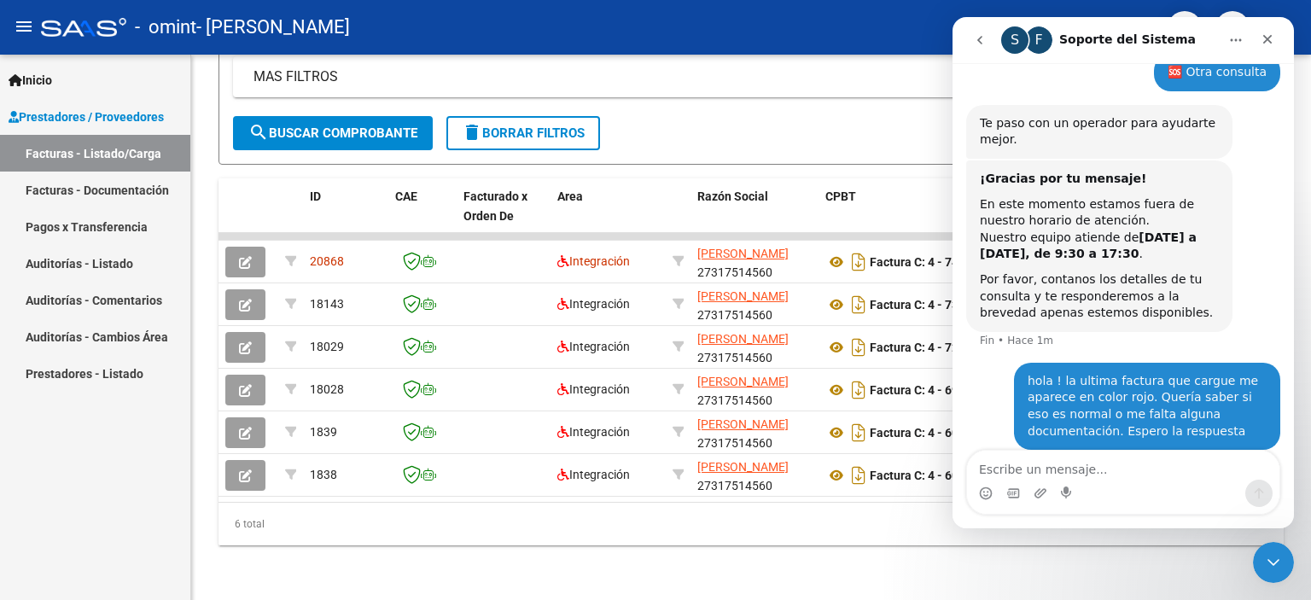
click at [126, 67] on link "Inicio" at bounding box center [95, 79] width 190 height 37
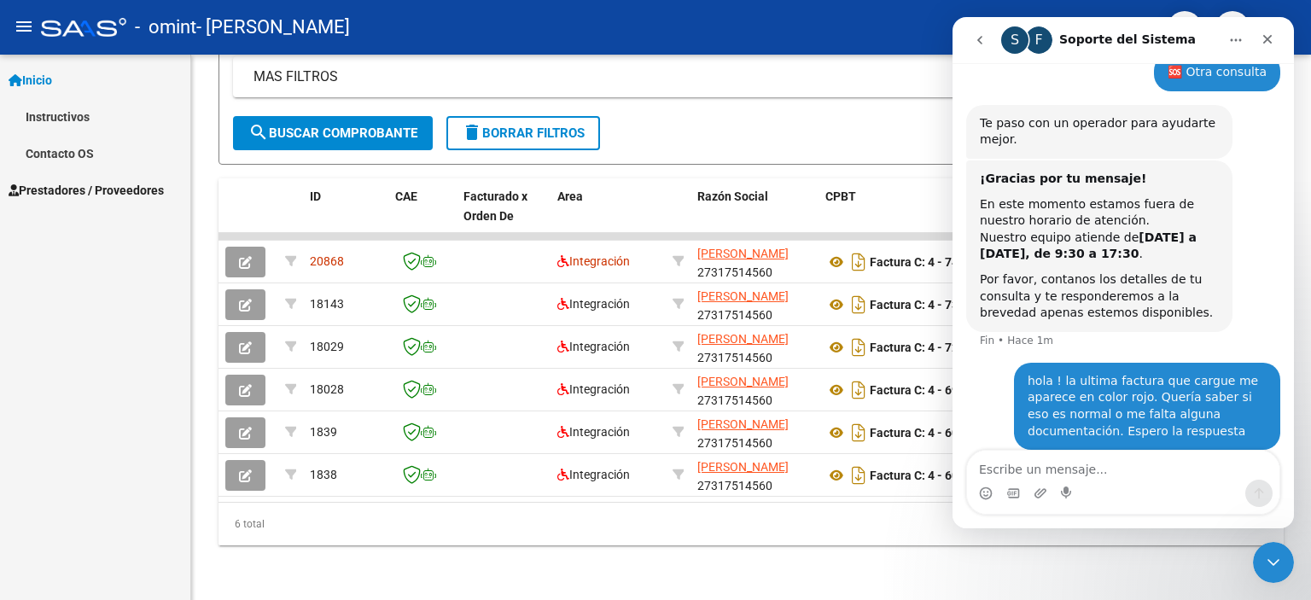
click at [116, 108] on link "Instructivos" at bounding box center [95, 116] width 190 height 37
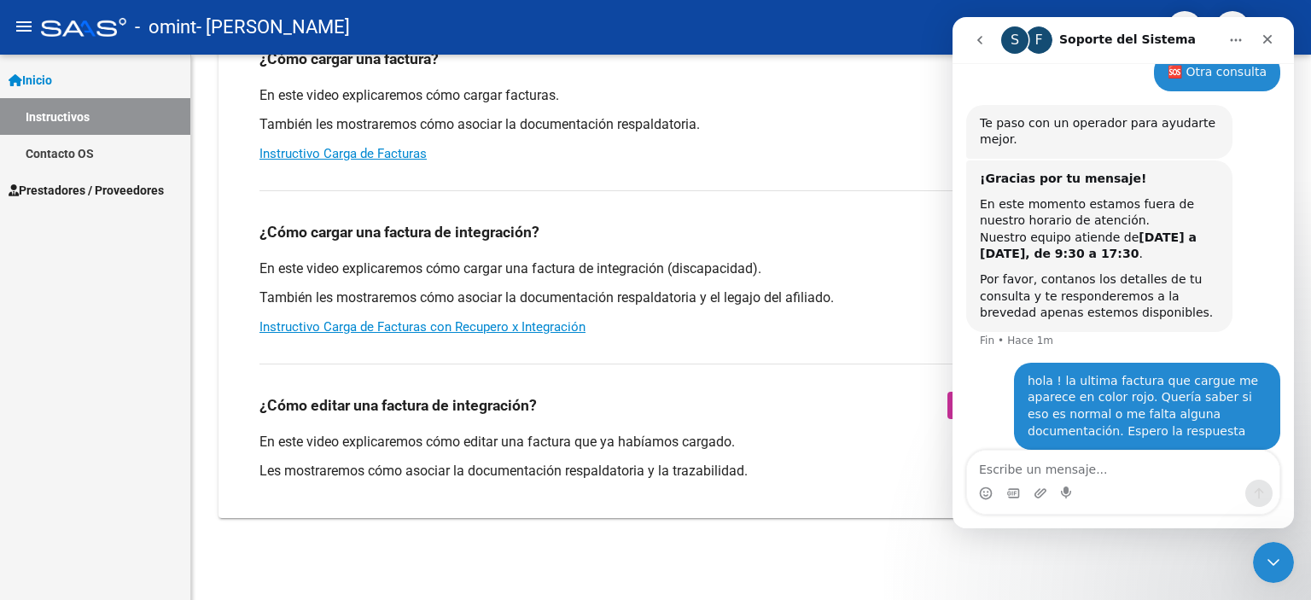
scroll to position [202, 0]
click at [449, 254] on div "¿Cómo cargar una factura de integración? Carga de Facturas Integración En este …" at bounding box center [751, 264] width 1024 height 173
click at [603, 221] on div "¿Cómo cargar una factura de integración? Carga de Facturas Integración" at bounding box center [750, 232] width 983 height 27
click at [1274, 48] on div "Cerrar" at bounding box center [1267, 39] width 31 height 31
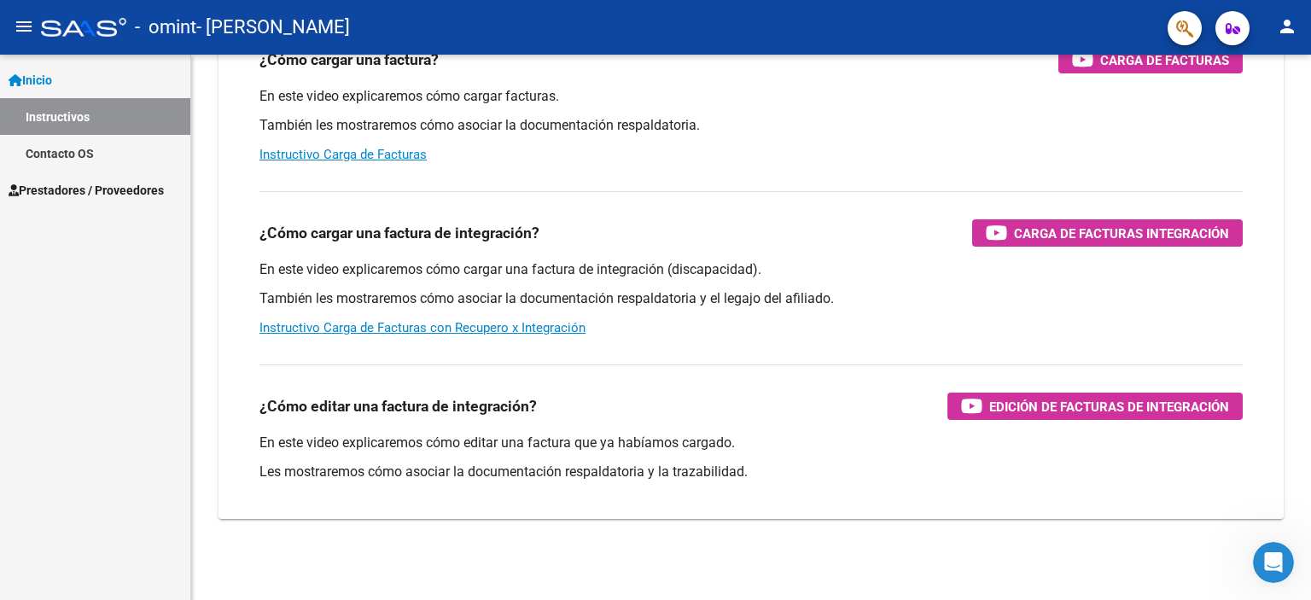
scroll to position [147, 0]
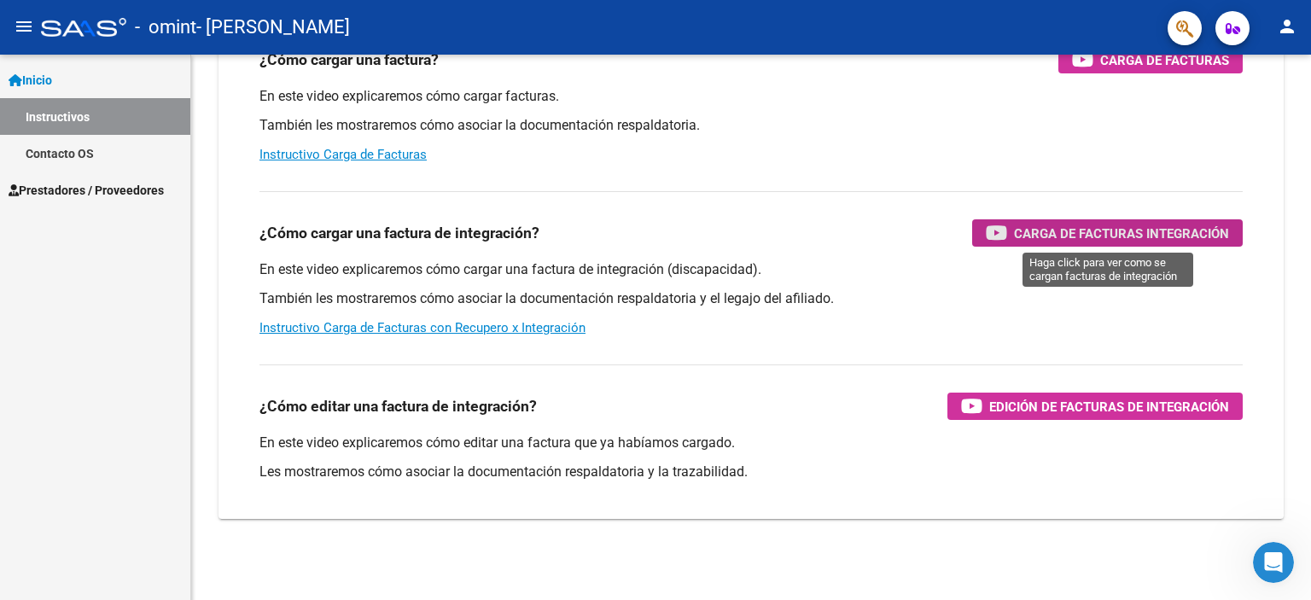
click at [1193, 226] on span "Carga de Facturas Integración" at bounding box center [1121, 233] width 215 height 21
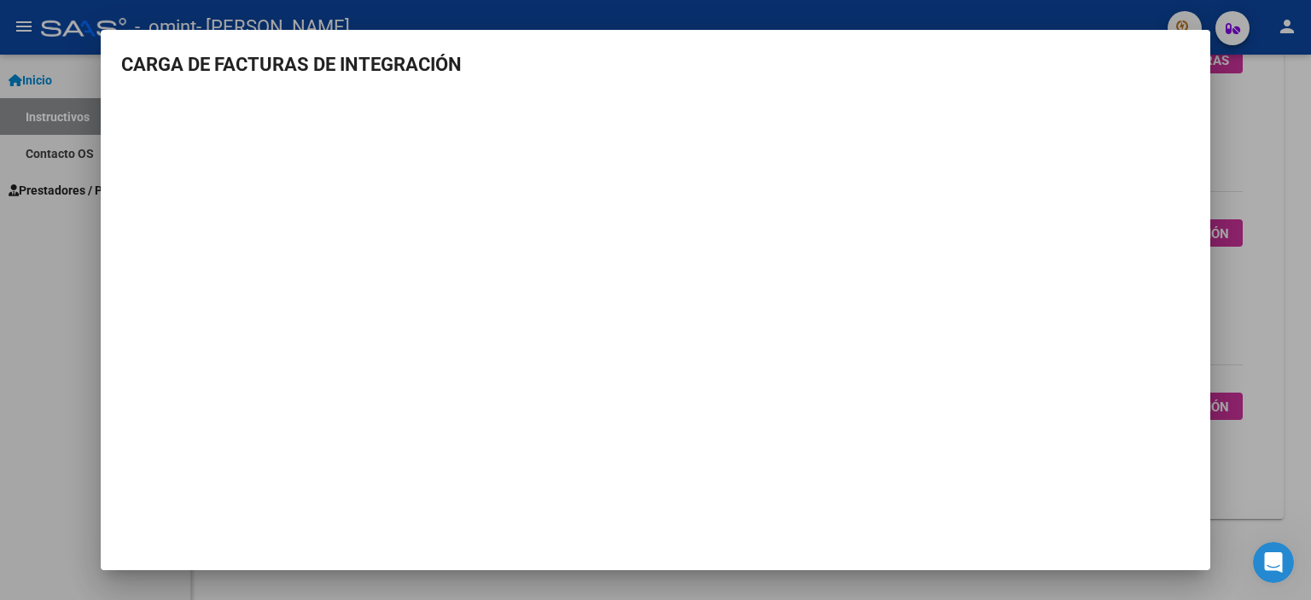
click at [733, 509] on mat-dialog-container "CARGA DE FACTURAS DE INTEGRACIÓN" at bounding box center [656, 300] width 1110 height 540
click at [1263, 154] on div at bounding box center [655, 300] width 1311 height 600
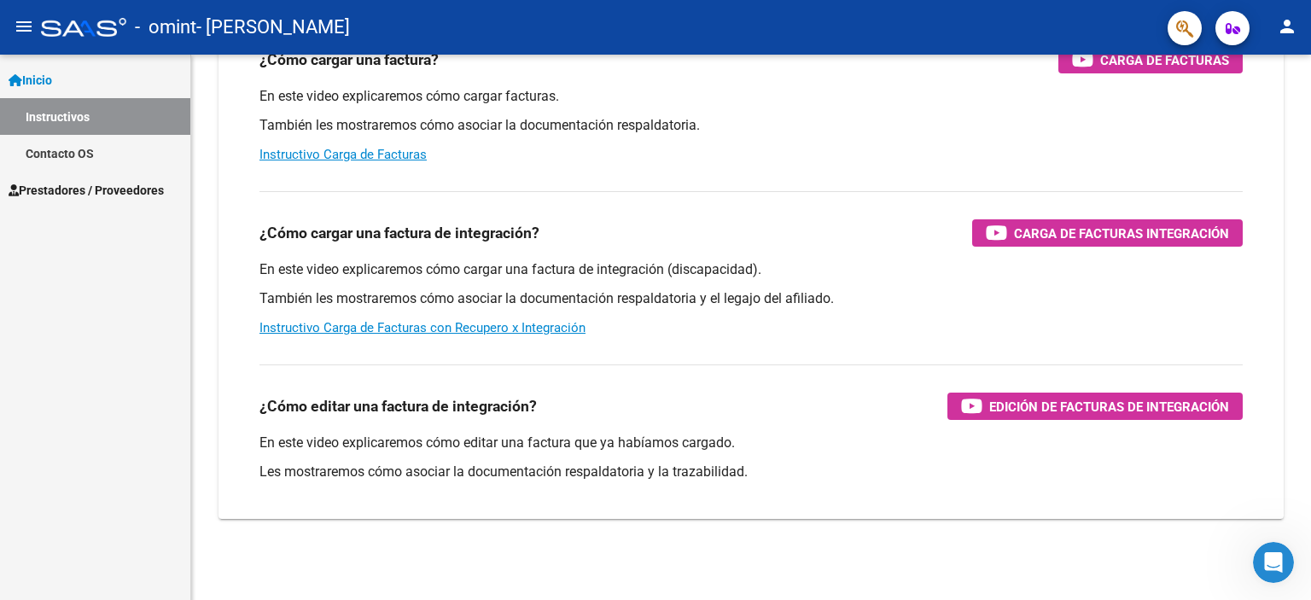
scroll to position [0, 0]
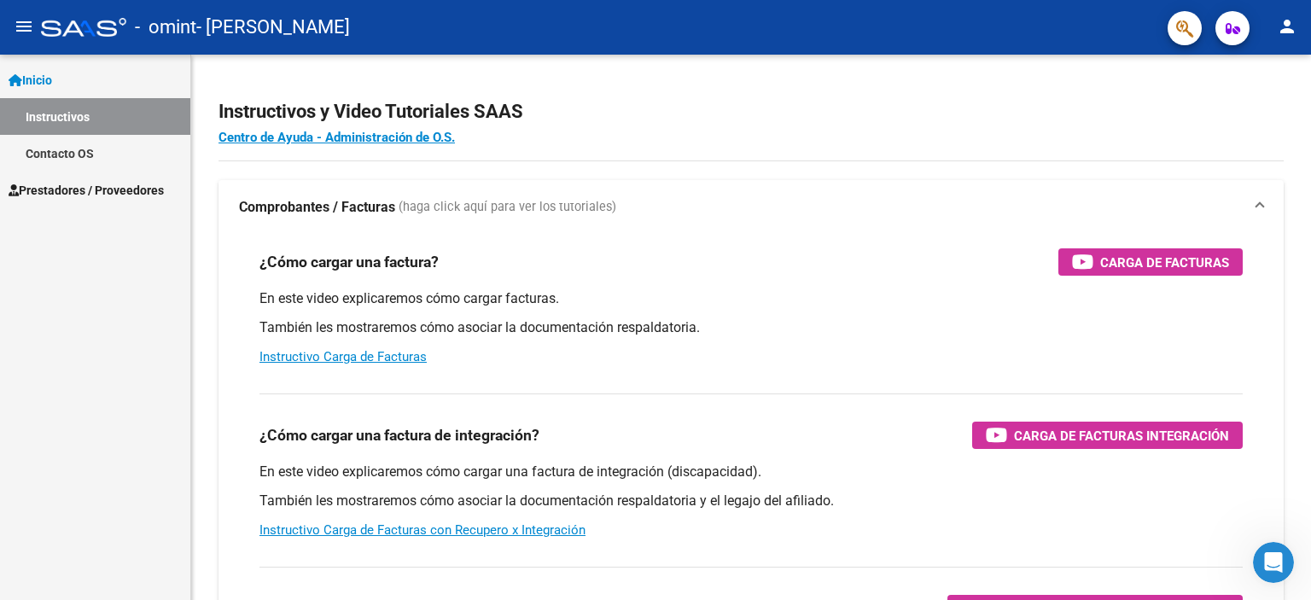
click at [1279, 34] on mat-icon "person" at bounding box center [1287, 26] width 20 height 20
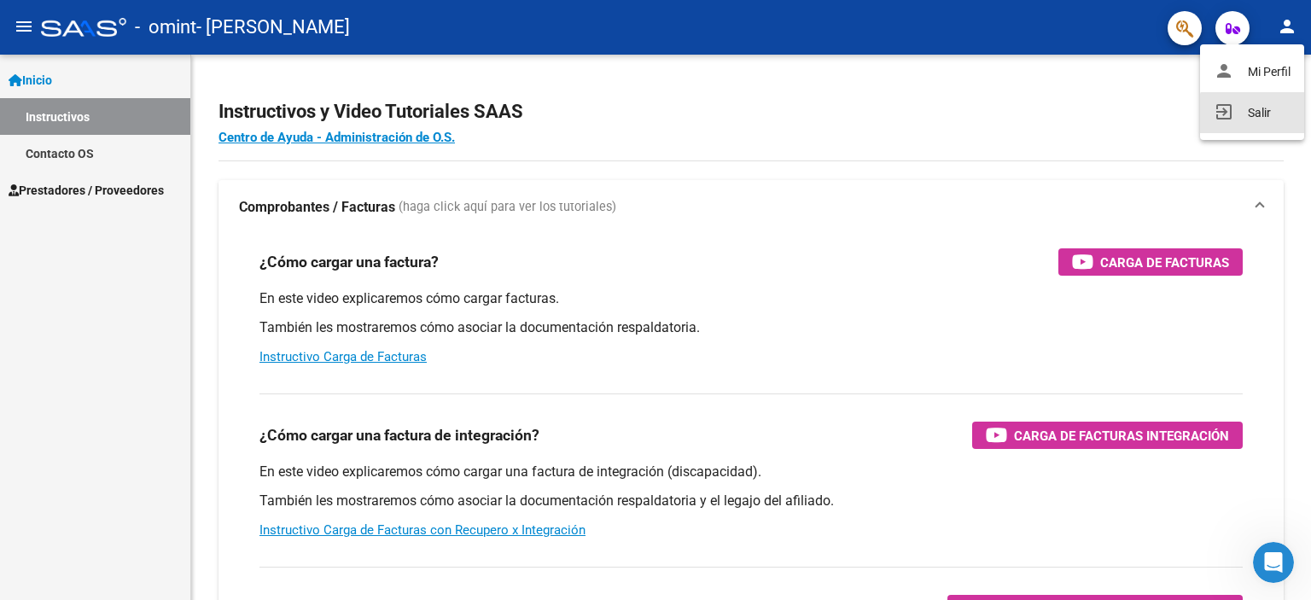
click at [1258, 114] on button "exit_to_app Salir" at bounding box center [1252, 112] width 104 height 41
